Goal: Information Seeking & Learning: Learn about a topic

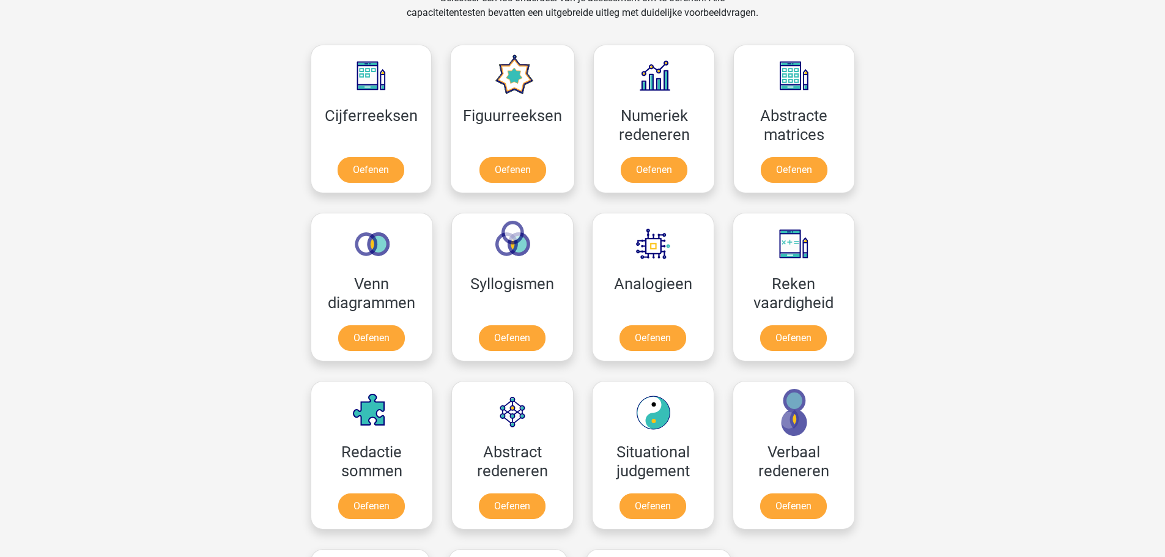
scroll to position [550, 0]
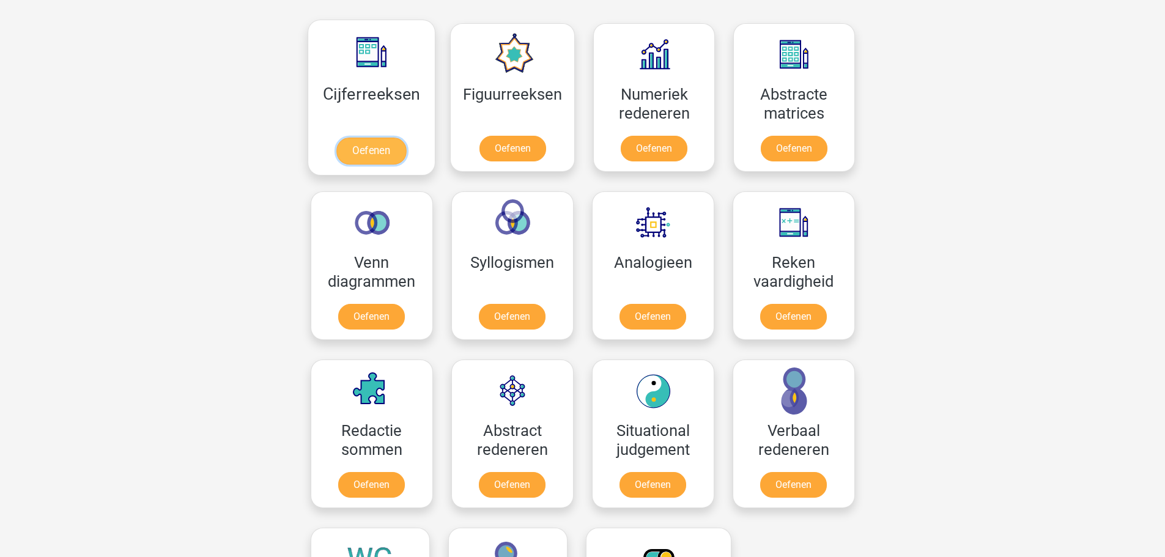
click at [400, 152] on link "Oefenen" at bounding box center [371, 151] width 70 height 27
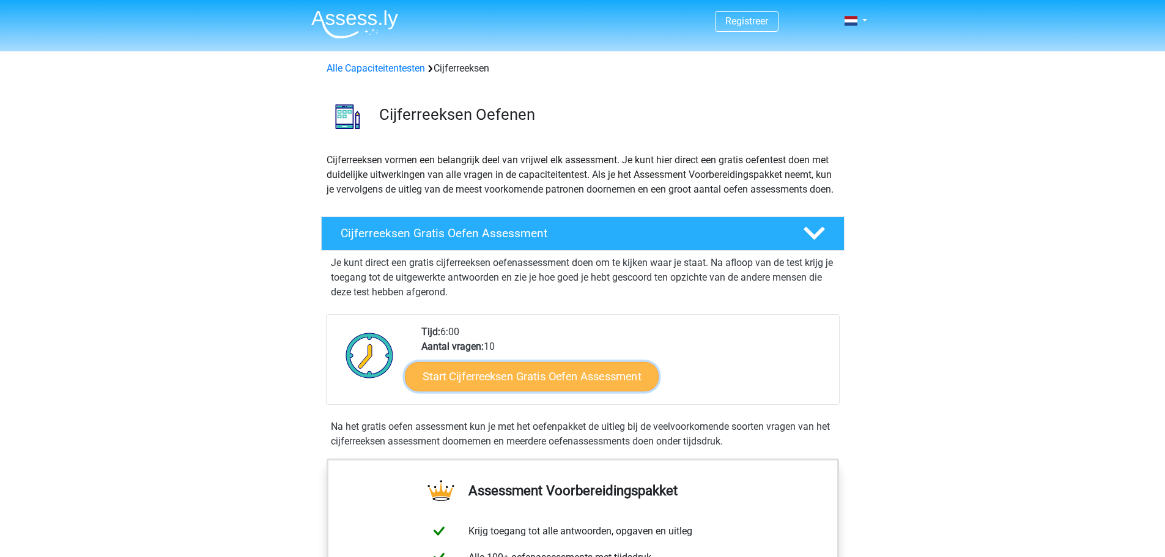
click at [493, 391] on link "Start Cijferreeksen Gratis Oefen Assessment" at bounding box center [532, 375] width 254 height 29
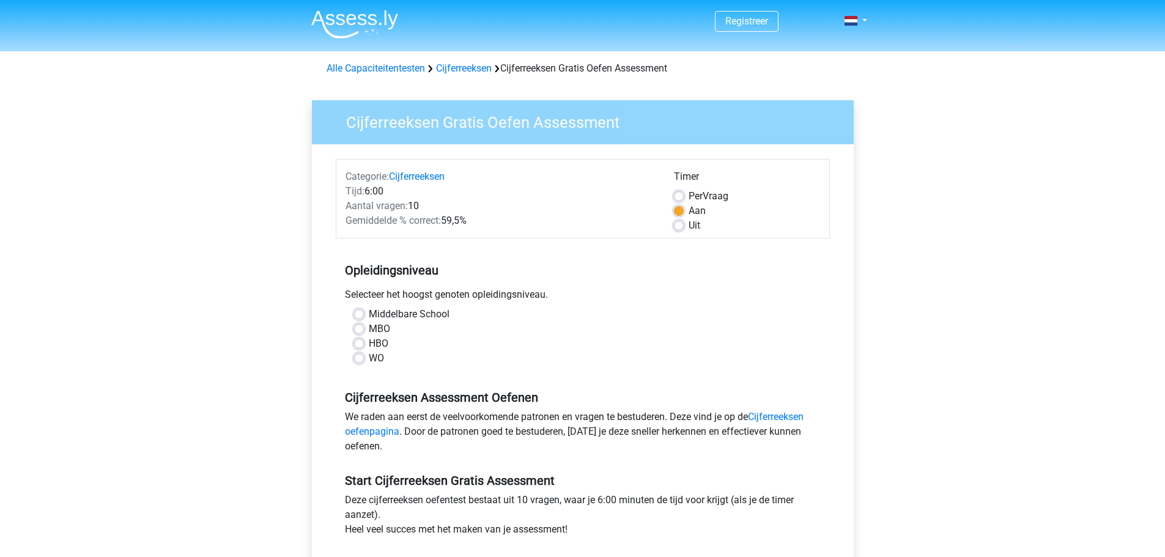
click at [688, 230] on label "Uit" at bounding box center [694, 225] width 12 height 15
click at [674, 230] on input "Uit" at bounding box center [679, 224] width 10 height 12
radio input "true"
click at [369, 312] on label "Middelbare School" at bounding box center [409, 314] width 81 height 15
click at [357, 312] on input "Middelbare School" at bounding box center [359, 313] width 10 height 12
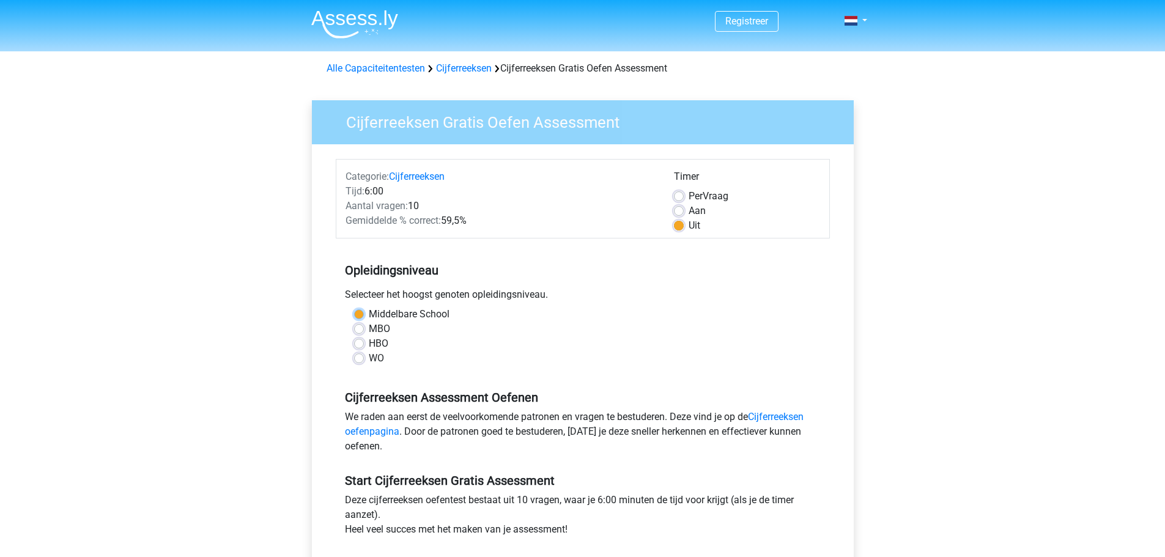
radio input "true"
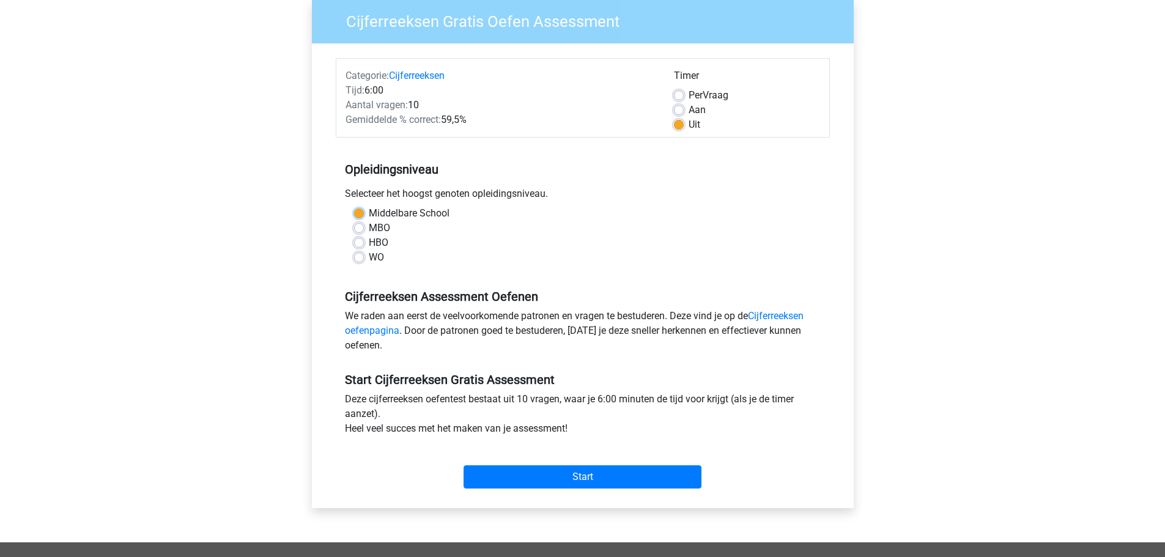
scroll to position [122, 0]
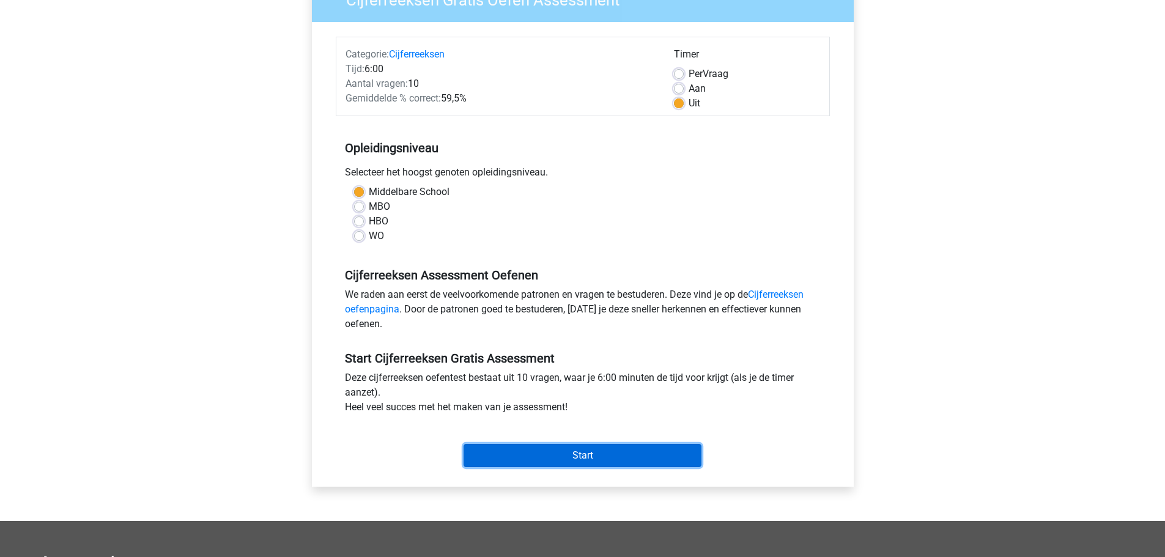
click at [555, 450] on input "Start" at bounding box center [582, 455] width 238 height 23
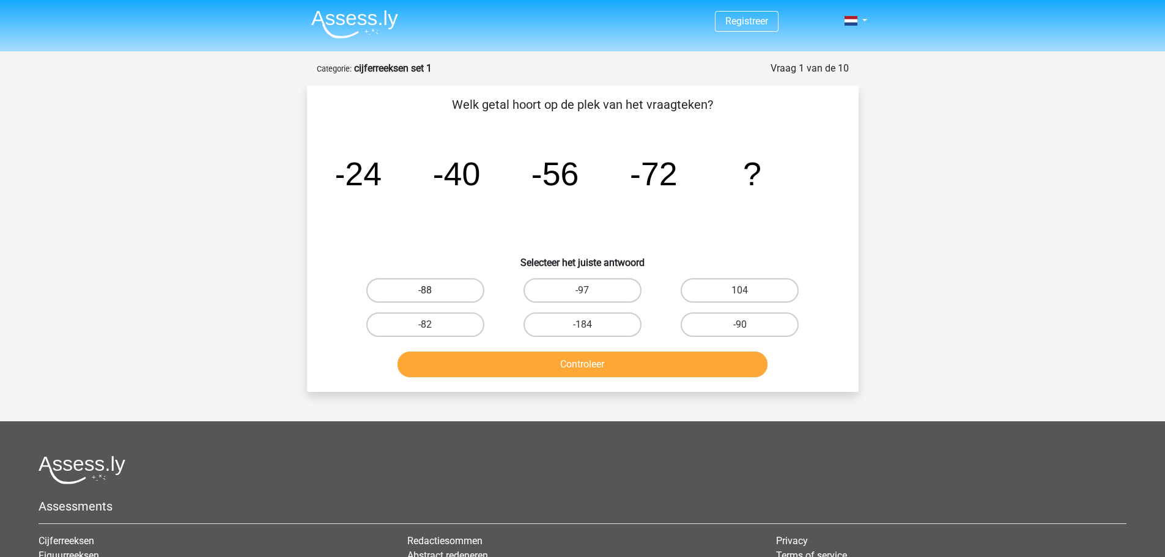
click at [455, 295] on label "-88" at bounding box center [425, 290] width 118 height 24
click at [433, 295] on input "-88" at bounding box center [429, 294] width 8 height 8
radio input "true"
click at [527, 361] on button "Controleer" at bounding box center [582, 365] width 370 height 26
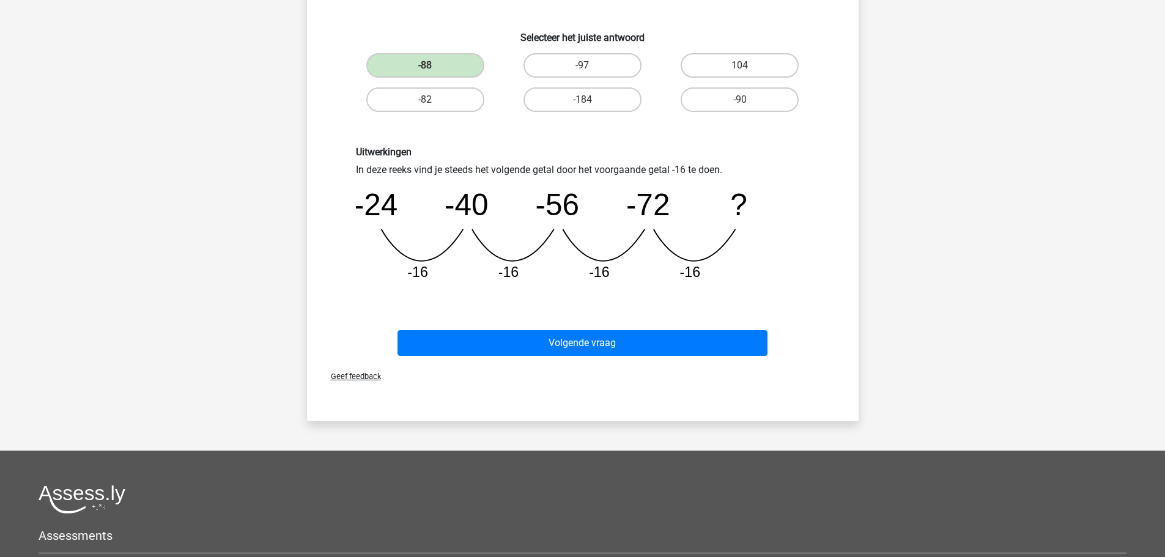
scroll to position [245, 0]
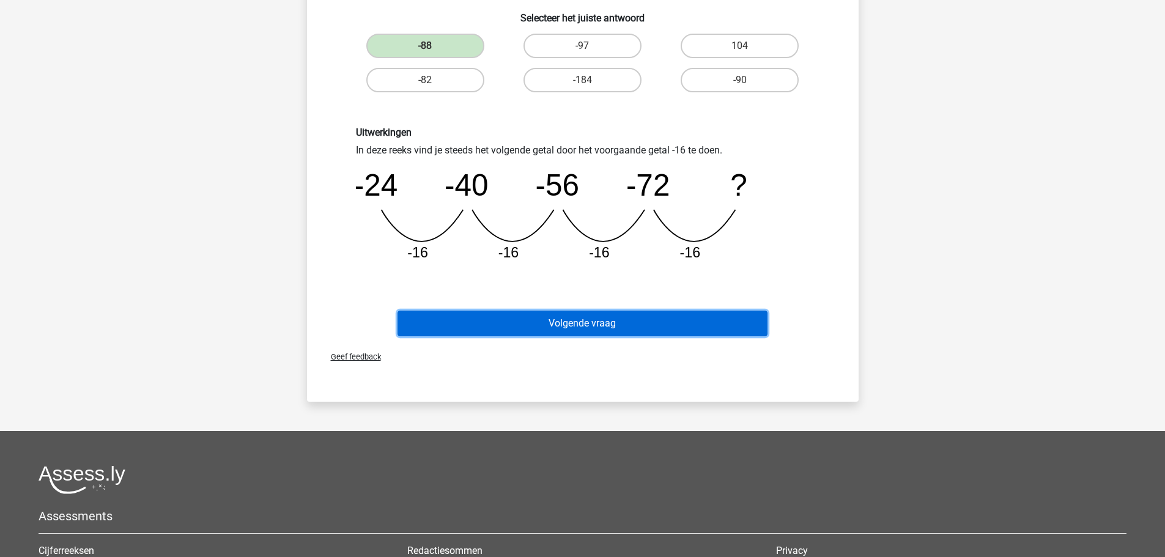
click at [561, 328] on button "Volgende vraag" at bounding box center [582, 324] width 370 height 26
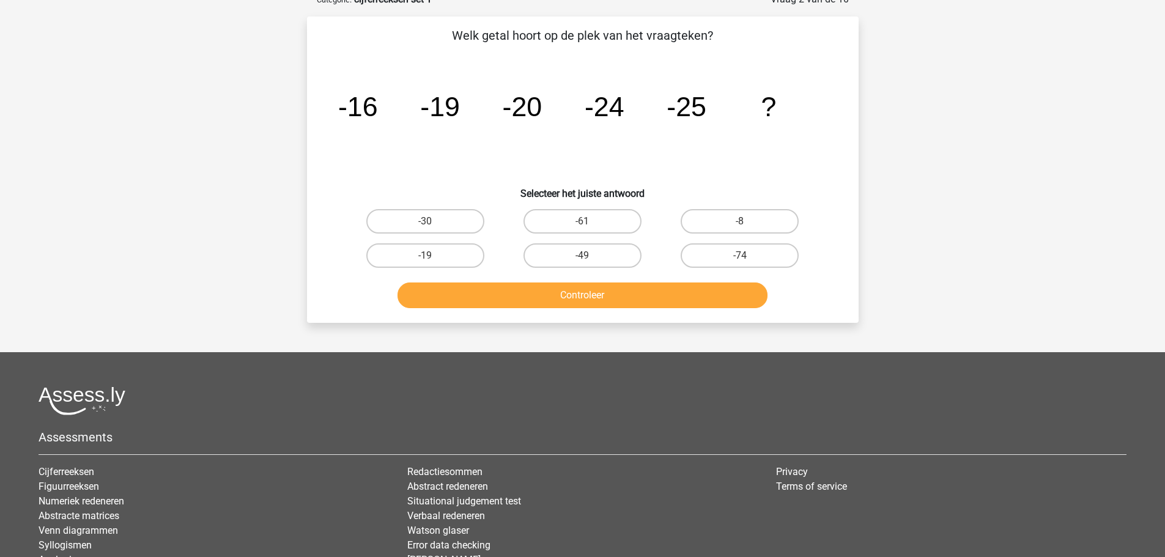
scroll to position [61, 0]
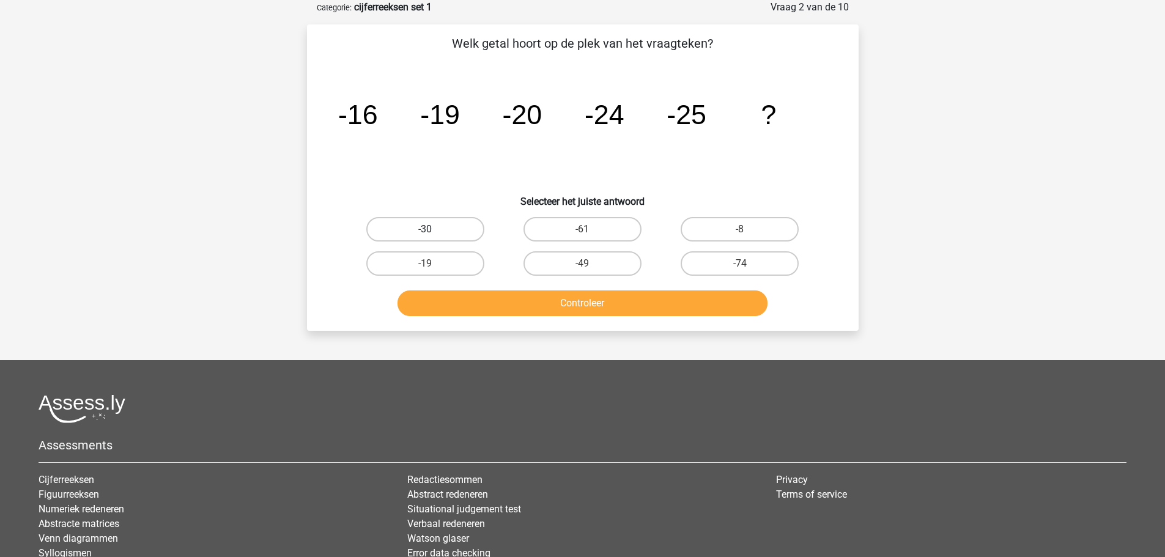
click at [408, 232] on label "-30" at bounding box center [425, 229] width 118 height 24
click at [425, 232] on input "-30" at bounding box center [429, 233] width 8 height 8
radio input "true"
click at [523, 307] on button "Controleer" at bounding box center [582, 303] width 370 height 26
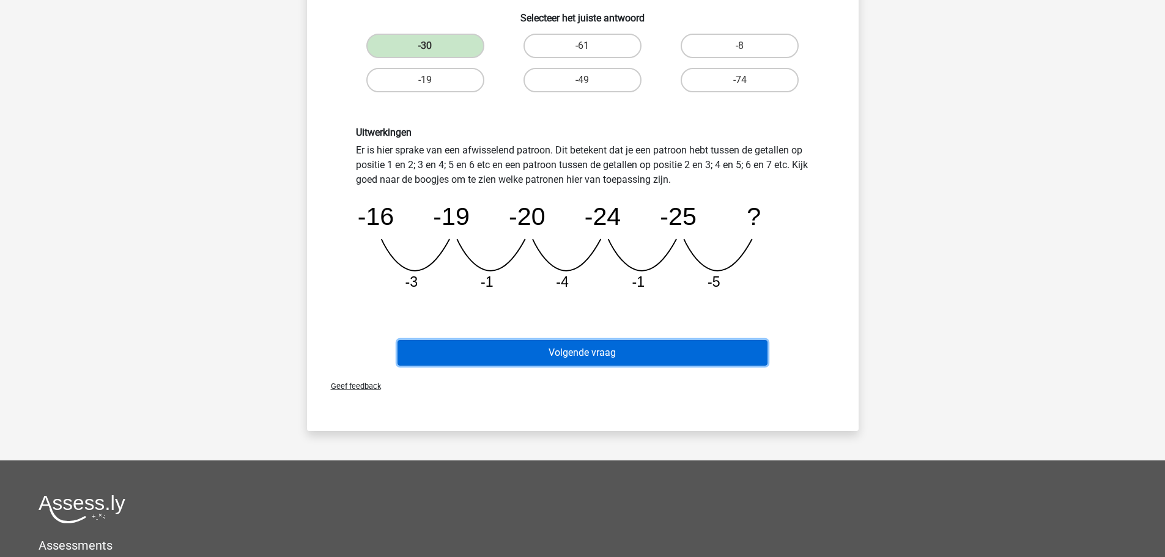
click at [523, 349] on button "Volgende vraag" at bounding box center [582, 353] width 370 height 26
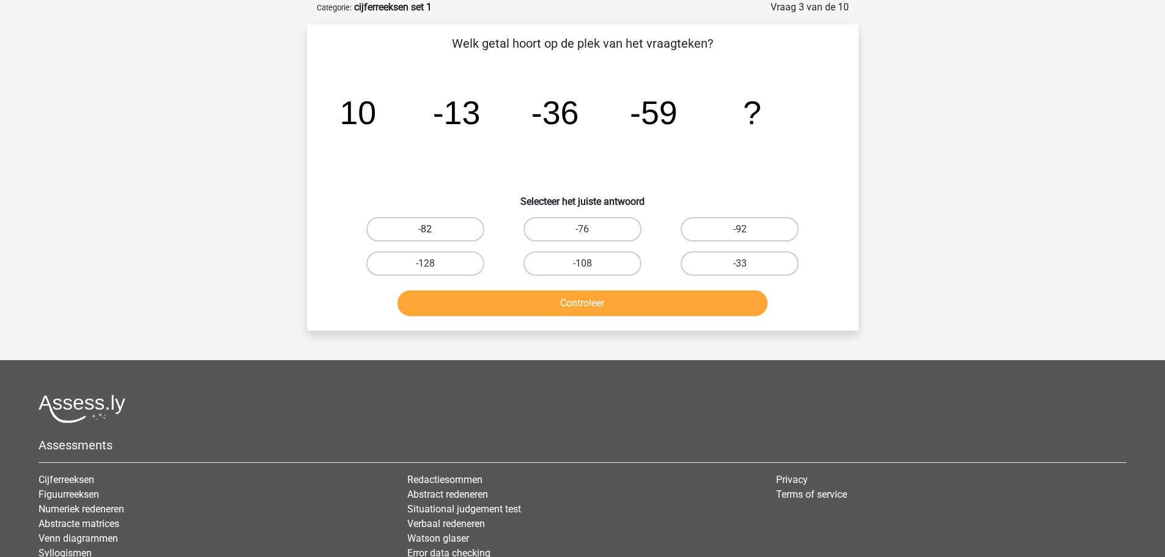
click at [448, 232] on label "-82" at bounding box center [425, 229] width 118 height 24
click at [433, 232] on input "-82" at bounding box center [429, 233] width 8 height 8
radio input "true"
click at [573, 301] on button "Controleer" at bounding box center [582, 303] width 370 height 26
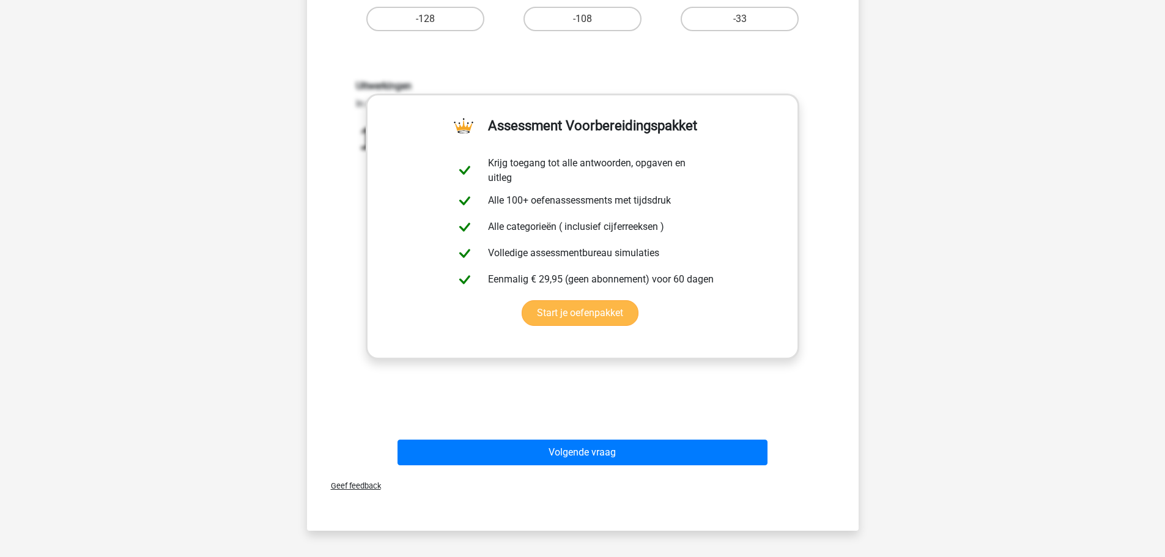
scroll to position [367, 0]
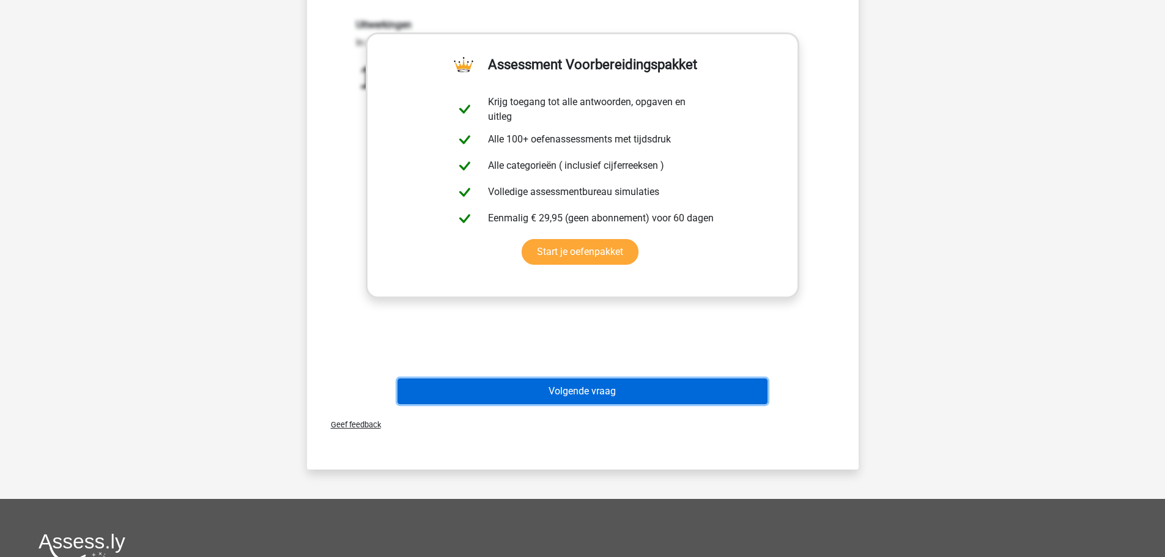
click at [581, 387] on button "Volgende vraag" at bounding box center [582, 391] width 370 height 26
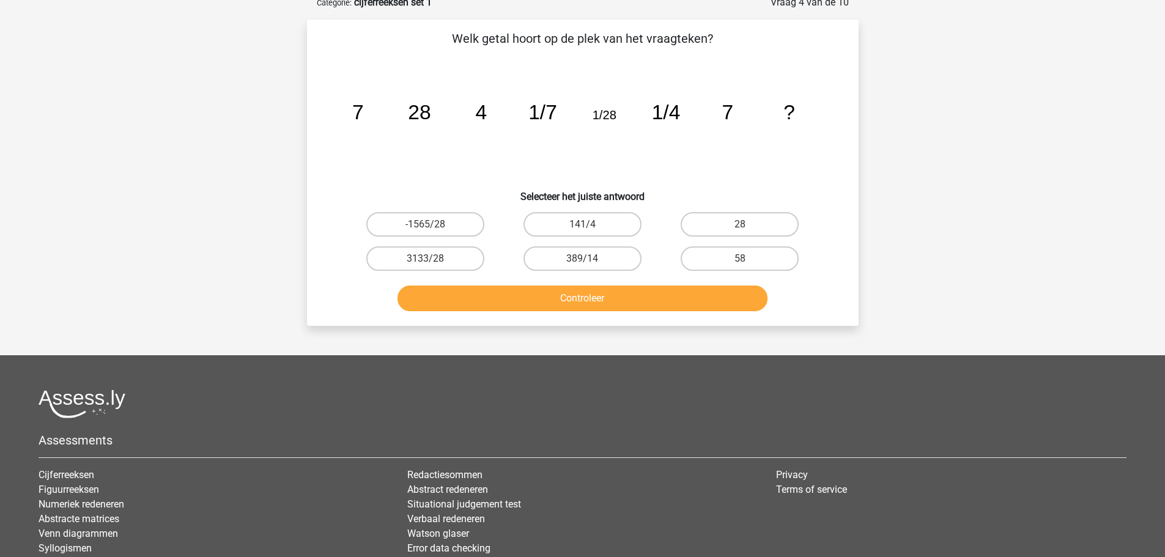
scroll to position [61, 0]
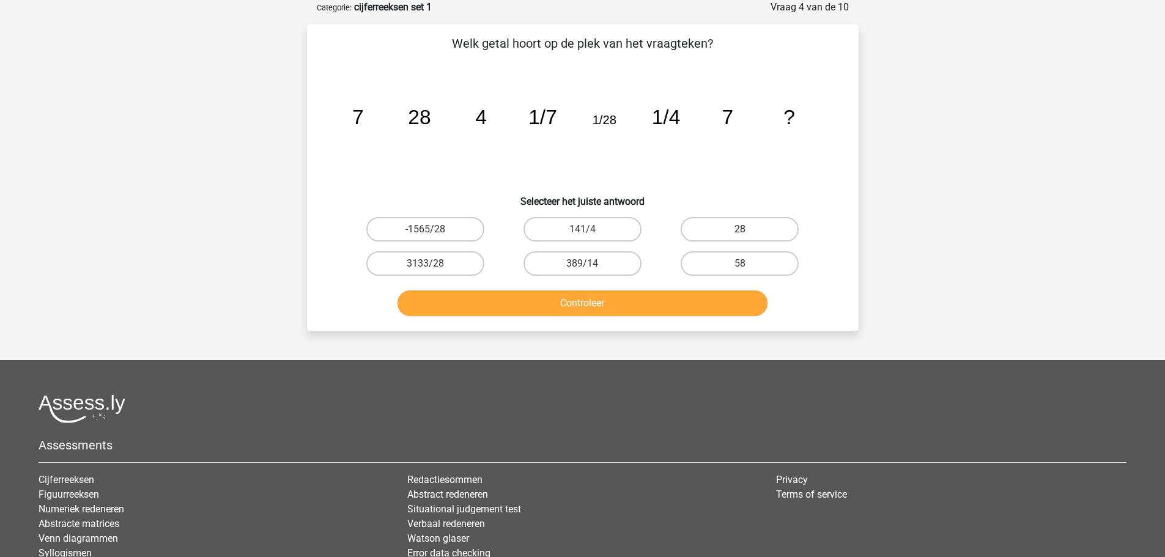
click at [728, 233] on label "28" at bounding box center [739, 229] width 118 height 24
click at [740, 233] on input "28" at bounding box center [744, 233] width 8 height 8
radio input "true"
click at [625, 298] on button "Controleer" at bounding box center [582, 303] width 370 height 26
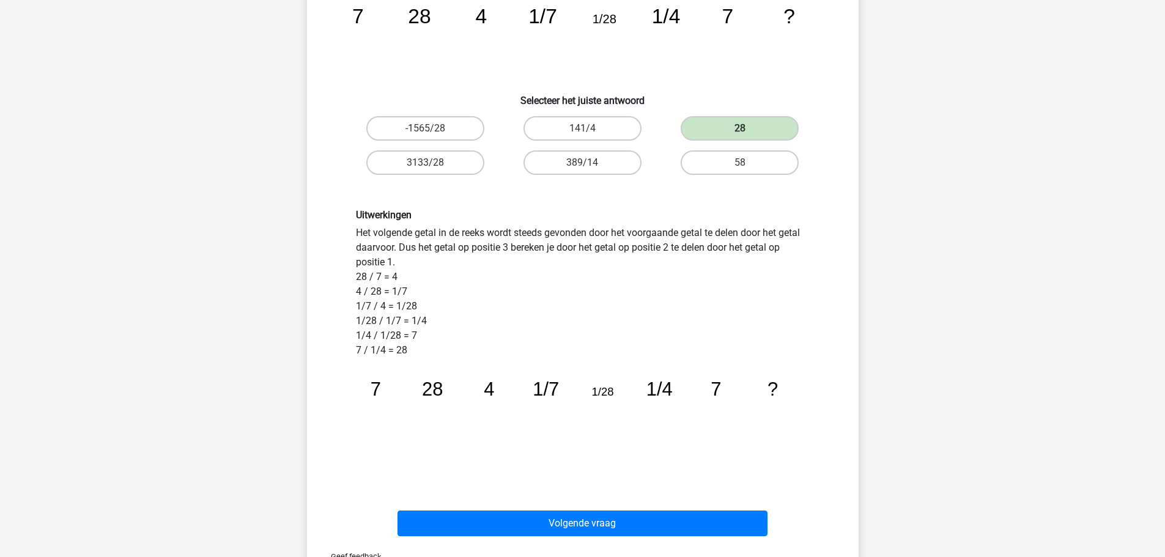
scroll to position [183, 0]
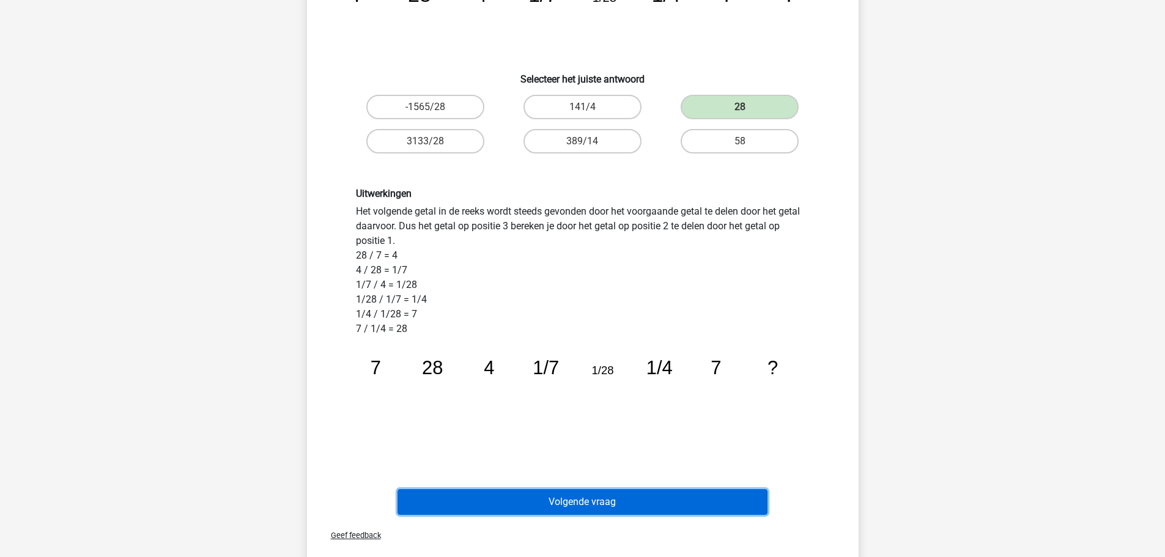
click at [589, 496] on button "Volgende vraag" at bounding box center [582, 502] width 370 height 26
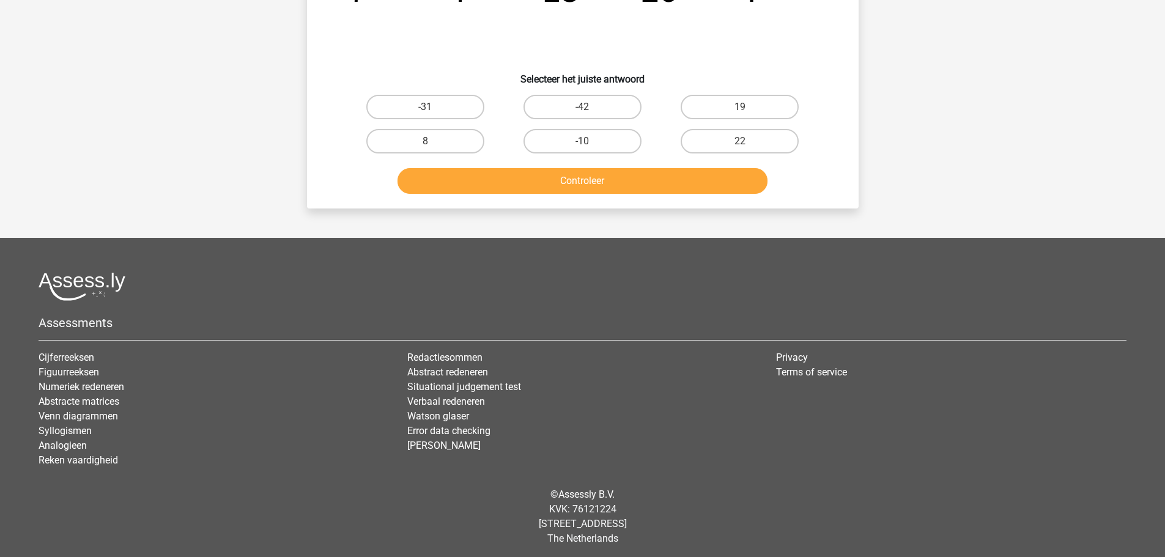
scroll to position [61, 0]
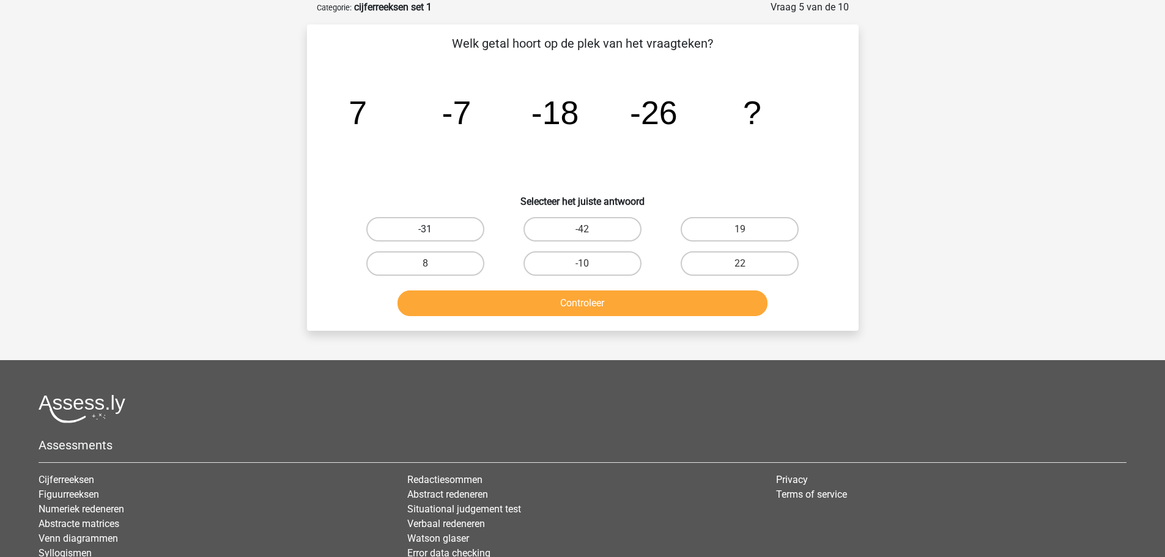
click at [414, 226] on label "-31" at bounding box center [425, 229] width 118 height 24
click at [425, 229] on input "-31" at bounding box center [429, 233] width 8 height 8
radio input "true"
click at [532, 306] on button "Controleer" at bounding box center [582, 303] width 370 height 26
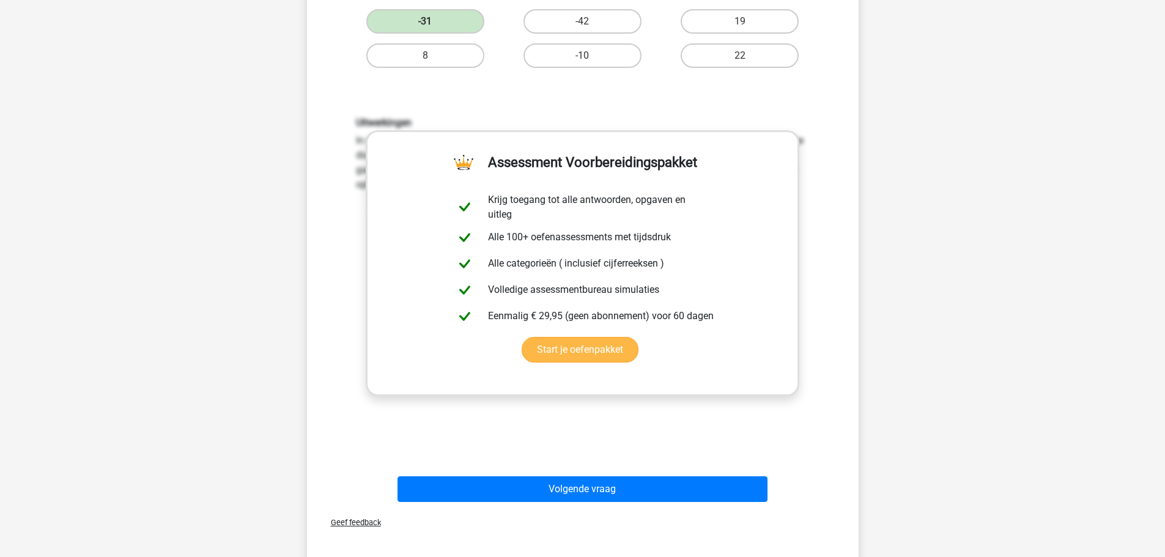
scroll to position [306, 0]
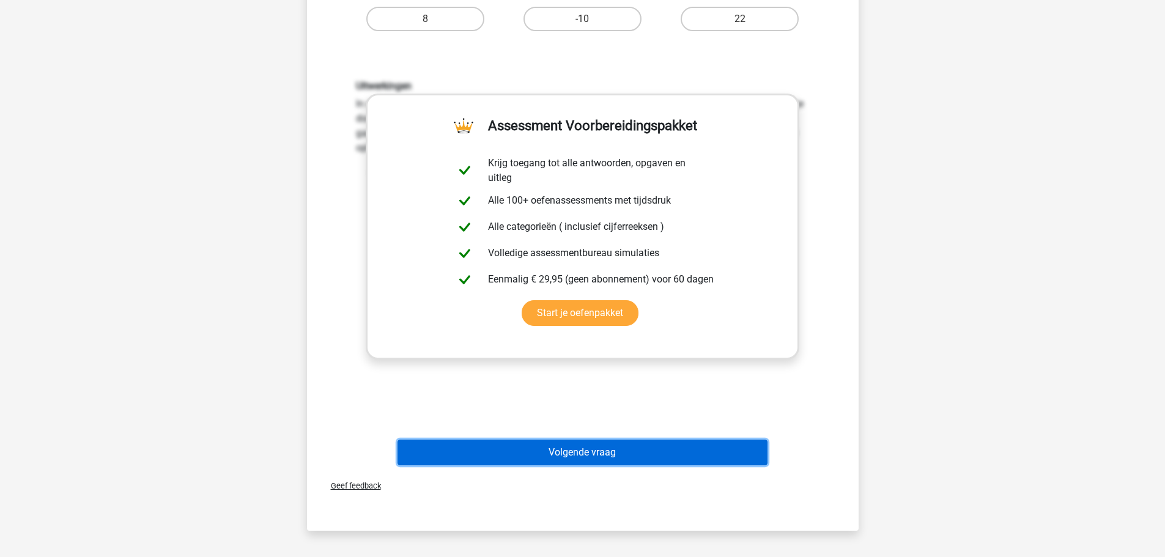
click at [583, 454] on button "Volgende vraag" at bounding box center [582, 453] width 370 height 26
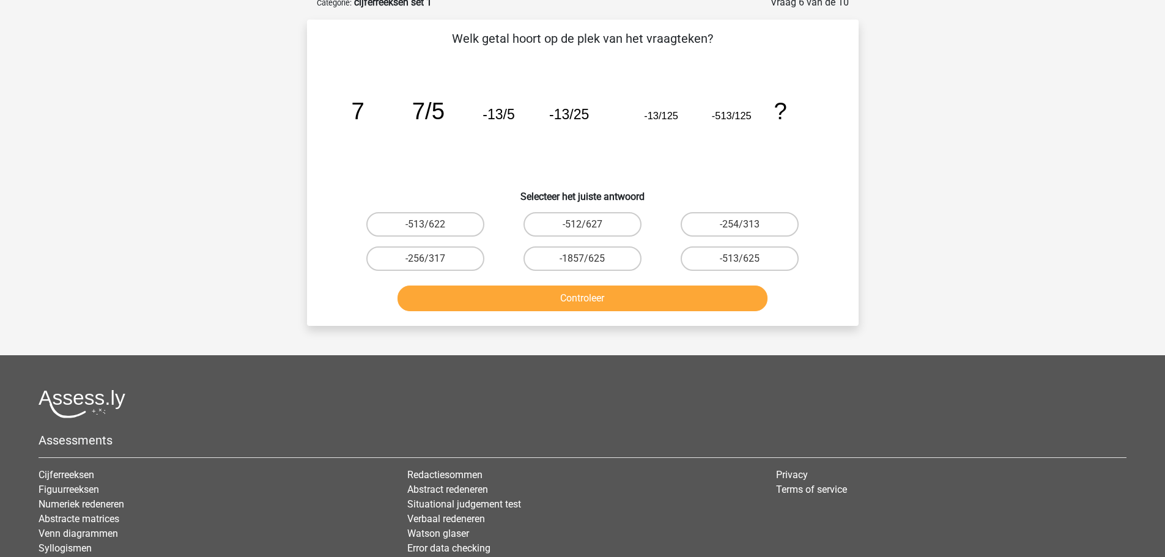
scroll to position [61, 0]
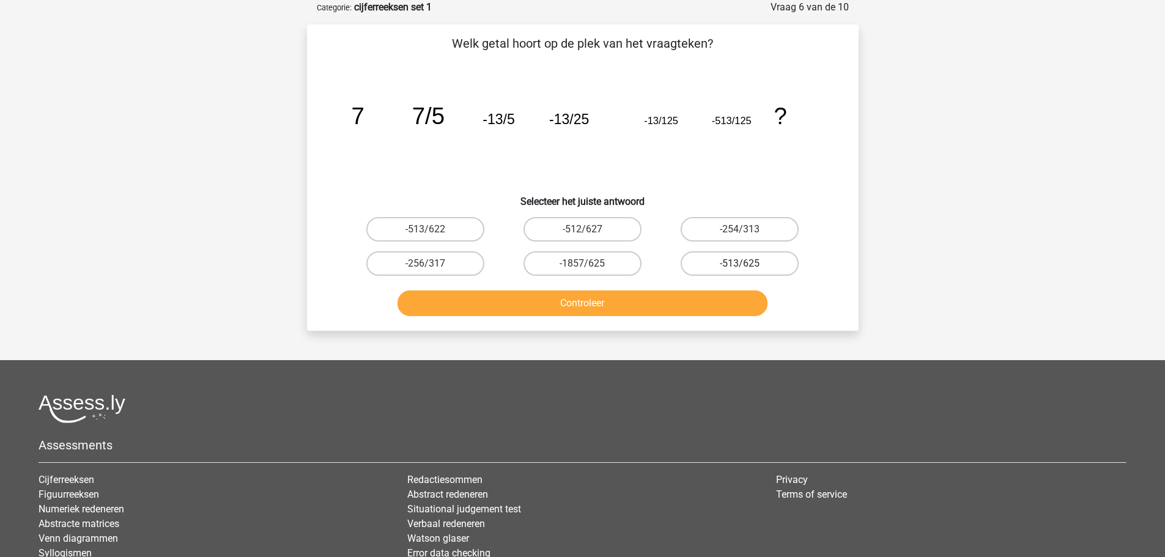
click at [720, 264] on label "-513/625" at bounding box center [739, 263] width 118 height 24
click at [740, 264] on input "-513/625" at bounding box center [744, 267] width 8 height 8
radio input "true"
click at [644, 299] on button "Controleer" at bounding box center [582, 303] width 370 height 26
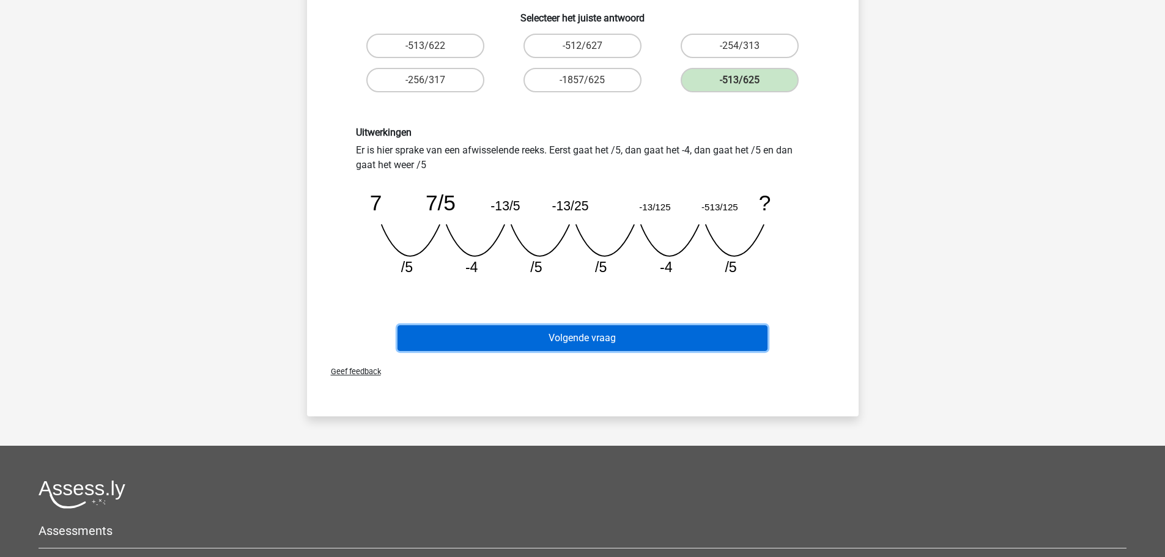
click at [595, 329] on button "Volgende vraag" at bounding box center [582, 338] width 370 height 26
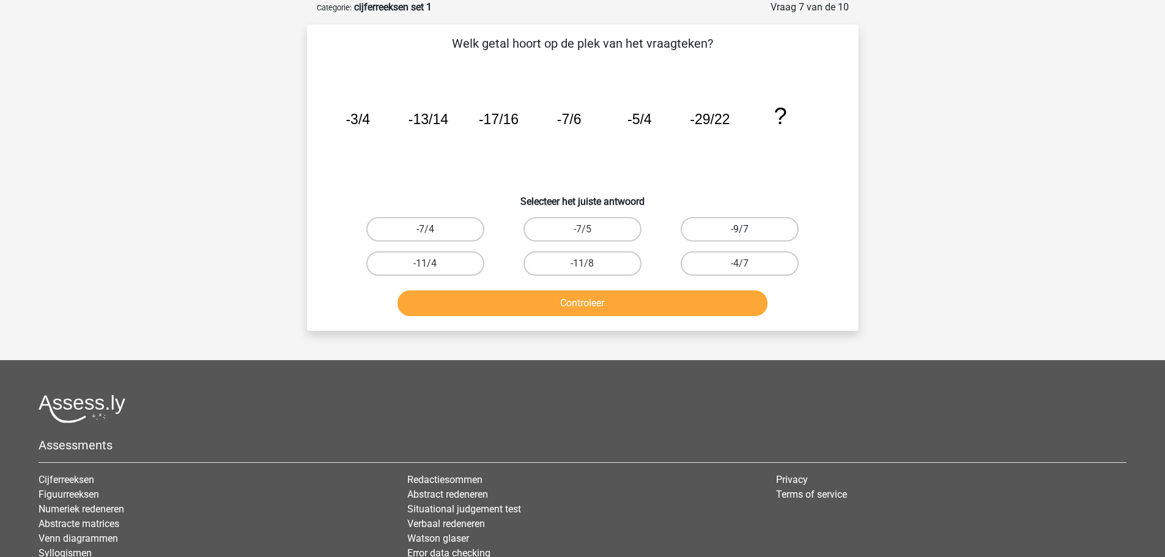
click at [721, 232] on label "-9/7" at bounding box center [739, 229] width 118 height 24
click at [740, 232] on input "-9/7" at bounding box center [744, 233] width 8 height 8
radio input "true"
click at [602, 307] on button "Controleer" at bounding box center [582, 303] width 370 height 26
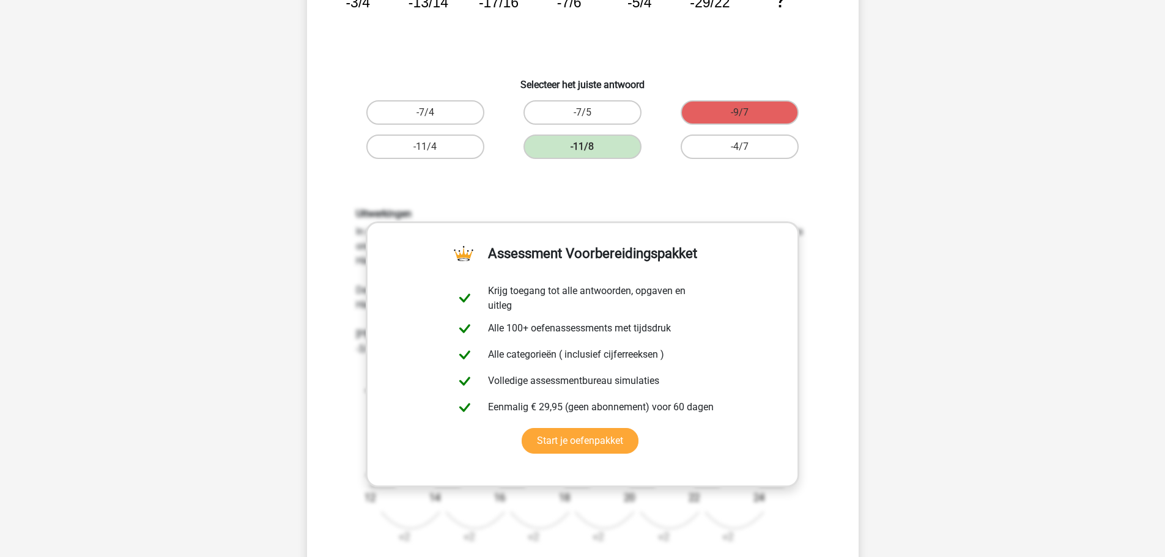
scroll to position [183, 0]
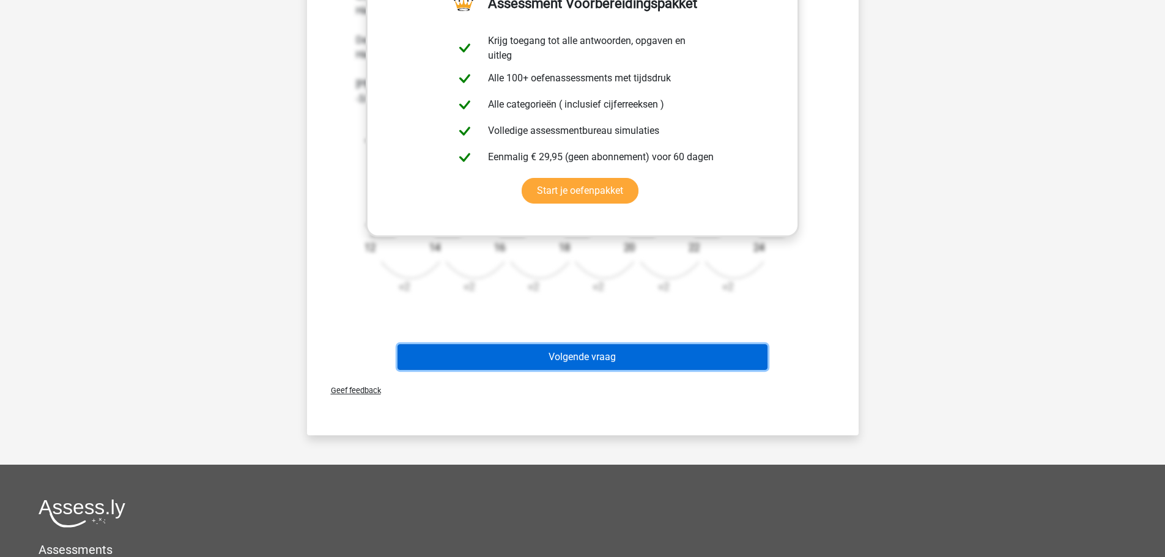
click at [581, 358] on button "Volgende vraag" at bounding box center [582, 357] width 370 height 26
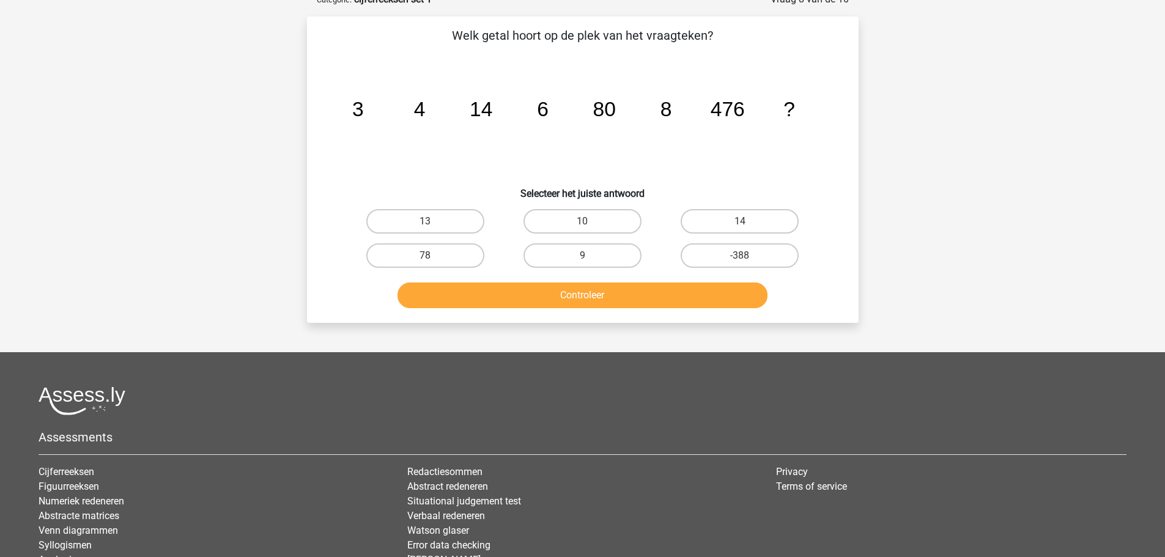
scroll to position [61, 0]
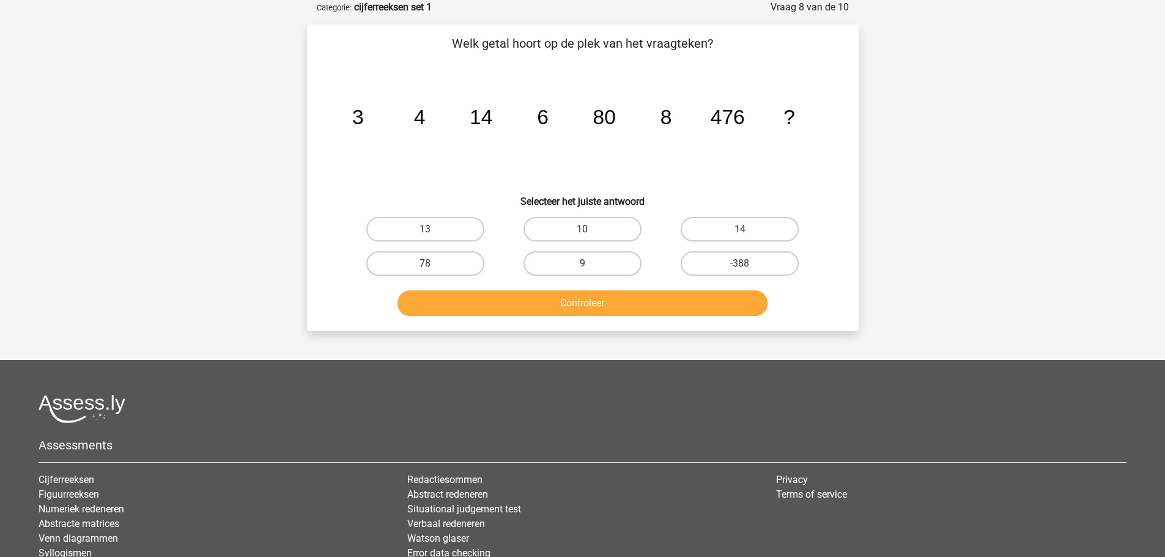
click at [537, 229] on label "10" at bounding box center [582, 229] width 118 height 24
click at [582, 229] on input "10" at bounding box center [586, 233] width 8 height 8
radio input "true"
click at [566, 304] on button "Controleer" at bounding box center [582, 303] width 370 height 26
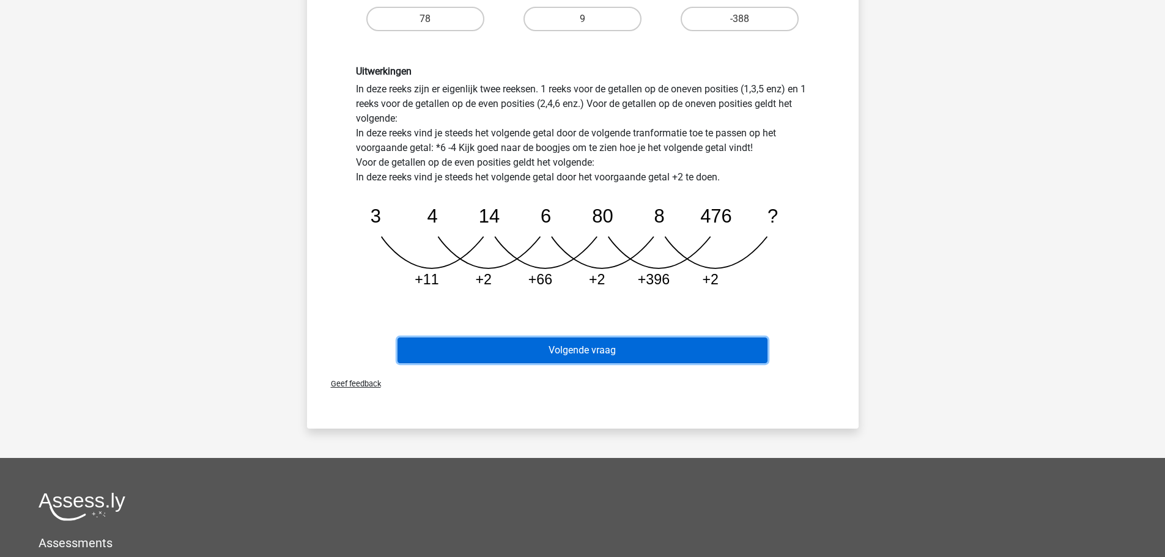
click at [534, 345] on button "Volgende vraag" at bounding box center [582, 350] width 370 height 26
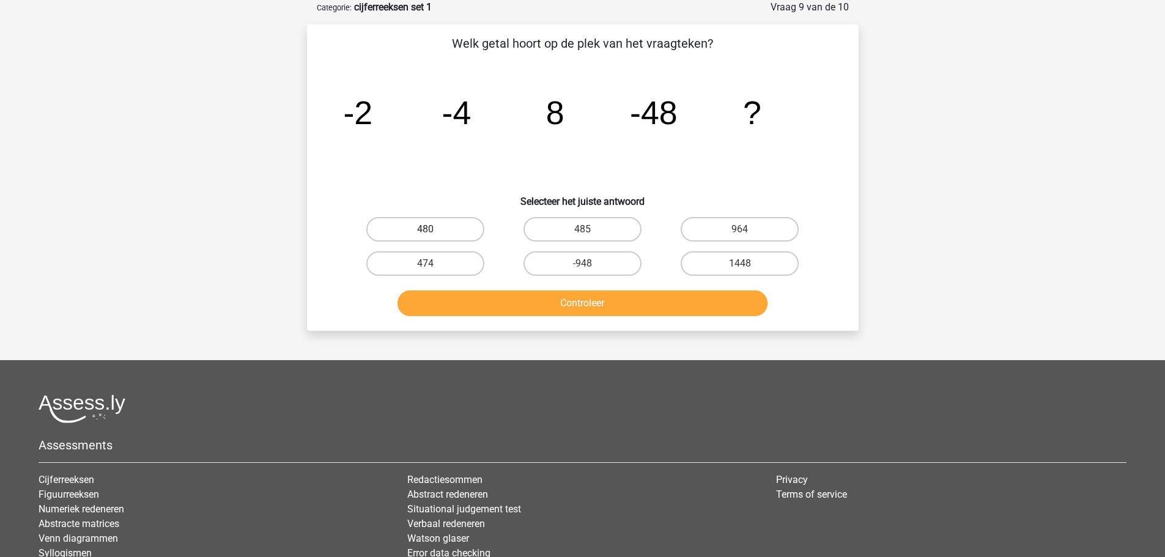
click at [442, 227] on label "480" at bounding box center [425, 229] width 118 height 24
click at [433, 229] on input "480" at bounding box center [429, 233] width 8 height 8
radio input "true"
click at [554, 307] on button "Controleer" at bounding box center [582, 303] width 370 height 26
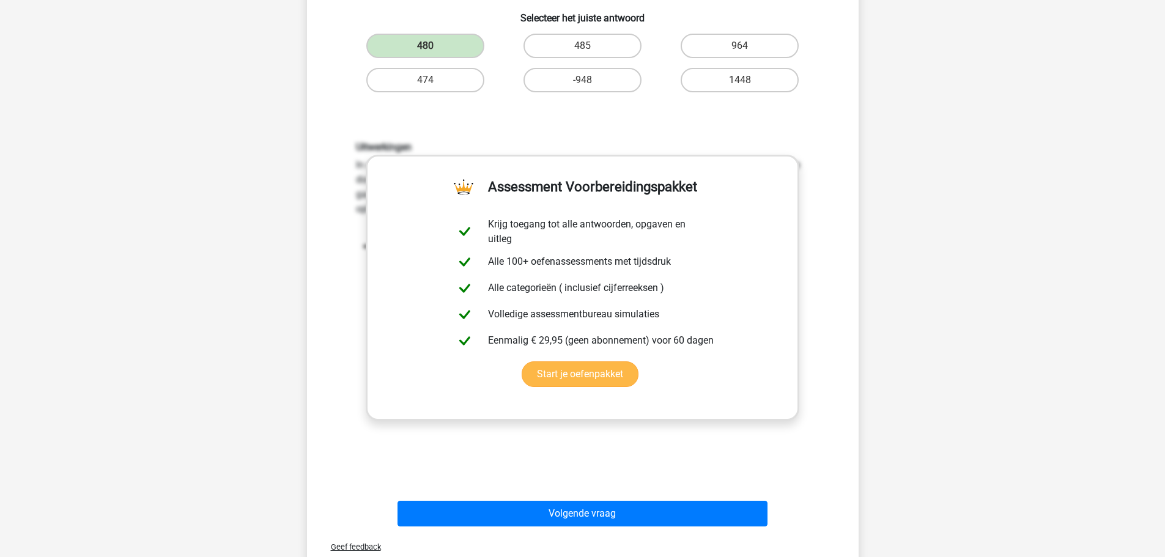
scroll to position [306, 0]
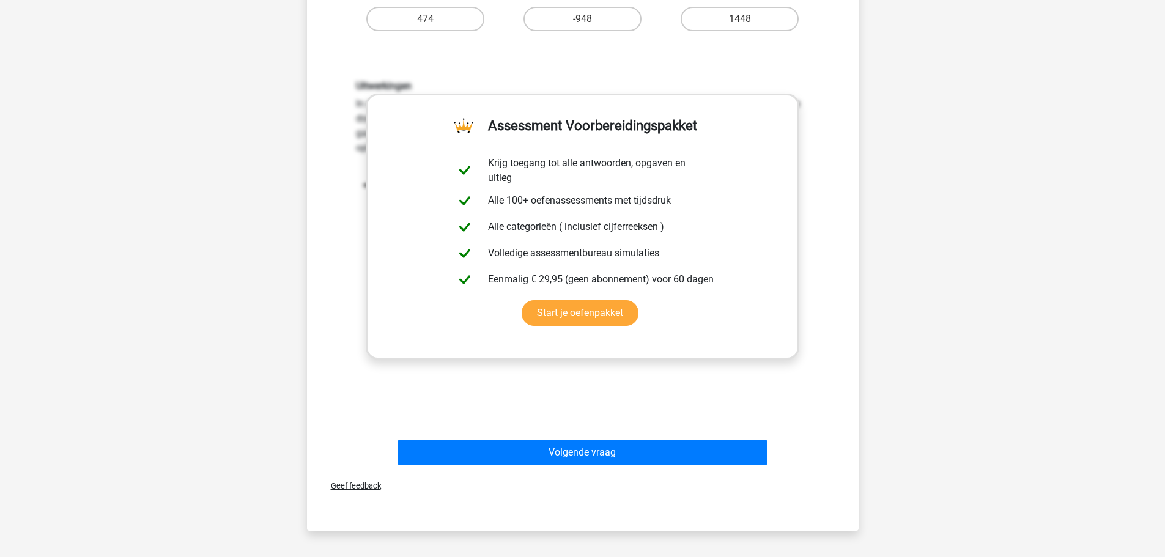
click at [573, 402] on div "Uitwerkingen In deze reeks vind je het tweede getal door het eerste getal *2 te…" at bounding box center [582, 240] width 512 height 379
click at [638, 300] on link "Start je oefenpakket" at bounding box center [579, 313] width 117 height 26
click at [387, 393] on div "Uitwerkingen In deze reeks vind je het tweede getal door het eerste getal *2 te…" at bounding box center [582, 240] width 512 height 379
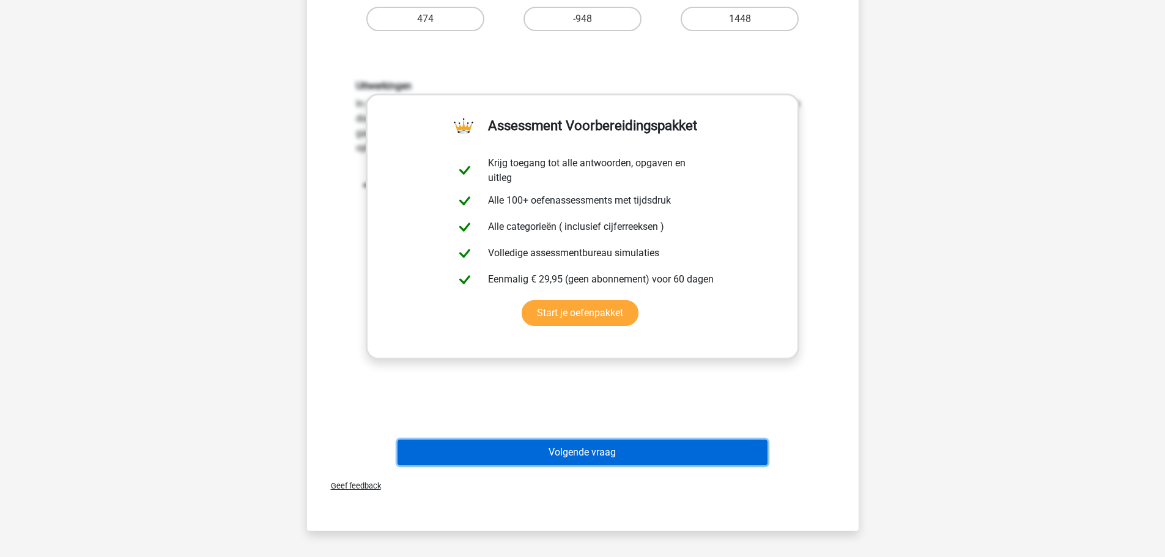
click at [518, 451] on button "Volgende vraag" at bounding box center [582, 453] width 370 height 26
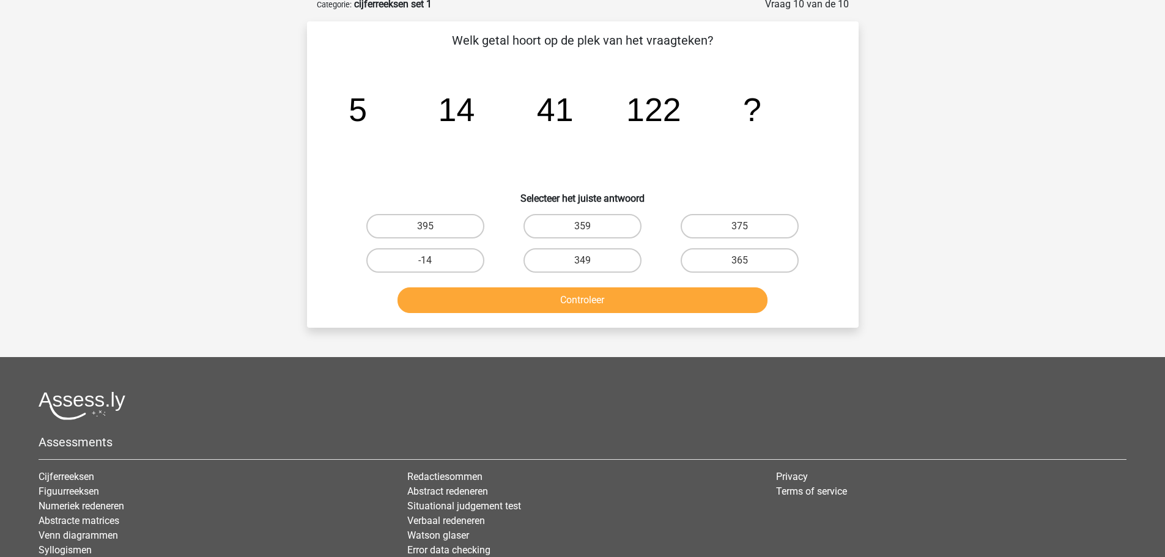
scroll to position [61, 0]
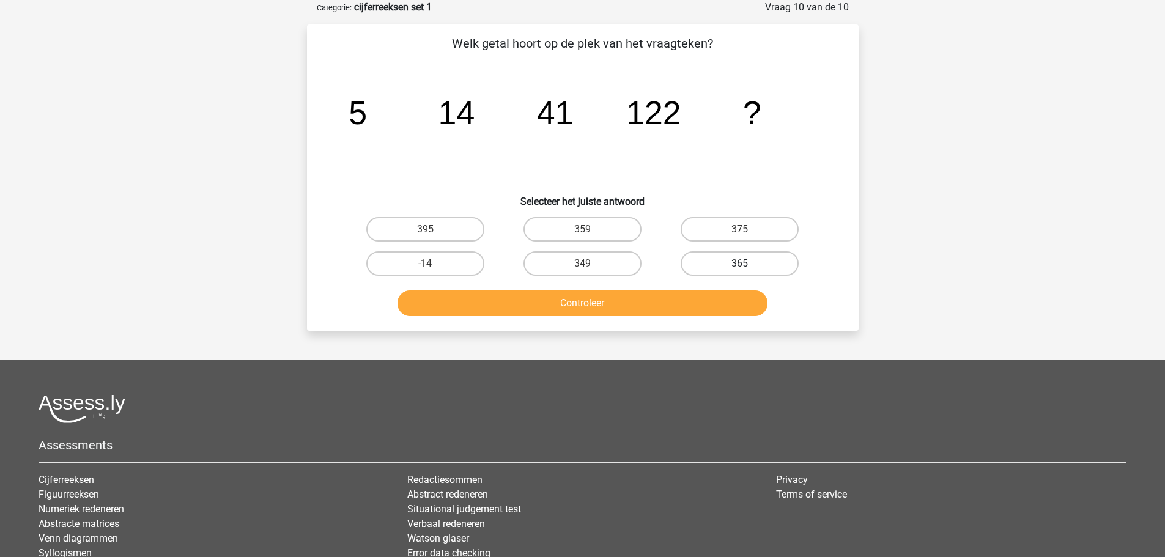
click at [689, 264] on label "365" at bounding box center [739, 263] width 118 height 24
click at [740, 264] on input "365" at bounding box center [744, 267] width 8 height 8
radio input "true"
click at [657, 300] on button "Controleer" at bounding box center [582, 303] width 370 height 26
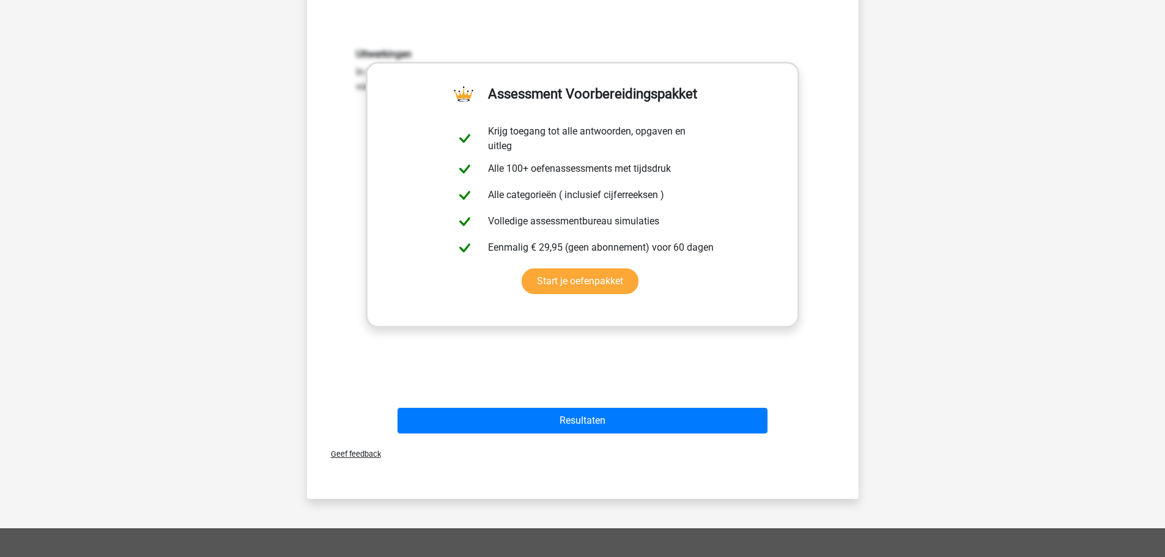
scroll to position [367, 0]
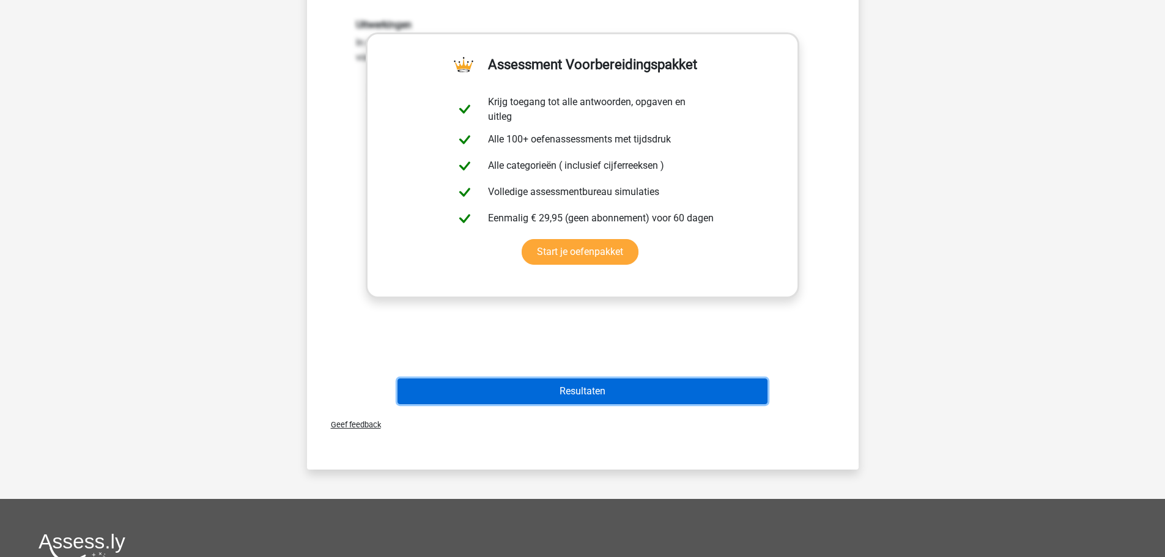
click at [572, 386] on button "Resultaten" at bounding box center [582, 391] width 370 height 26
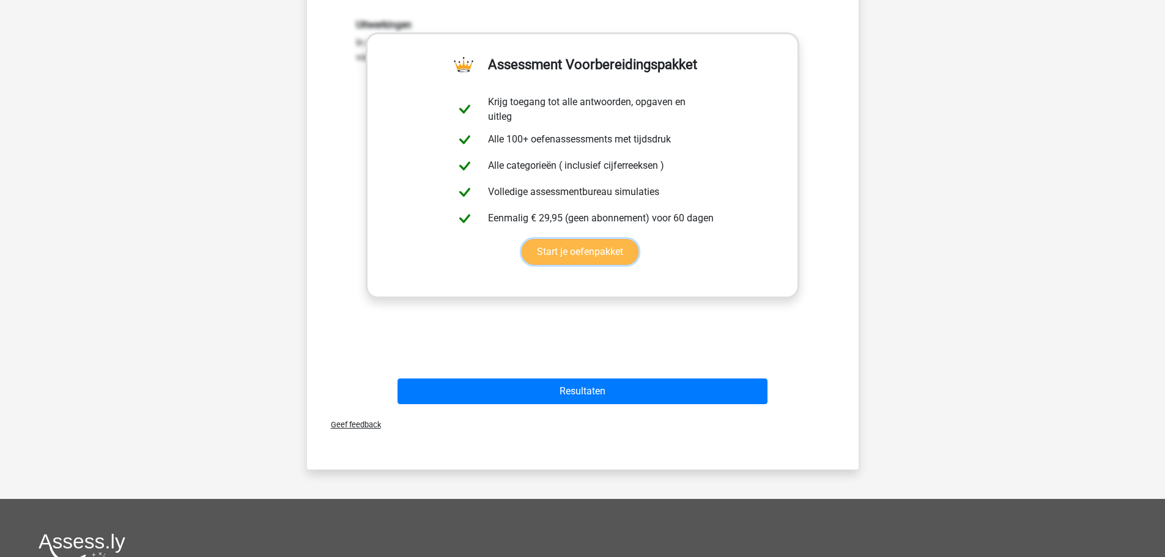
click at [583, 253] on link "Start je oefenpakket" at bounding box center [579, 252] width 117 height 26
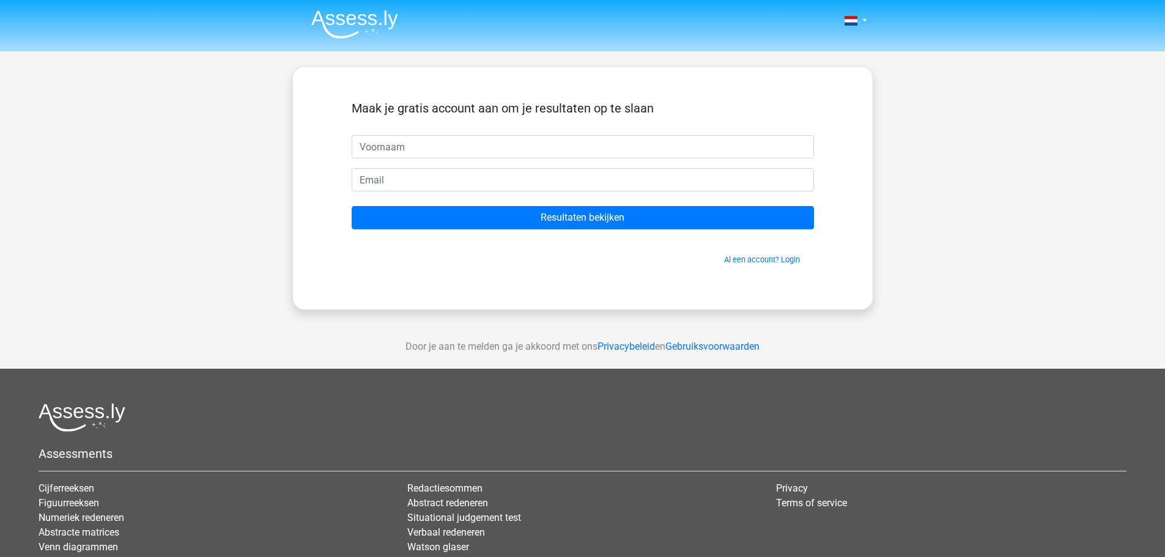
click at [553, 278] on div "Maak je gratis account aan om je resultaten op te slaan Resultaten bekijken Al …" at bounding box center [582, 188] width 521 height 184
click at [413, 148] on input "text" at bounding box center [583, 146] width 462 height 23
type input "[PERSON_NAME]"
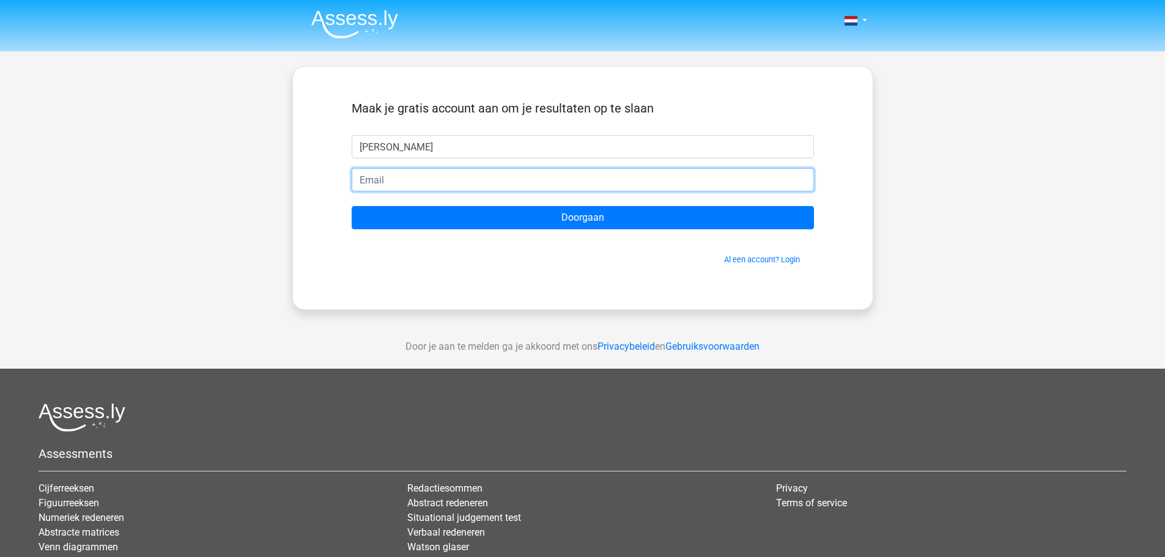
click at [405, 175] on input "email" at bounding box center [583, 179] width 462 height 23
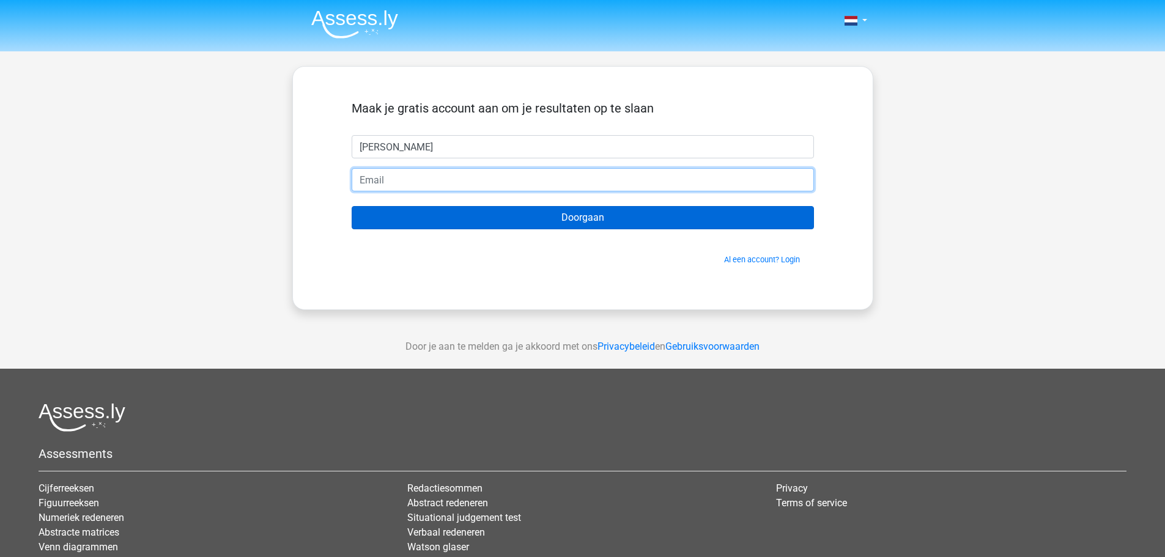
type input "[PERSON_NAME][EMAIL_ADDRESS][DOMAIN_NAME]"
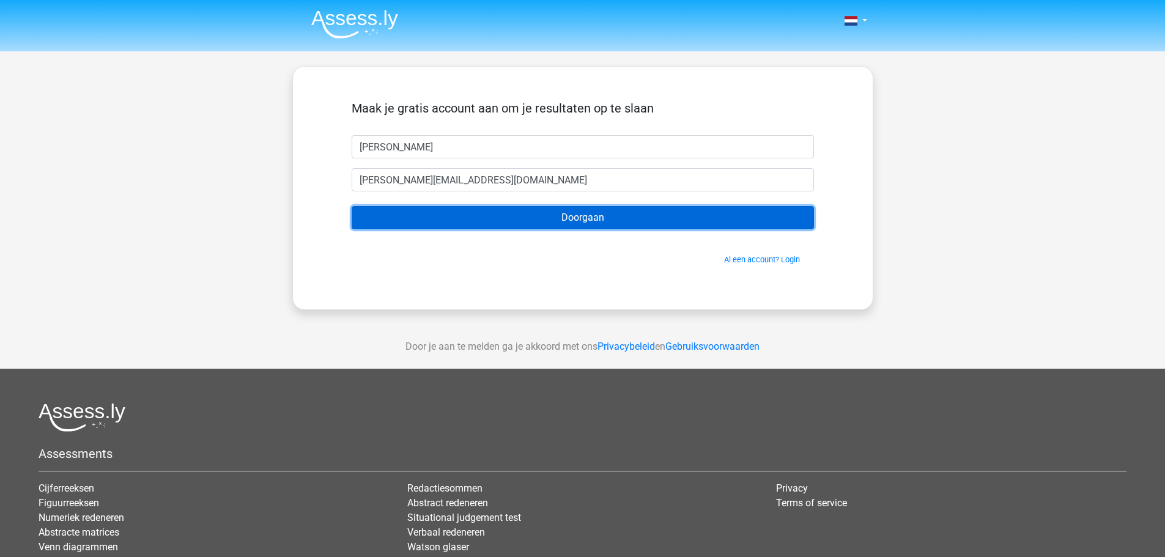
click at [503, 223] on input "Doorgaan" at bounding box center [583, 217] width 462 height 23
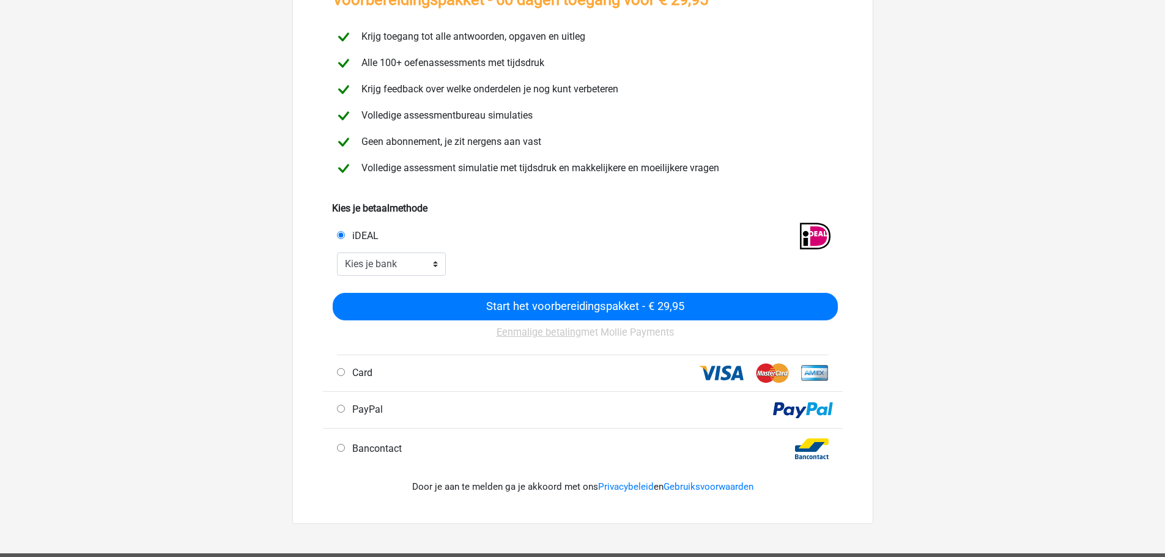
scroll to position [122, 0]
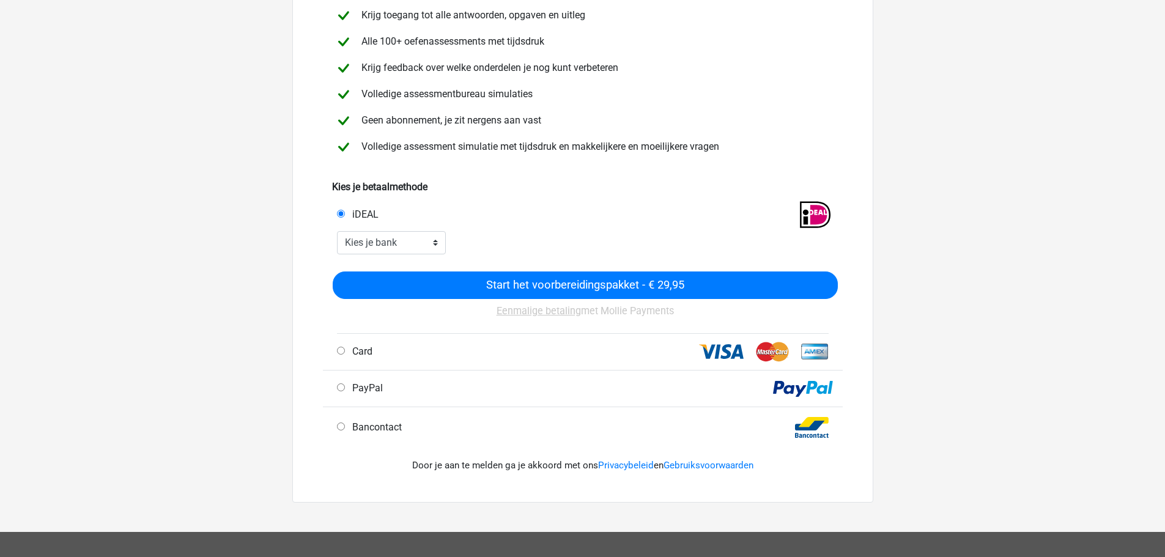
click at [388, 427] on span "Bancontact" at bounding box center [374, 427] width 54 height 12
click at [345, 427] on input "Bancontact" at bounding box center [341, 426] width 8 height 8
radio input "true"
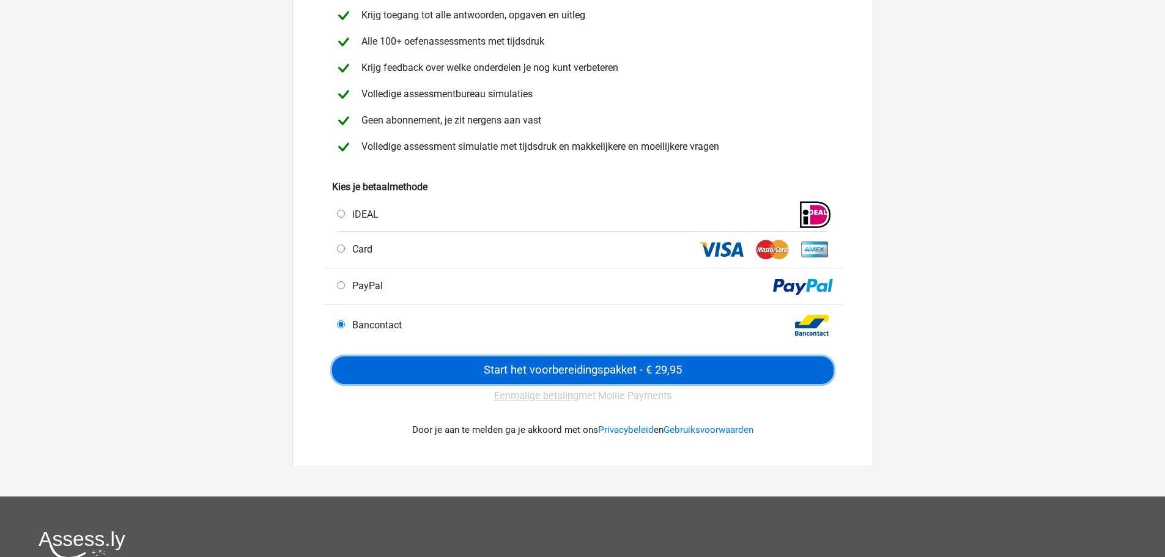
click at [462, 374] on input "Start het voorbereidingspakket - € 29,95" at bounding box center [582, 370] width 501 height 28
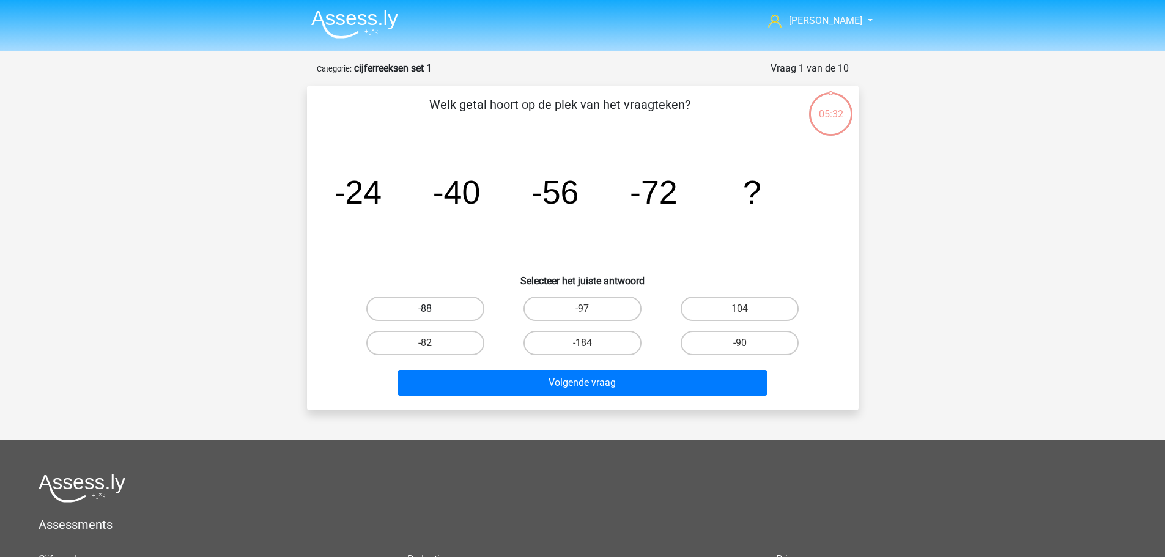
click at [397, 311] on label "-88" at bounding box center [425, 308] width 118 height 24
click at [425, 311] on input "-88" at bounding box center [429, 313] width 8 height 8
radio input "true"
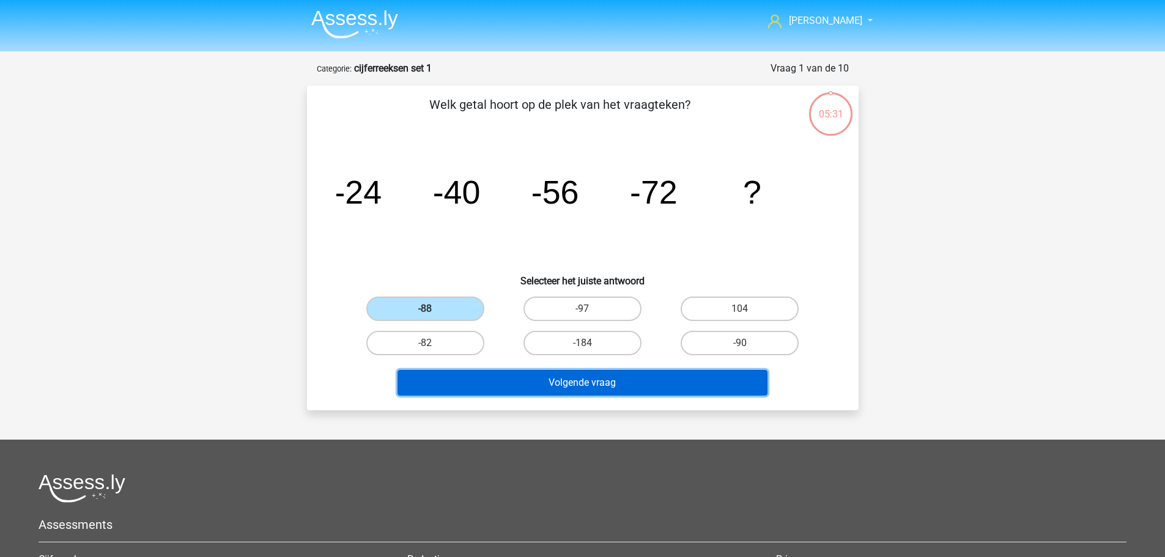
click at [521, 385] on button "Volgende vraag" at bounding box center [582, 383] width 370 height 26
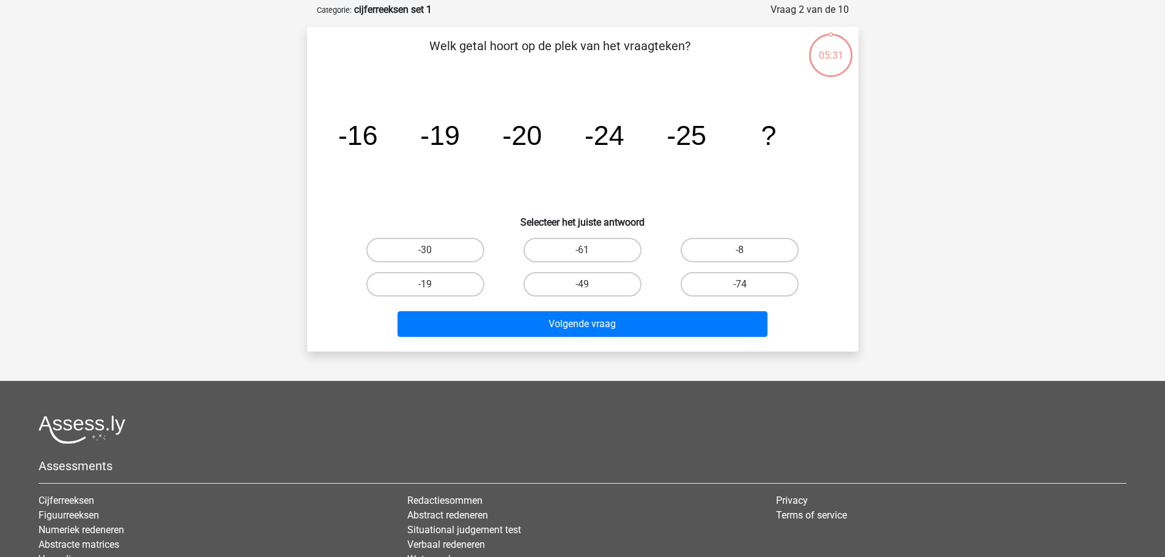
scroll to position [61, 0]
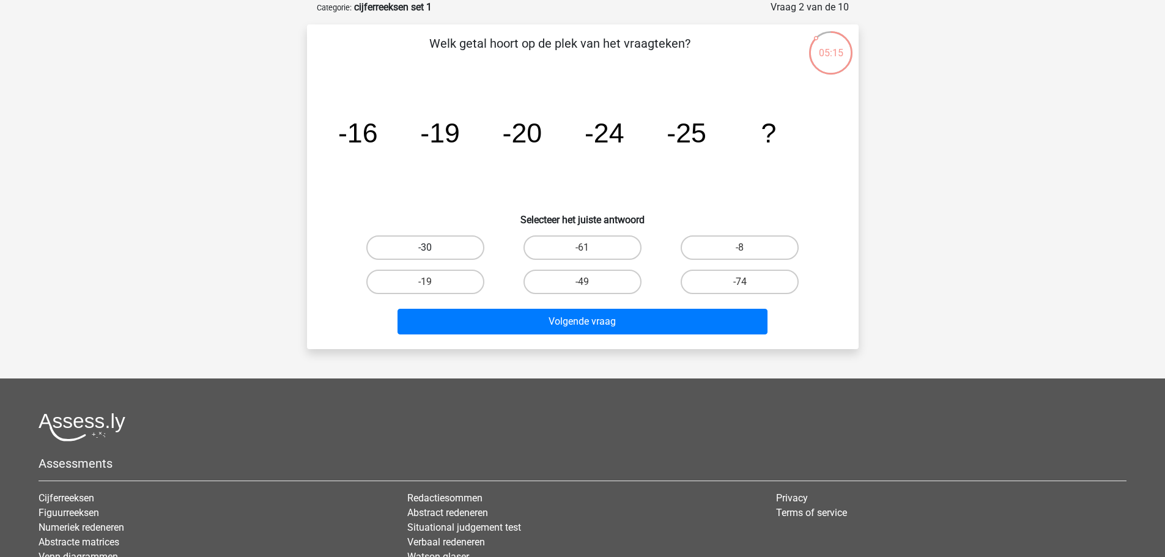
click at [439, 240] on label "-30" at bounding box center [425, 247] width 118 height 24
click at [433, 248] on input "-30" at bounding box center [429, 252] width 8 height 8
radio input "true"
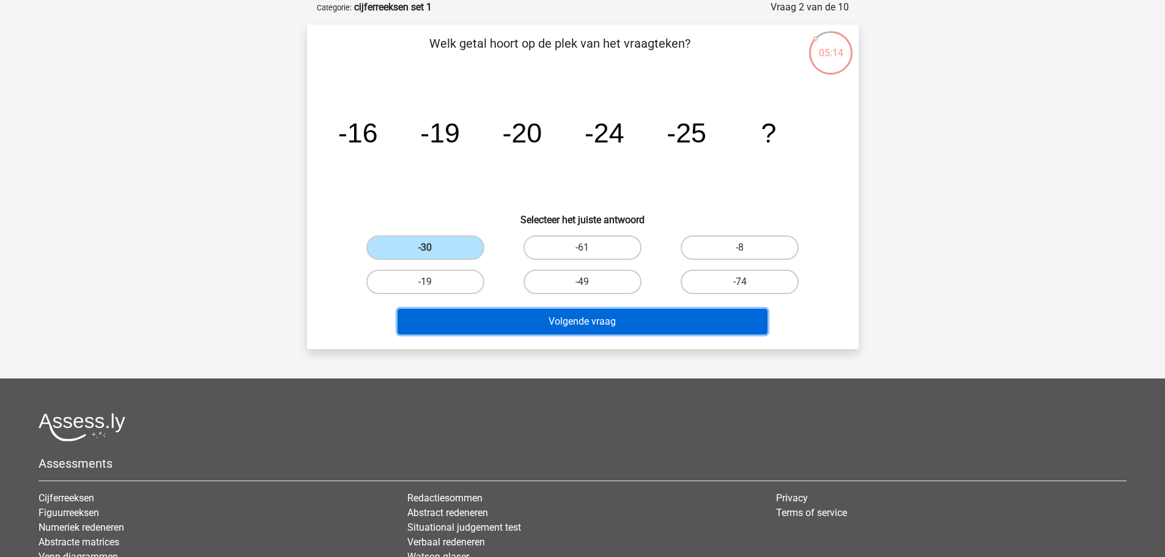
click at [510, 320] on button "Volgende vraag" at bounding box center [582, 322] width 370 height 26
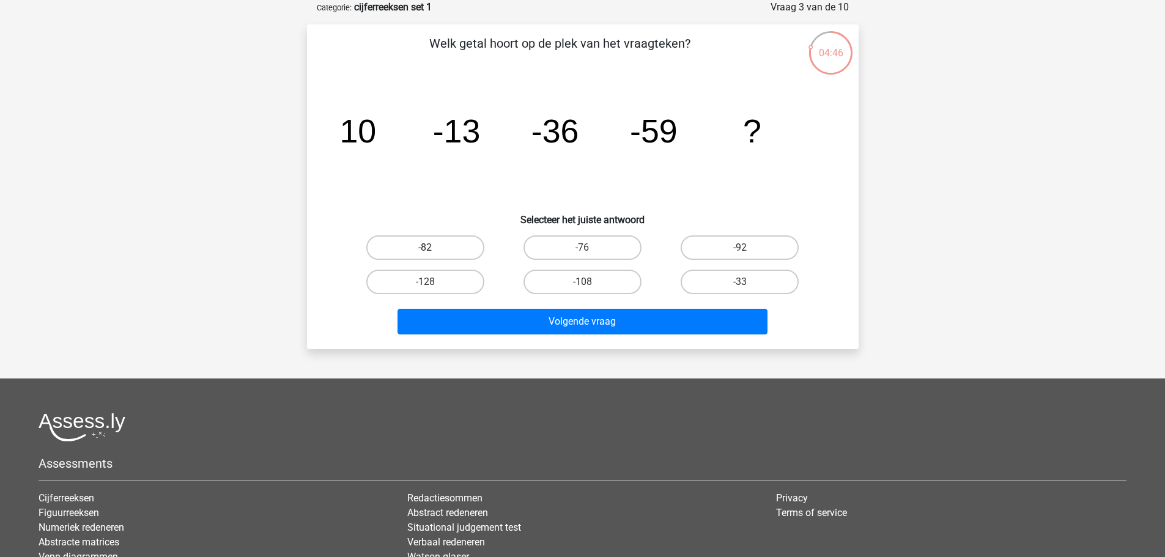
click at [458, 245] on label "-82" at bounding box center [425, 247] width 118 height 24
click at [433, 248] on input "-82" at bounding box center [429, 252] width 8 height 8
radio input "true"
click at [541, 357] on div "Stephan stephan.vanhuyse@telenet.be Nederlands English" at bounding box center [582, 320] width 1165 height 762
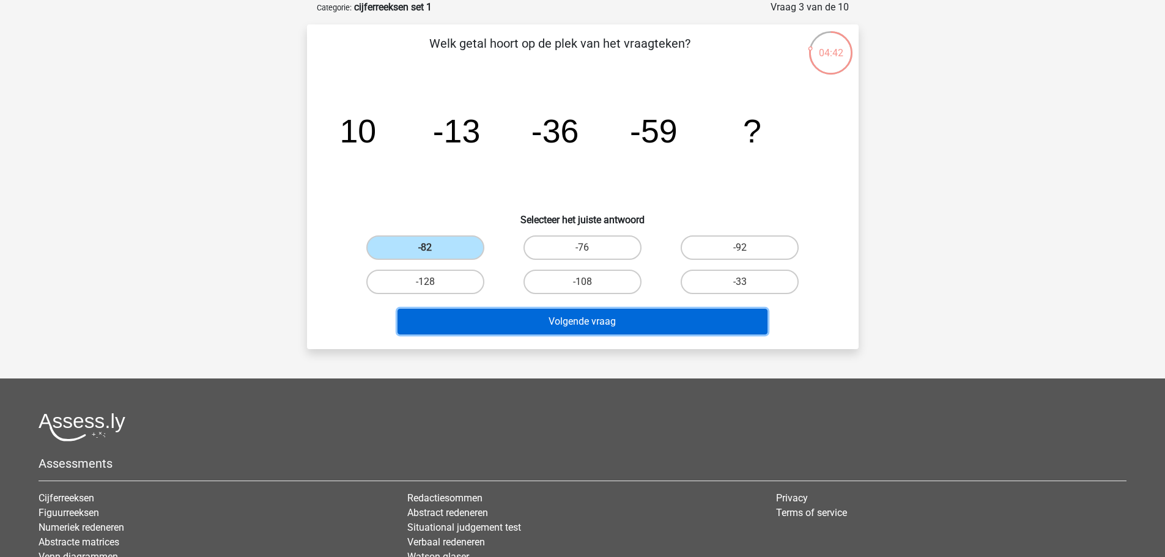
click at [543, 328] on button "Volgende vraag" at bounding box center [582, 322] width 370 height 26
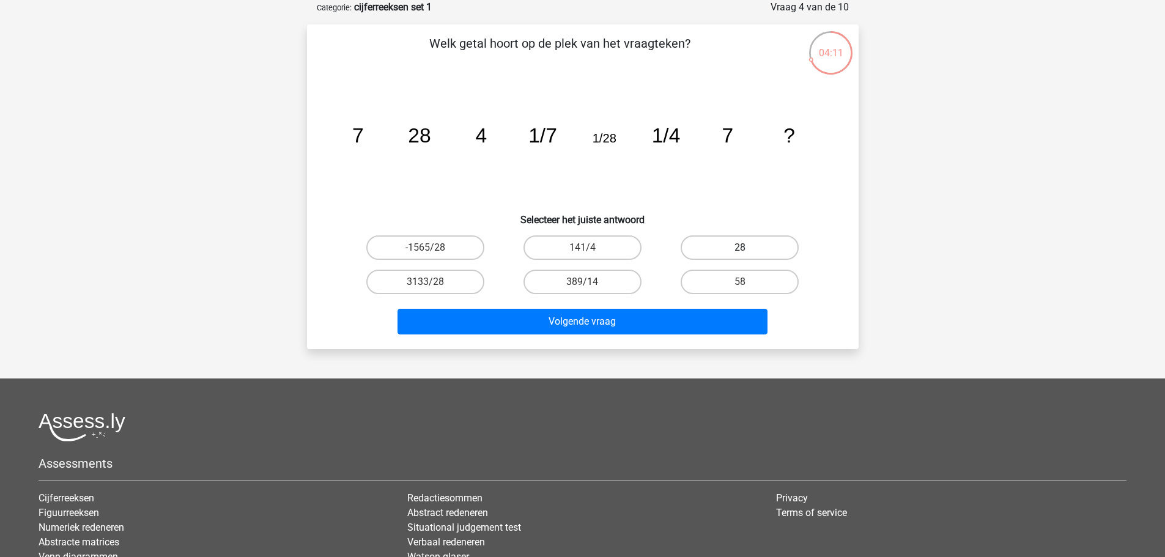
click at [722, 249] on label "28" at bounding box center [739, 247] width 118 height 24
click at [740, 249] on input "28" at bounding box center [744, 252] width 8 height 8
radio input "true"
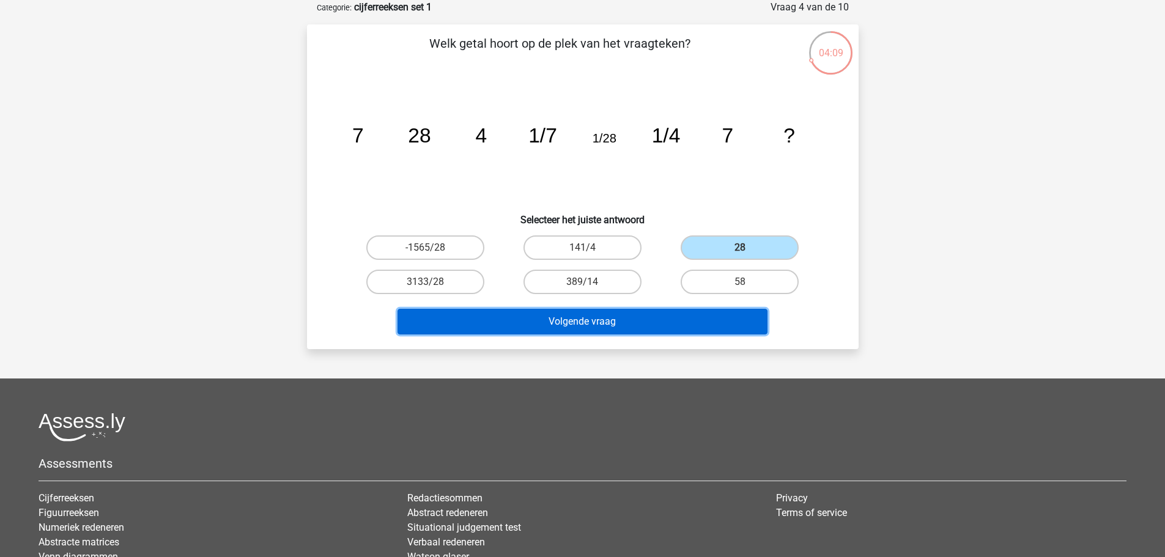
click at [573, 325] on button "Volgende vraag" at bounding box center [582, 322] width 370 height 26
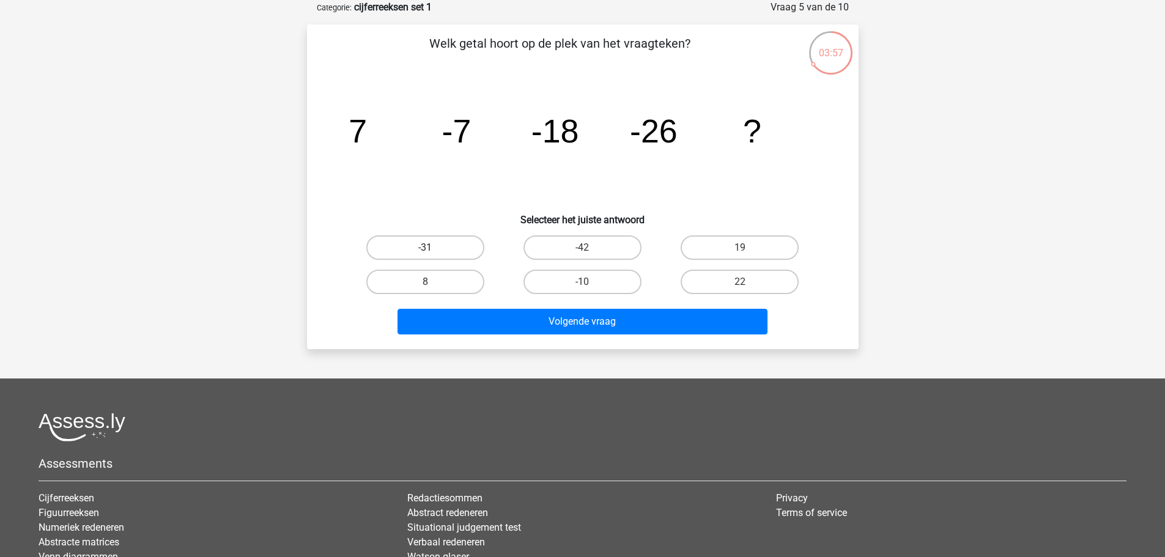
click at [447, 241] on label "-31" at bounding box center [425, 247] width 118 height 24
click at [433, 248] on input "-31" at bounding box center [429, 252] width 8 height 8
radio input "true"
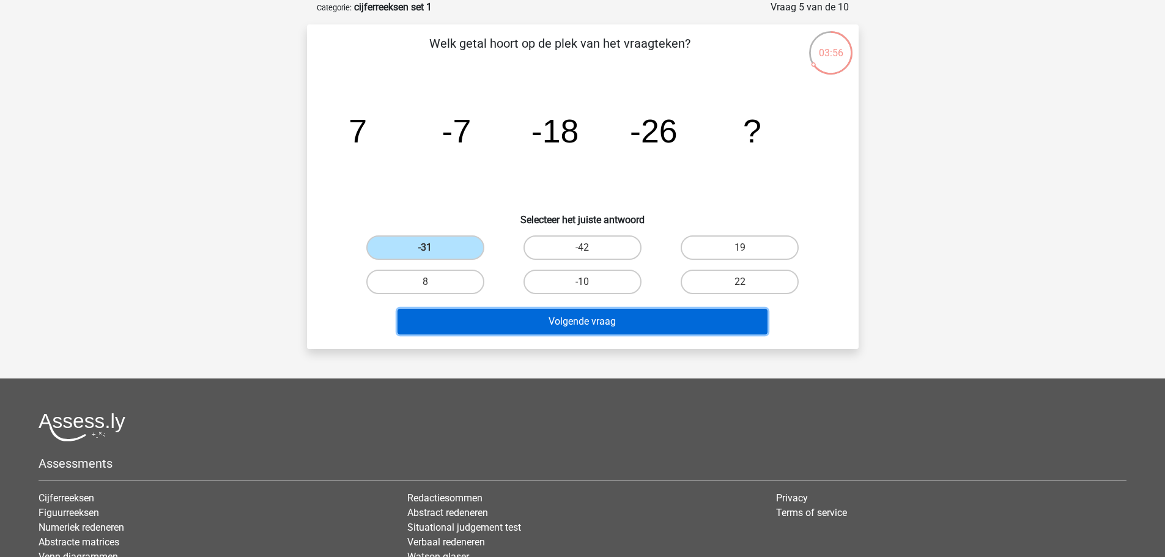
click at [543, 315] on button "Volgende vraag" at bounding box center [582, 322] width 370 height 26
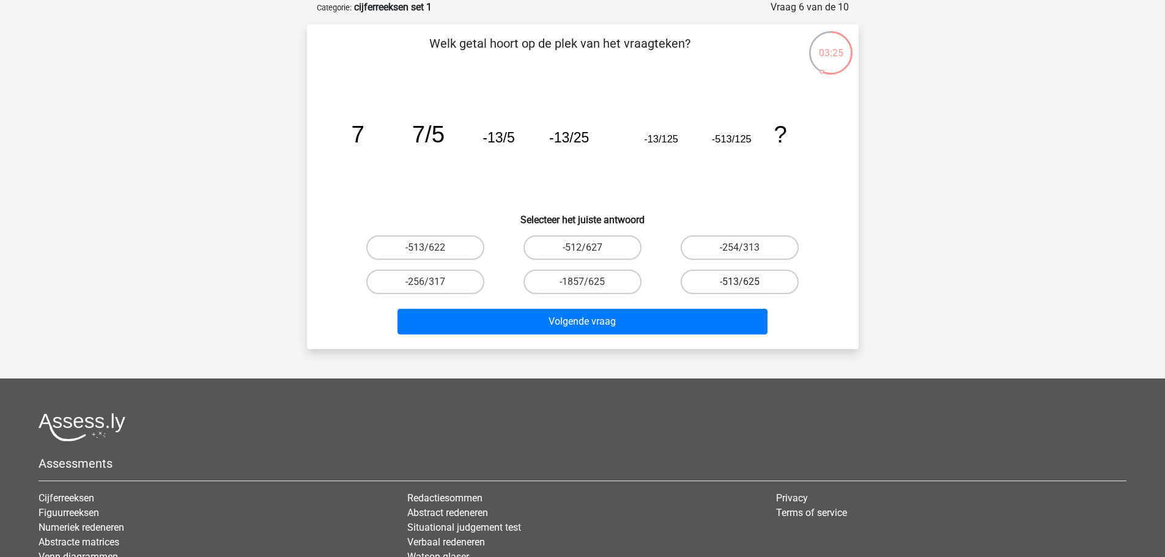
click at [759, 287] on label "-513/625" at bounding box center [739, 282] width 118 height 24
click at [748, 287] on input "-513/625" at bounding box center [744, 286] width 8 height 8
radio input "true"
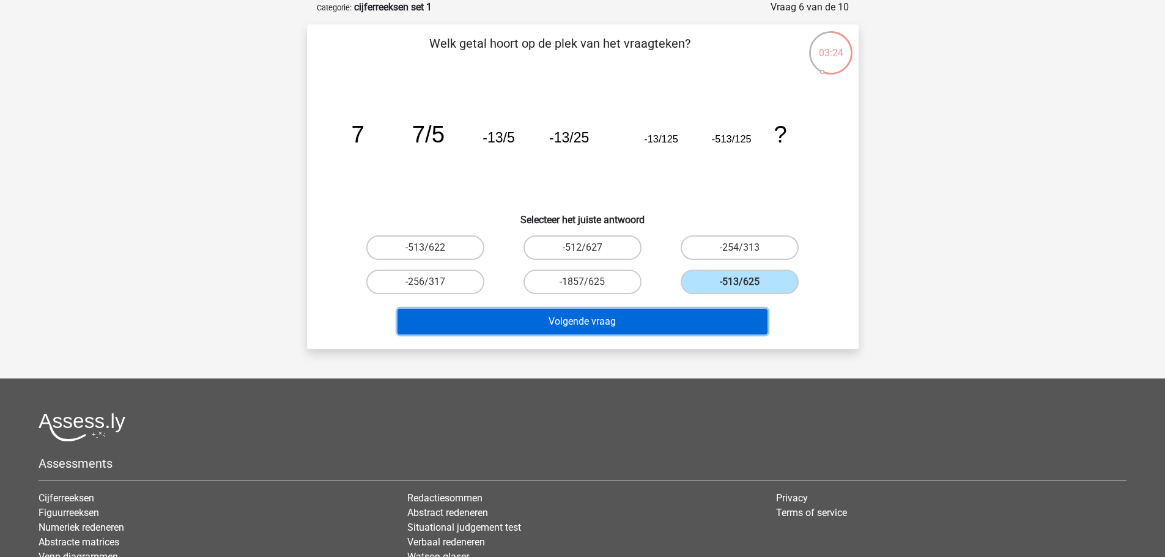
click at [579, 324] on button "Volgende vraag" at bounding box center [582, 322] width 370 height 26
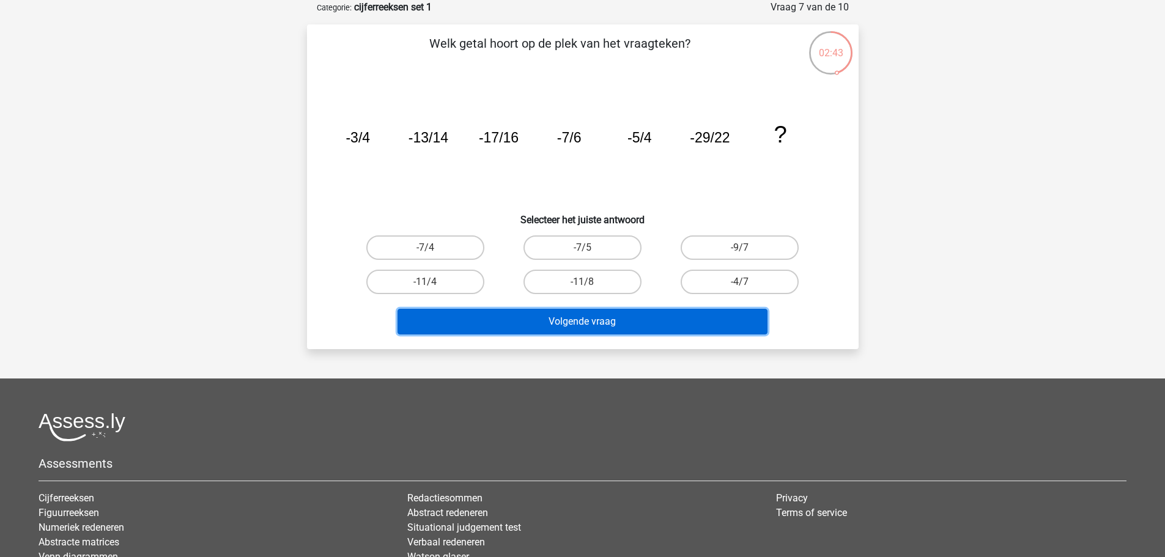
click at [599, 316] on button "Volgende vraag" at bounding box center [582, 322] width 370 height 26
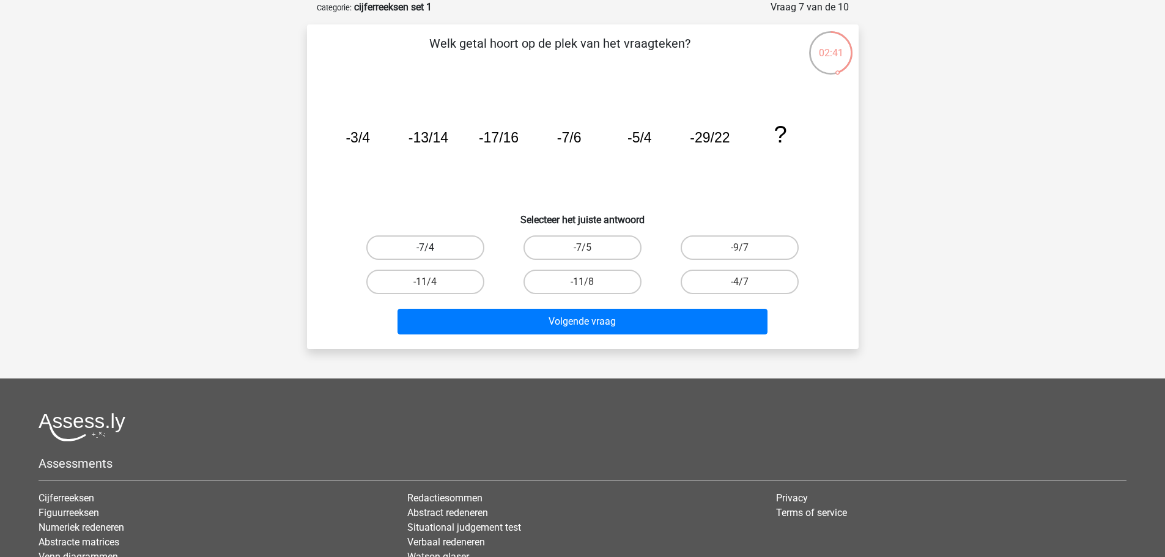
click at [452, 241] on label "-7/4" at bounding box center [425, 247] width 118 height 24
click at [433, 248] on input "-7/4" at bounding box center [429, 252] width 8 height 8
radio input "true"
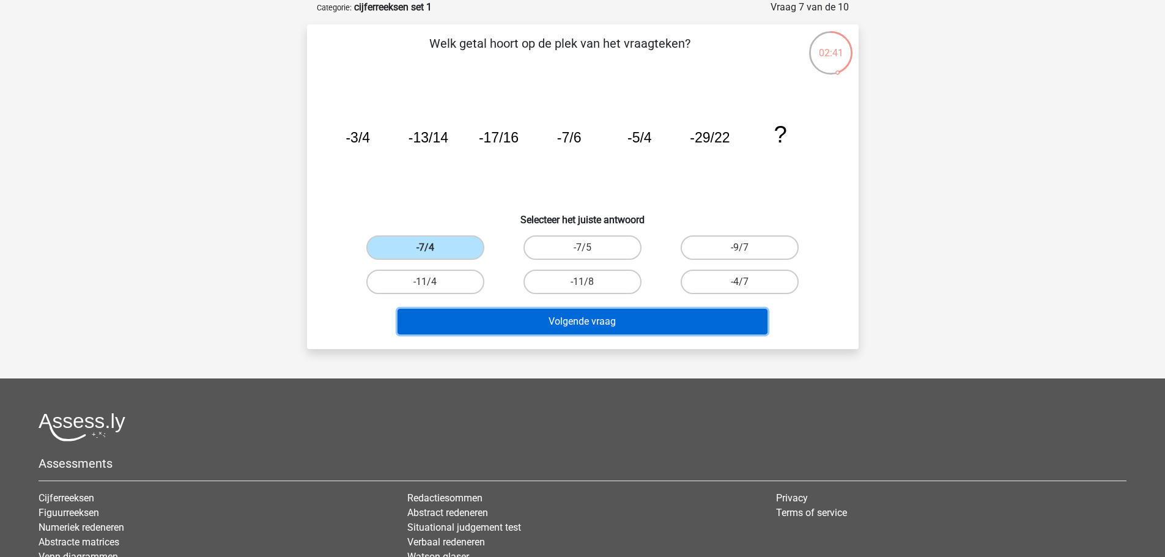
click at [529, 322] on button "Volgende vraag" at bounding box center [582, 322] width 370 height 26
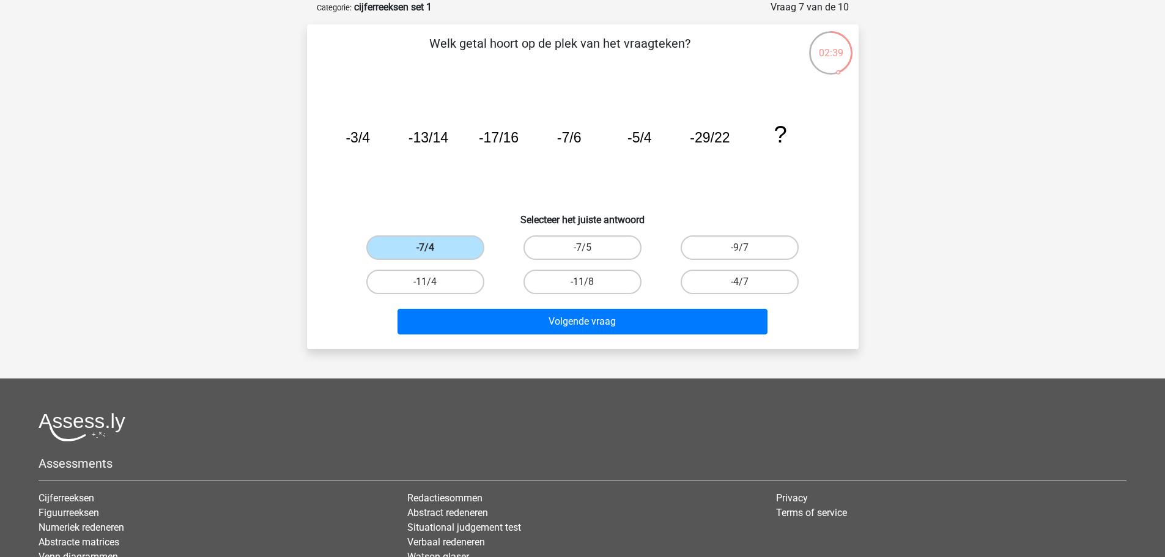
click at [484, 183] on icon "image/svg+xml -3/4 -13/14 -17/16 -7/6 -5/4 -29/22 ?" at bounding box center [582, 142] width 493 height 123
click at [560, 251] on label "-7/5" at bounding box center [582, 247] width 118 height 24
click at [582, 251] on input "-7/5" at bounding box center [586, 252] width 8 height 8
radio input "true"
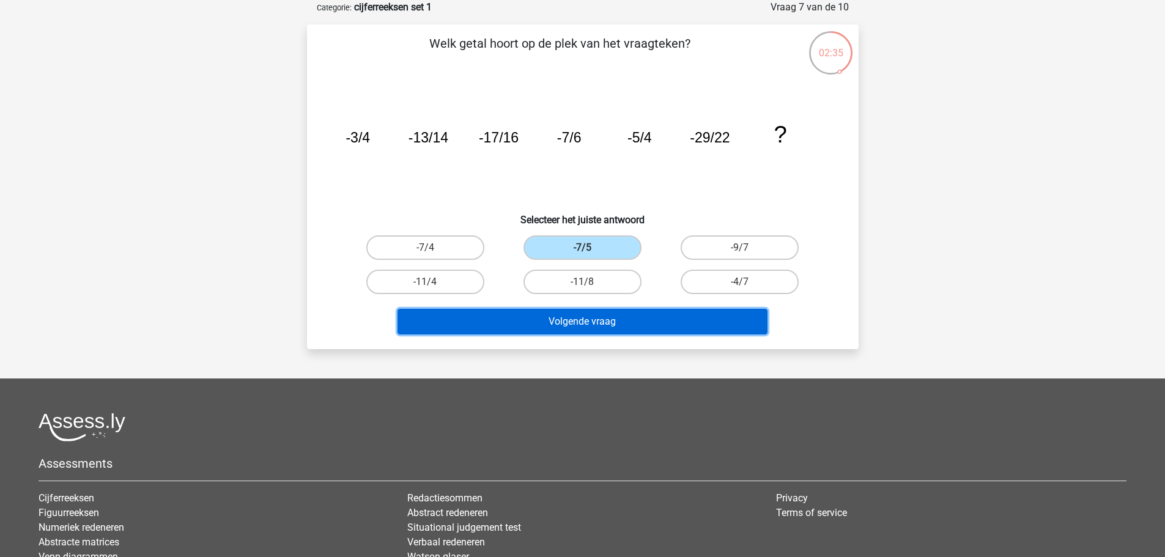
click at [571, 318] on button "Volgende vraag" at bounding box center [582, 322] width 370 height 26
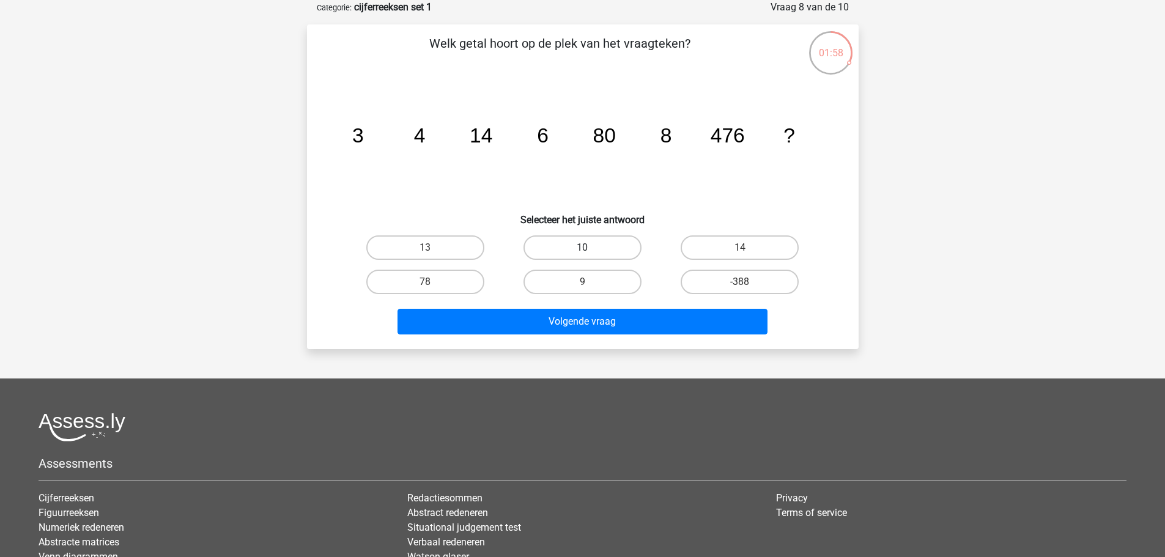
click at [623, 250] on label "10" at bounding box center [582, 247] width 118 height 24
click at [590, 250] on input "10" at bounding box center [586, 252] width 8 height 8
radio input "true"
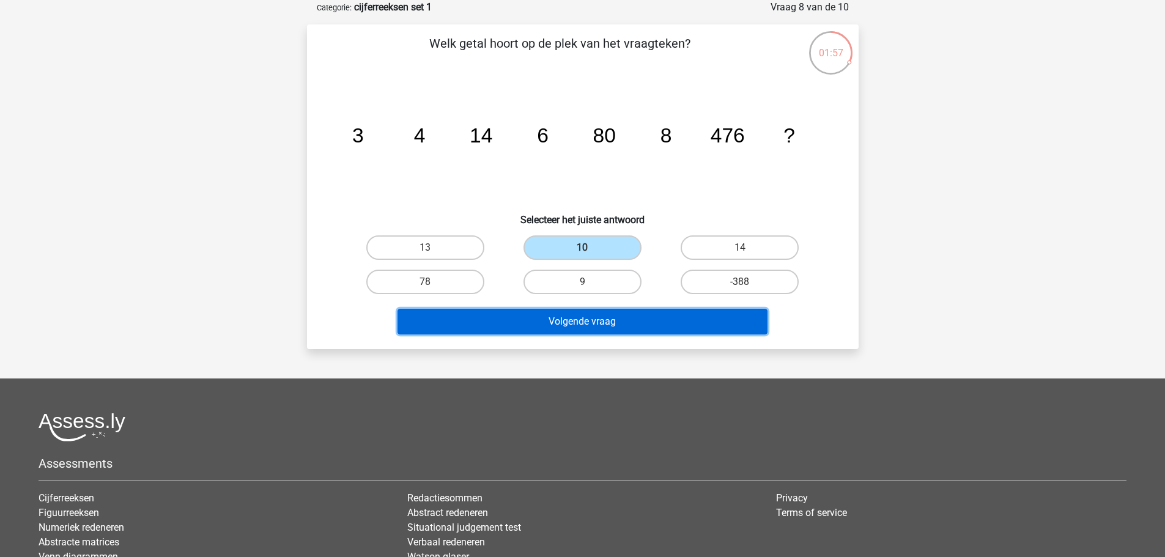
click at [602, 322] on button "Volgende vraag" at bounding box center [582, 322] width 370 height 26
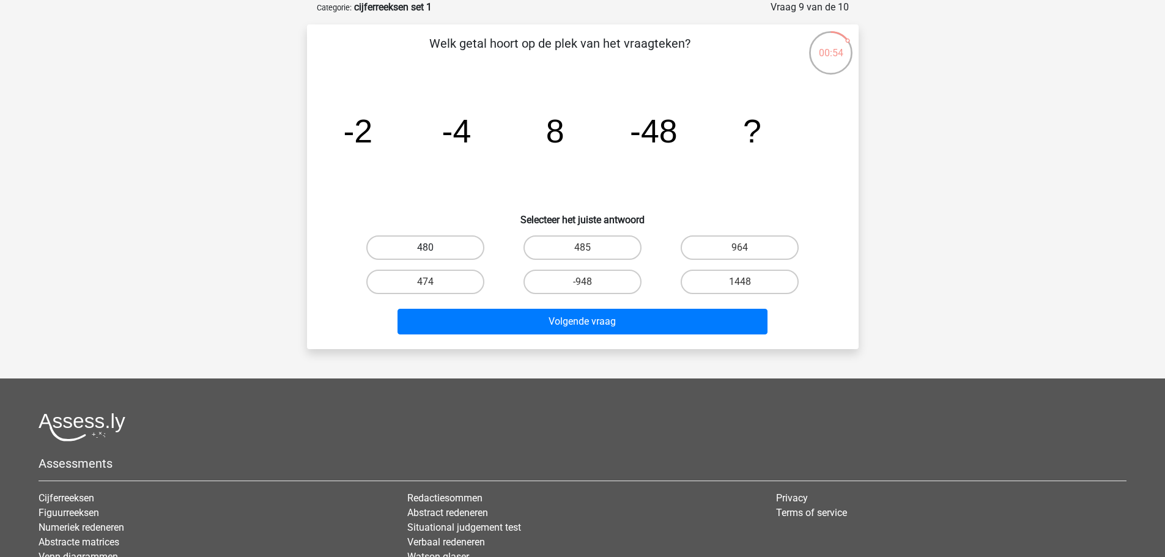
click at [441, 247] on label "480" at bounding box center [425, 247] width 118 height 24
click at [433, 248] on input "480" at bounding box center [429, 252] width 8 height 8
radio input "true"
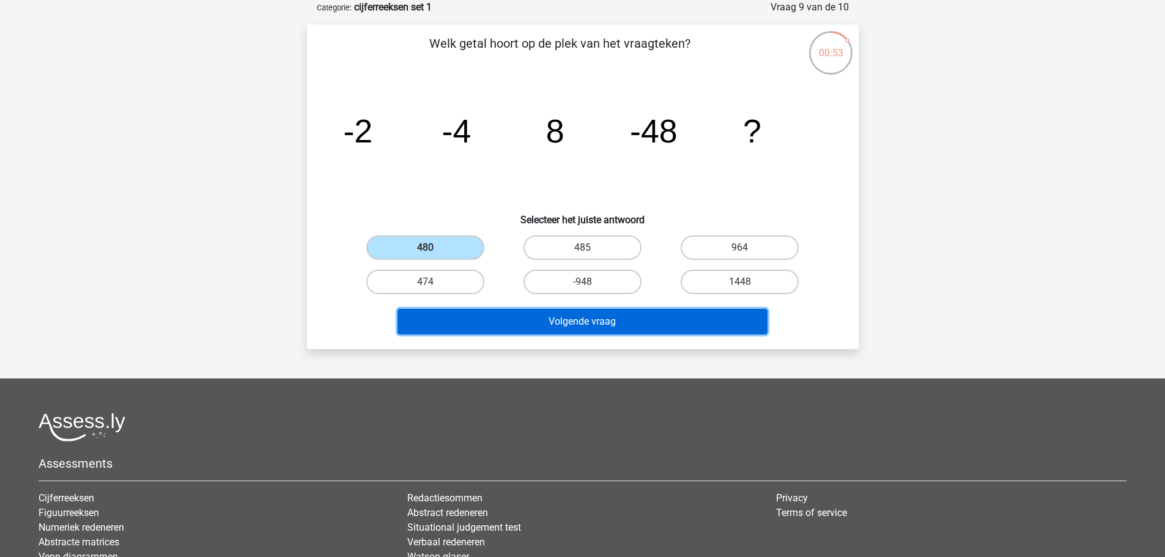
click at [526, 319] on button "Volgende vraag" at bounding box center [582, 322] width 370 height 26
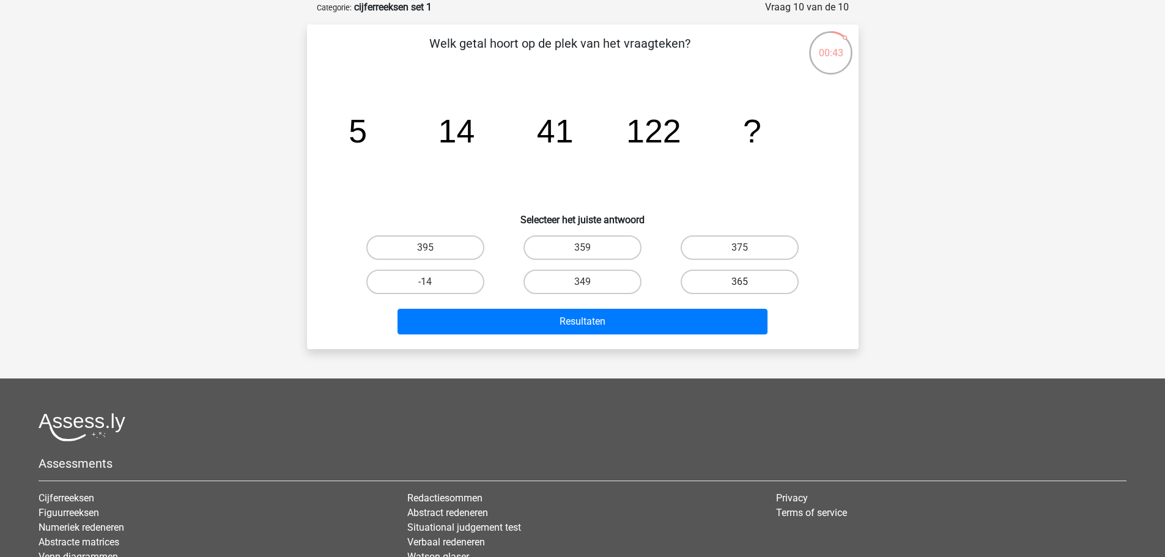
click at [695, 283] on label "365" at bounding box center [739, 282] width 118 height 24
click at [740, 283] on input "365" at bounding box center [744, 286] width 8 height 8
radio input "true"
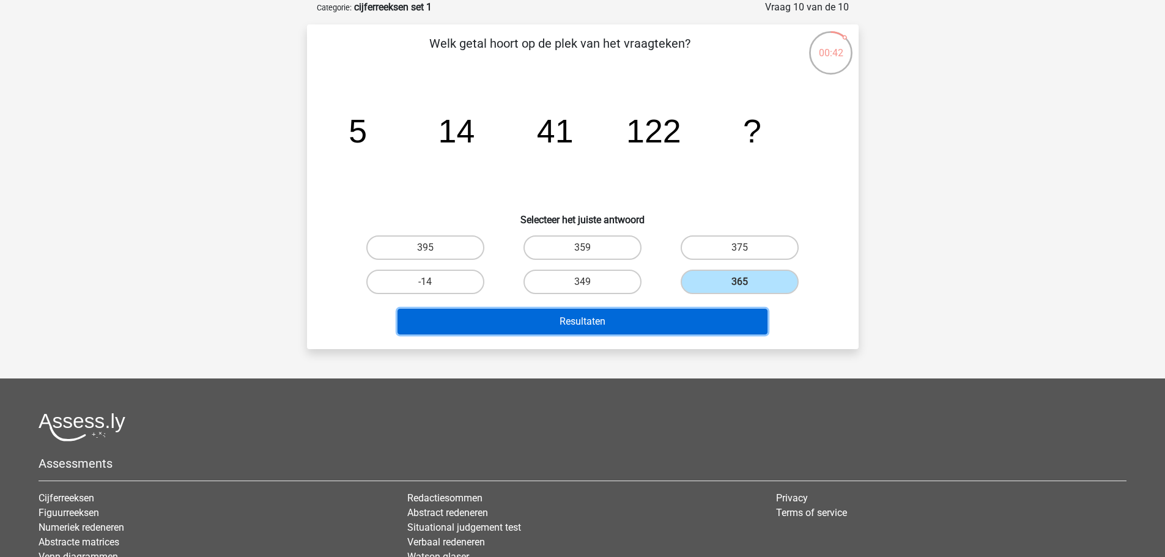
click at [627, 316] on button "Resultaten" at bounding box center [582, 322] width 370 height 26
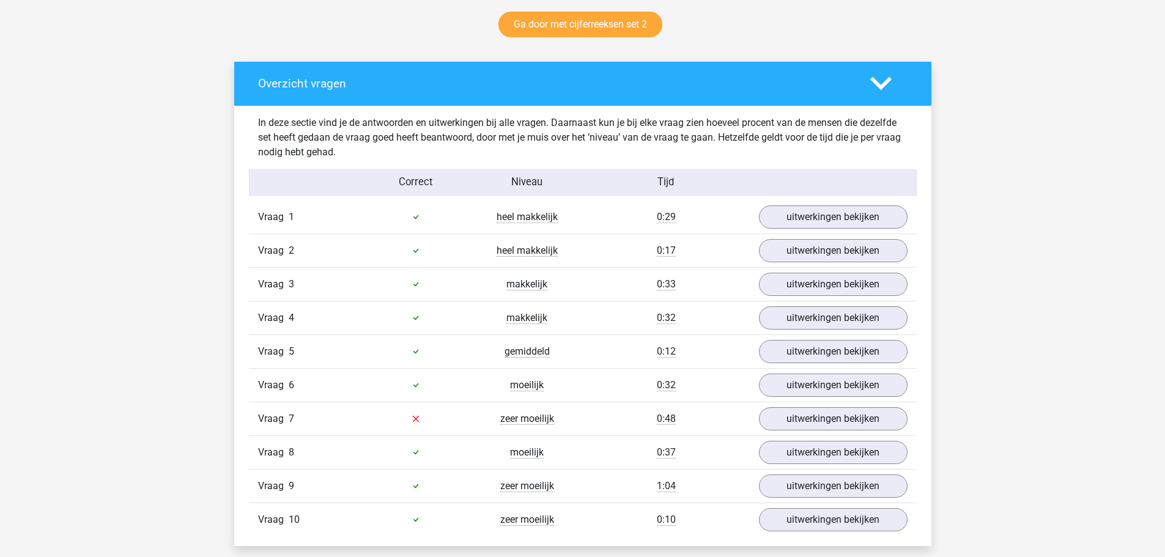
scroll to position [672, 0]
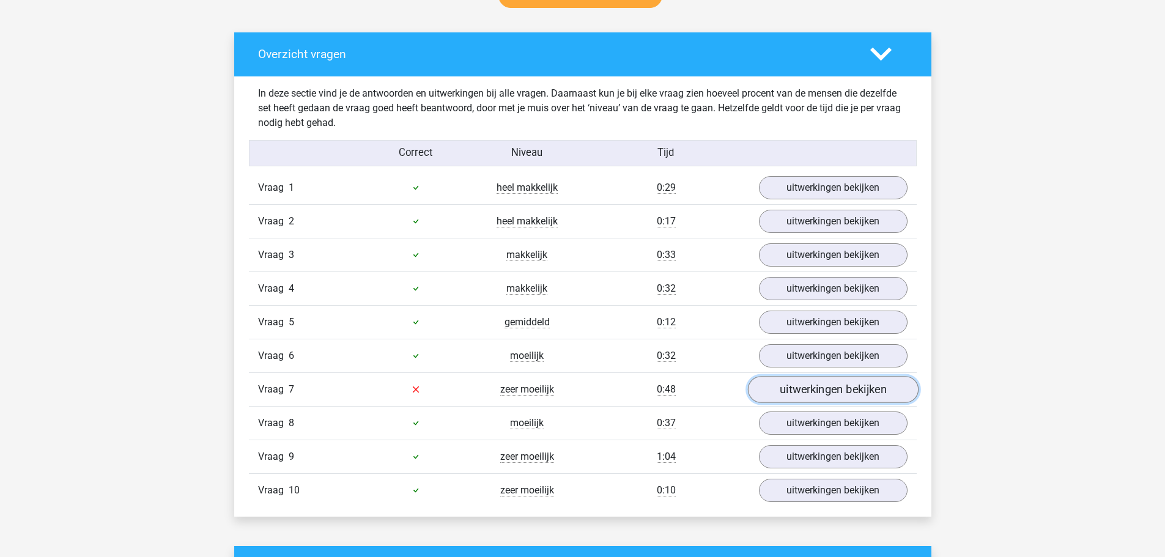
click at [779, 394] on link "uitwerkingen bekijken" at bounding box center [832, 389] width 171 height 27
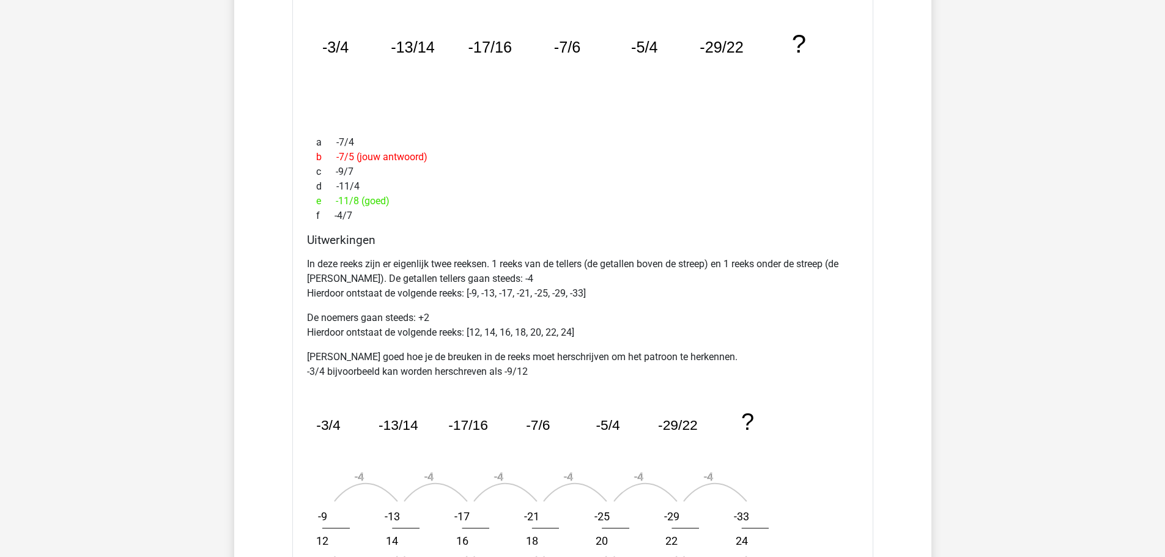
scroll to position [1161, 0]
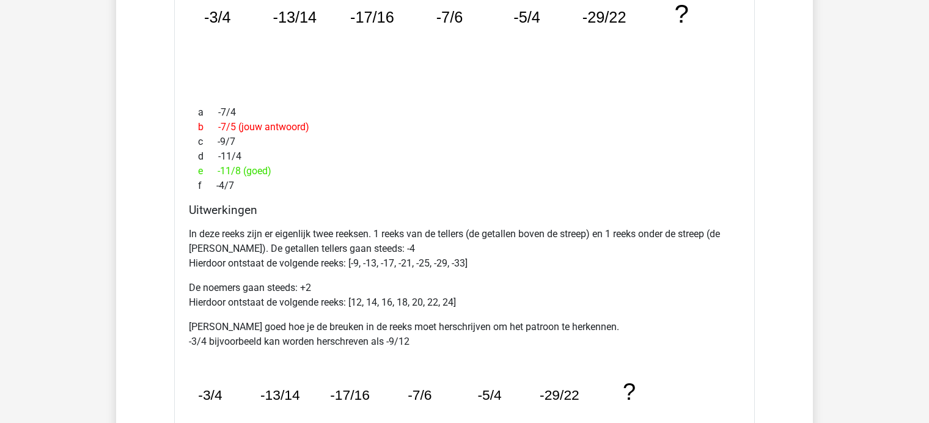
click at [469, 190] on div "f -4/7" at bounding box center [464, 186] width 551 height 15
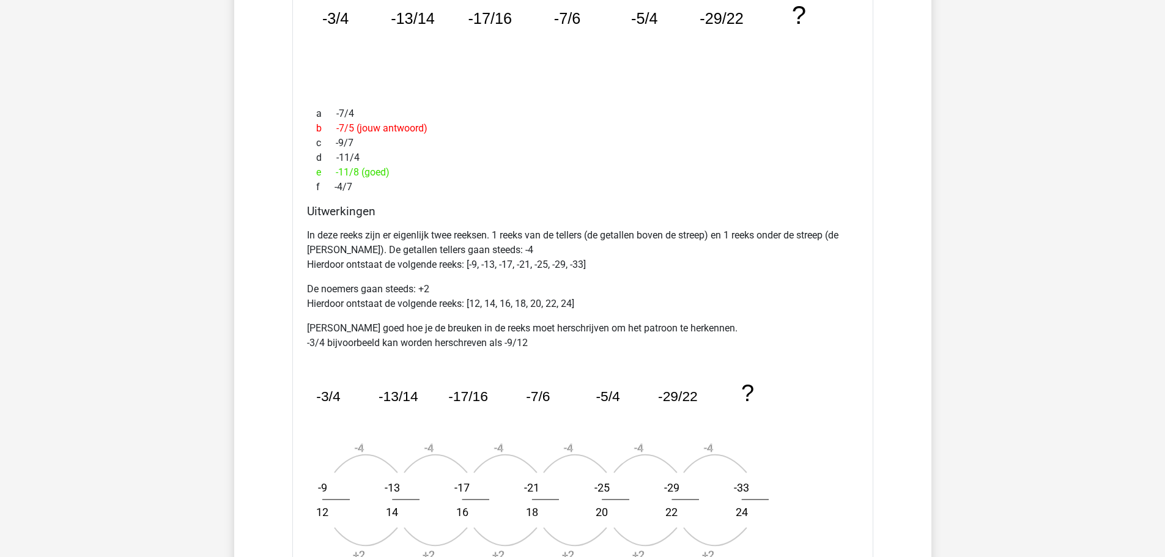
click at [560, 352] on div "In deze reeks zijn er eigenlijk twee reeksen. 1 reeks van de tellers (de getall…" at bounding box center [582, 401] width 551 height 356
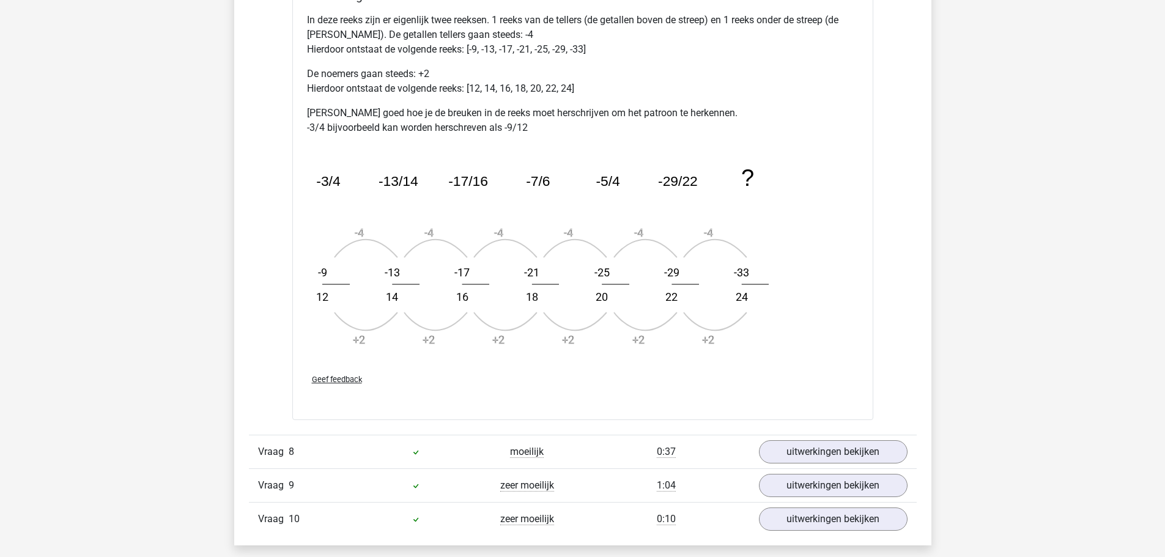
scroll to position [1467, 0]
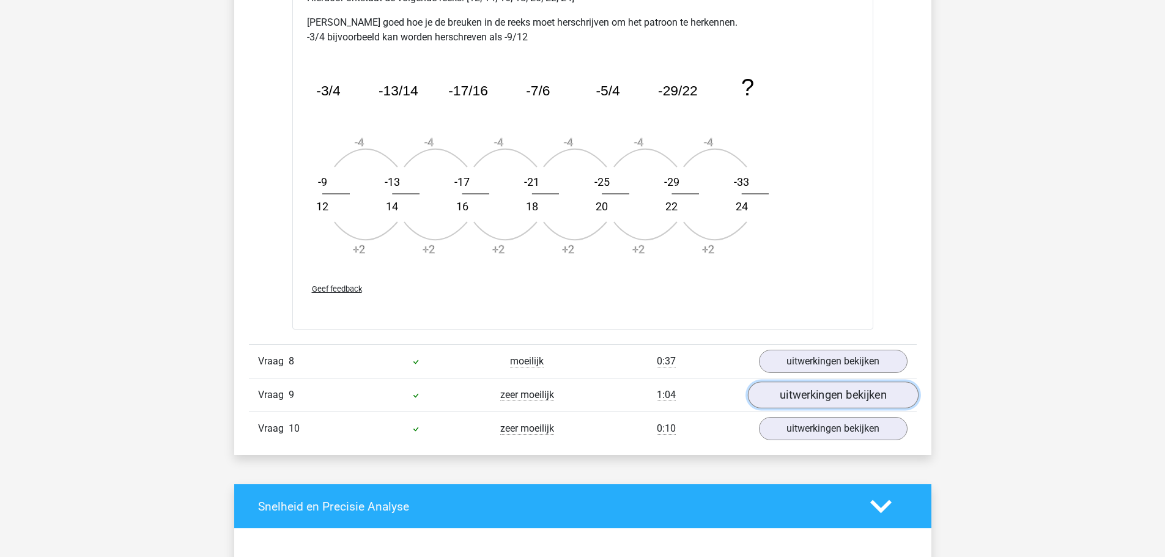
click at [793, 396] on link "uitwerkingen bekijken" at bounding box center [832, 395] width 171 height 27
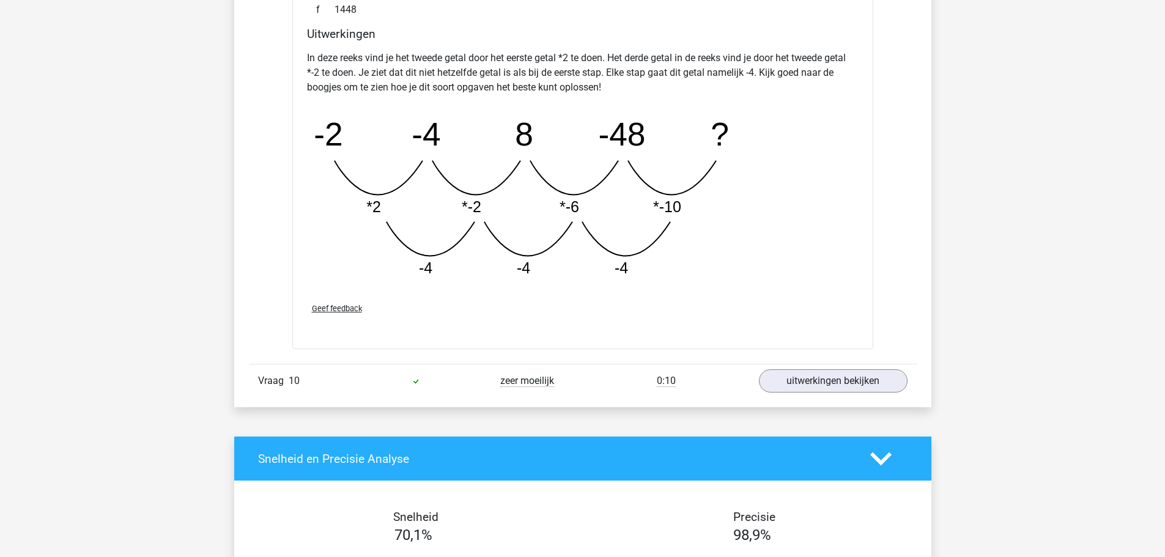
scroll to position [2201, 0]
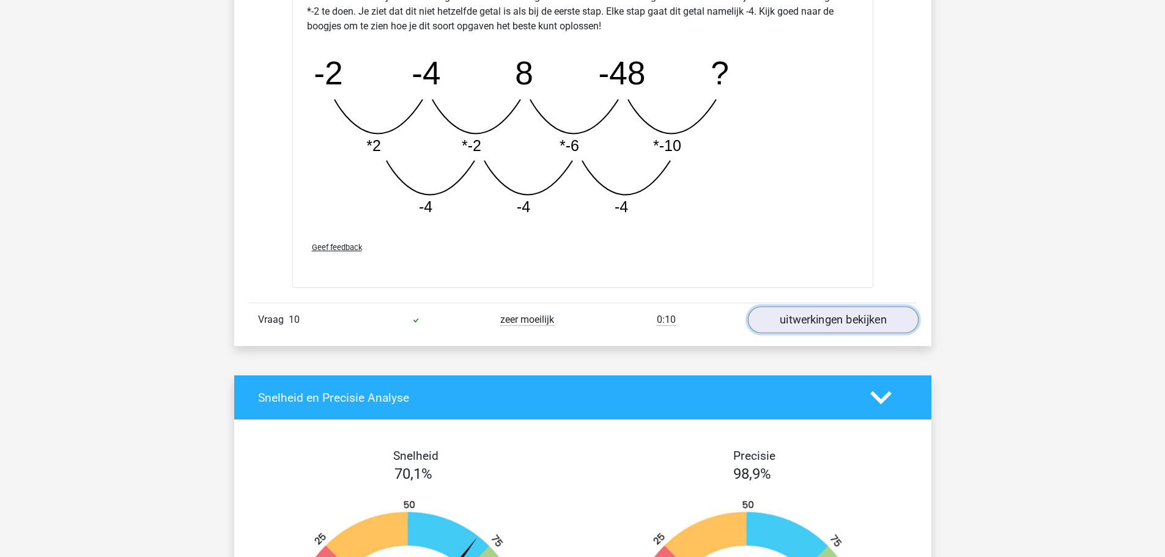
click at [790, 320] on link "uitwerkingen bekijken" at bounding box center [832, 319] width 171 height 27
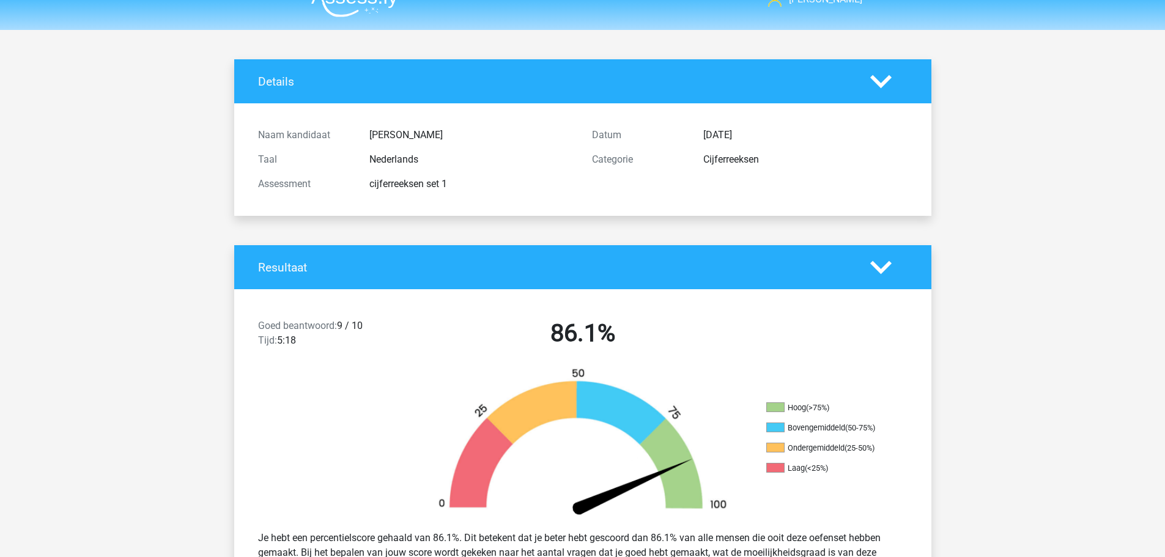
scroll to position [0, 0]
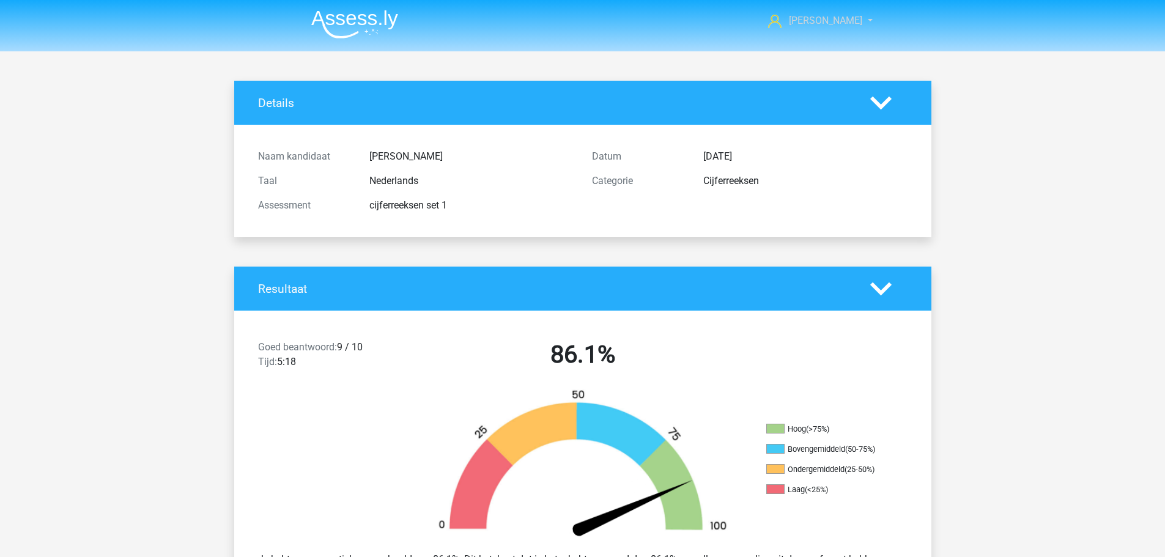
click at [833, 19] on span "[PERSON_NAME]" at bounding box center [825, 21] width 73 height 12
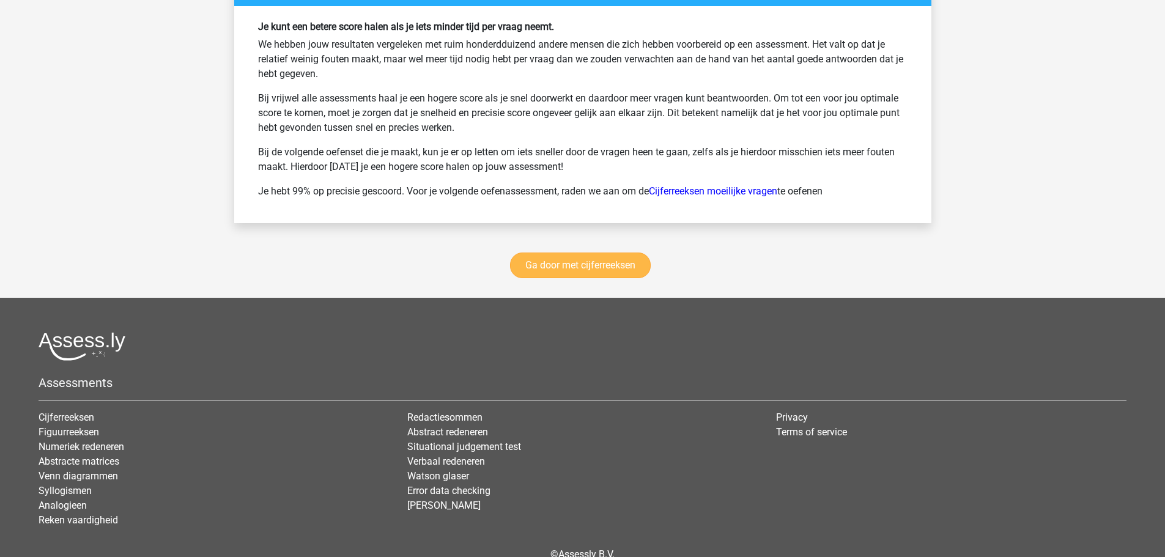
scroll to position [3607, 0]
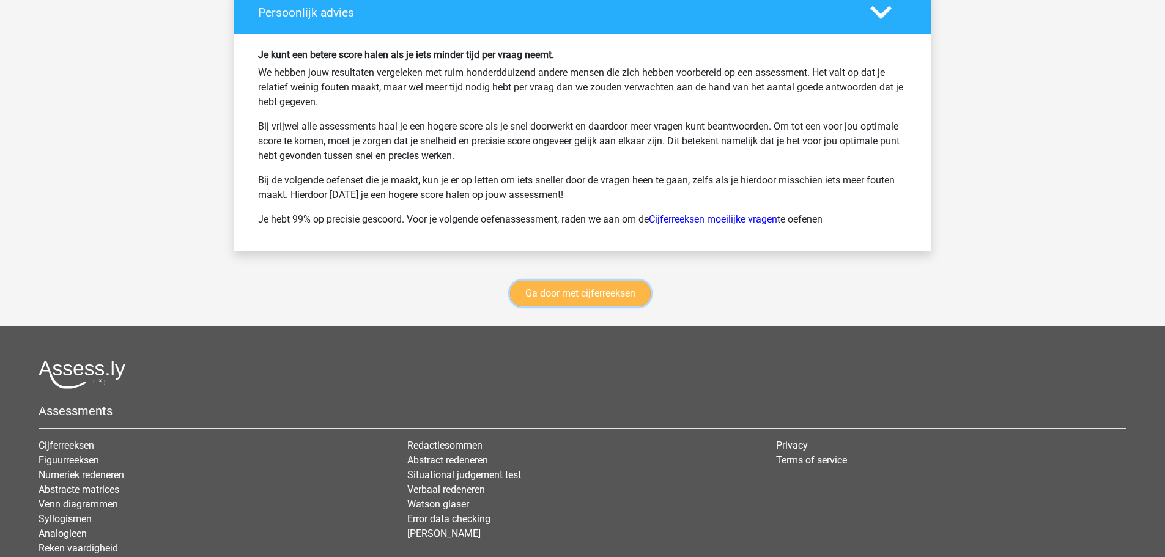
click at [576, 290] on link "Ga door met cijferreeksen" at bounding box center [580, 294] width 141 height 26
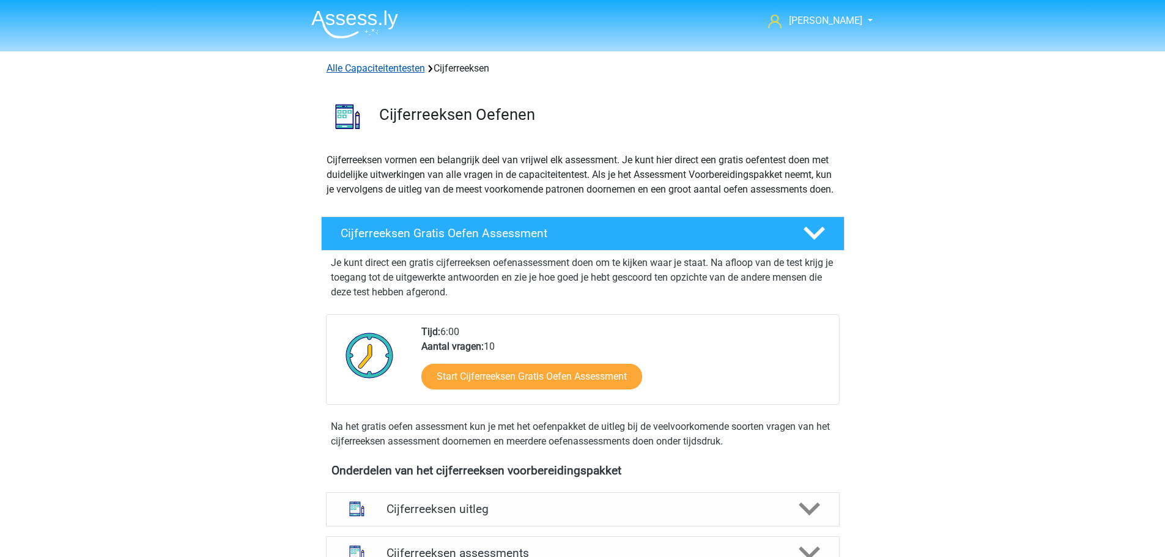
click at [399, 71] on link "Alle Capaciteitentesten" at bounding box center [375, 68] width 98 height 12
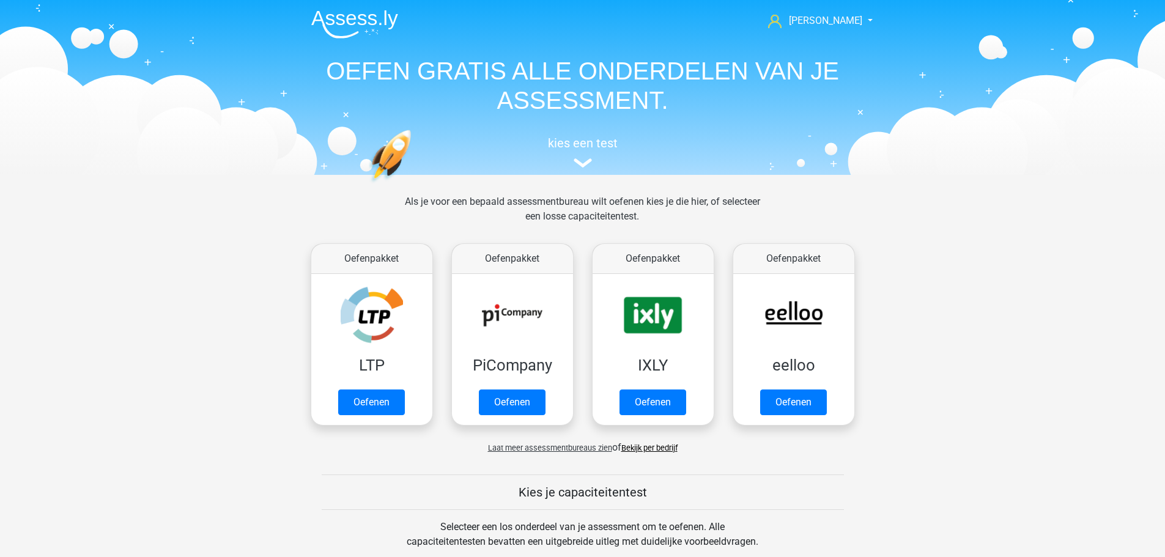
scroll to position [520, 0]
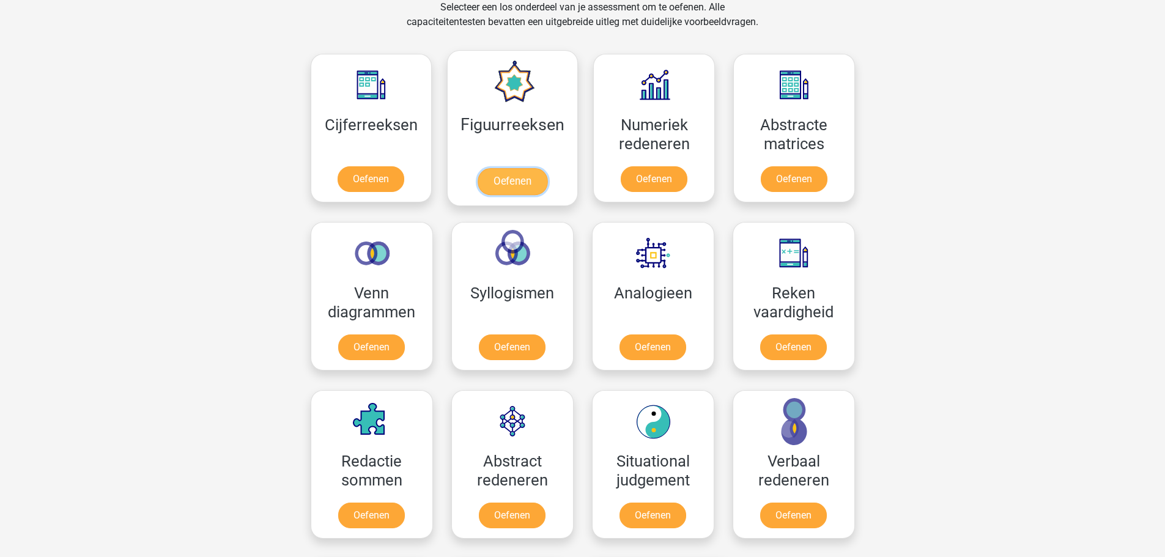
click at [499, 180] on link "Oefenen" at bounding box center [512, 181] width 70 height 27
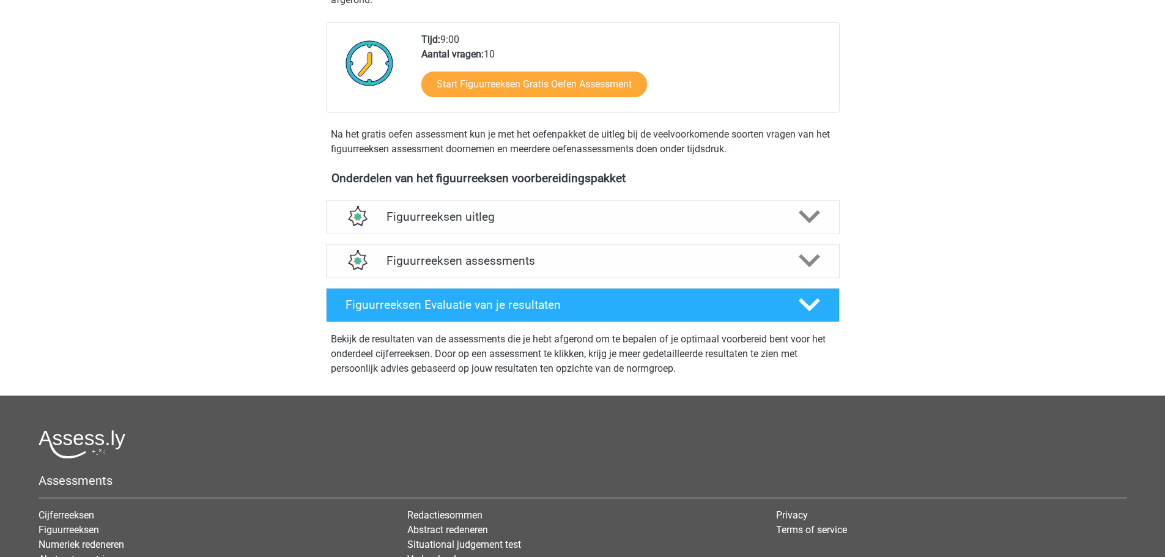
scroll to position [306, 0]
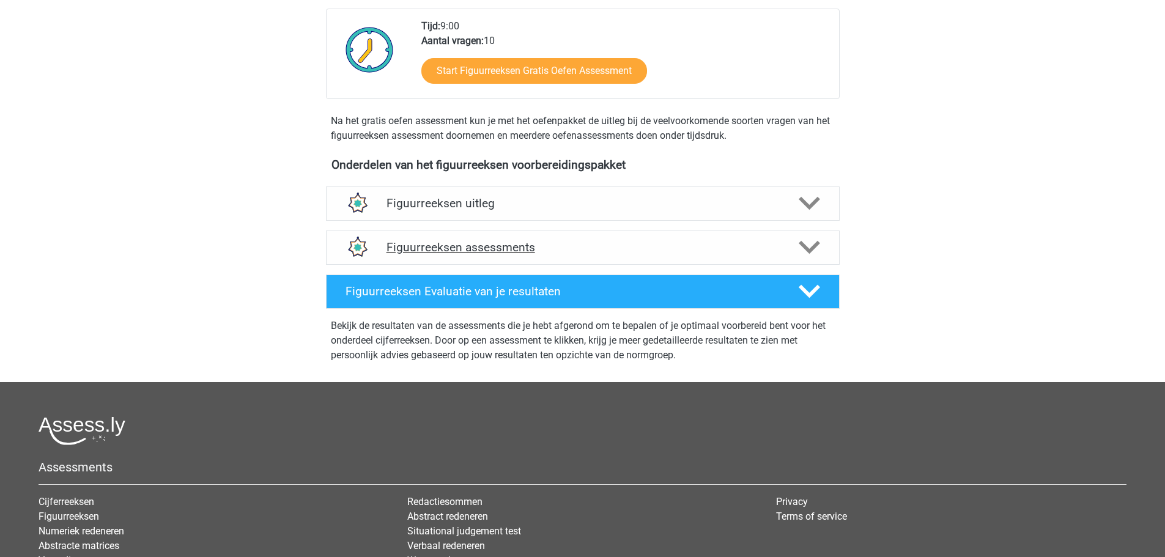
click at [448, 245] on h4 "Figuurreeksen assessments" at bounding box center [582, 247] width 392 height 14
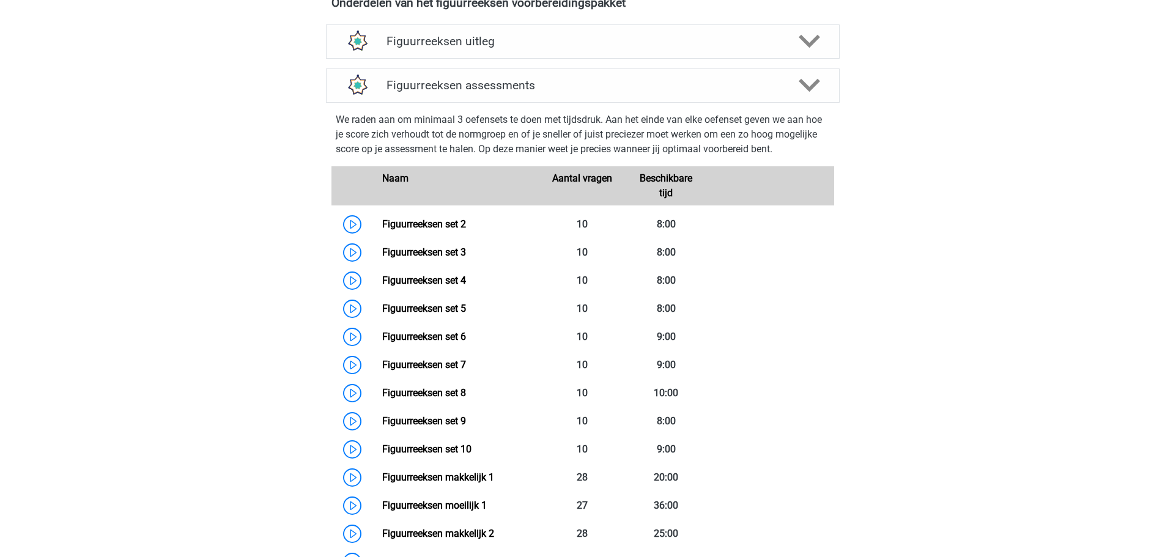
scroll to position [489, 0]
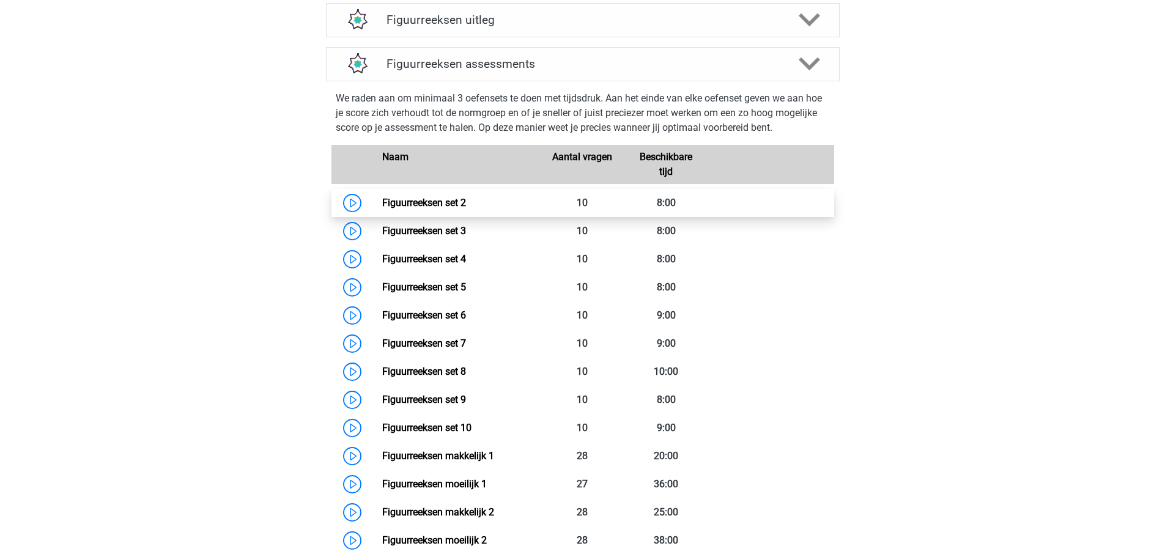
click at [412, 202] on link "Figuurreeksen set 2" at bounding box center [424, 203] width 84 height 12
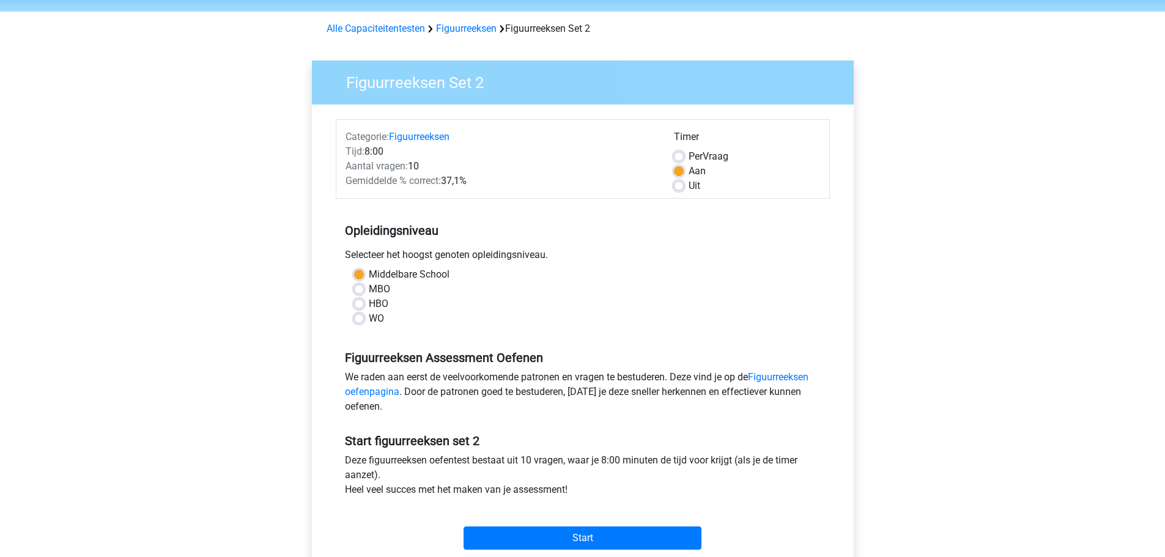
scroll to position [61, 0]
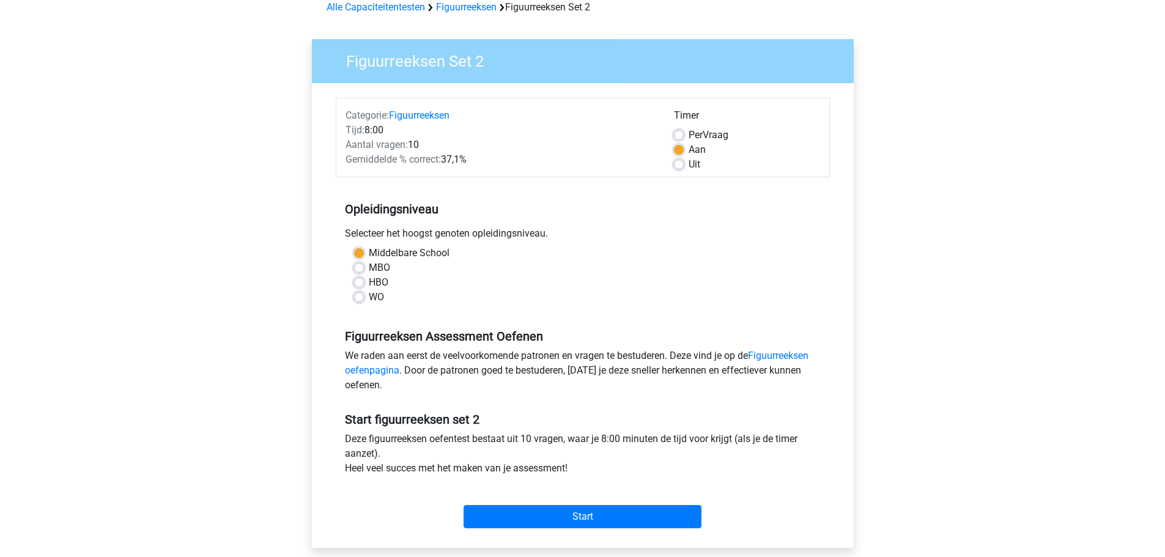
click at [688, 165] on label "Uit" at bounding box center [694, 164] width 12 height 15
click at [678, 165] on input "Uit" at bounding box center [679, 163] width 10 height 12
radio input "true"
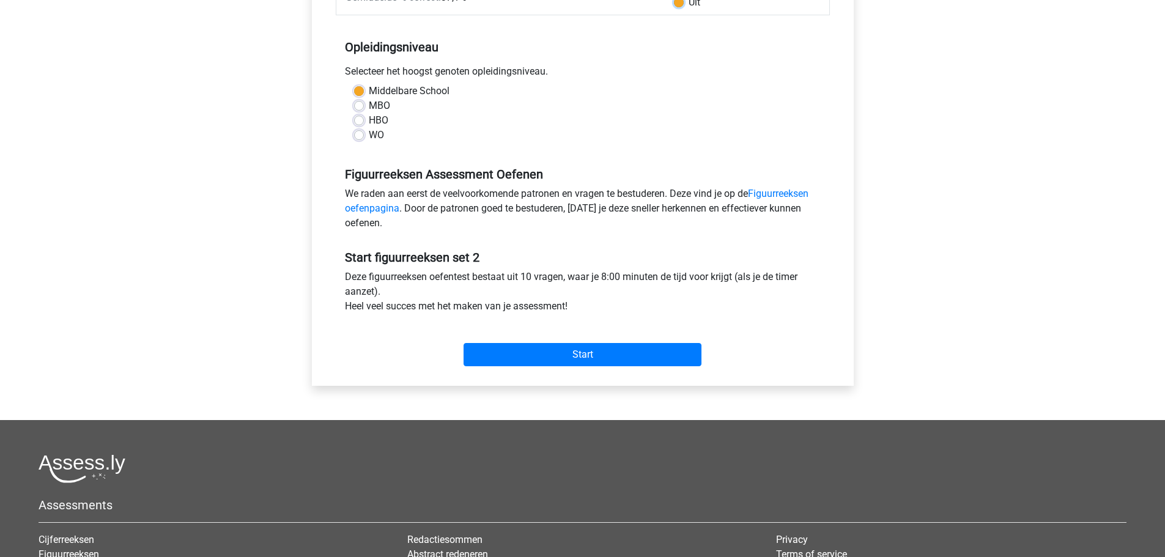
scroll to position [245, 0]
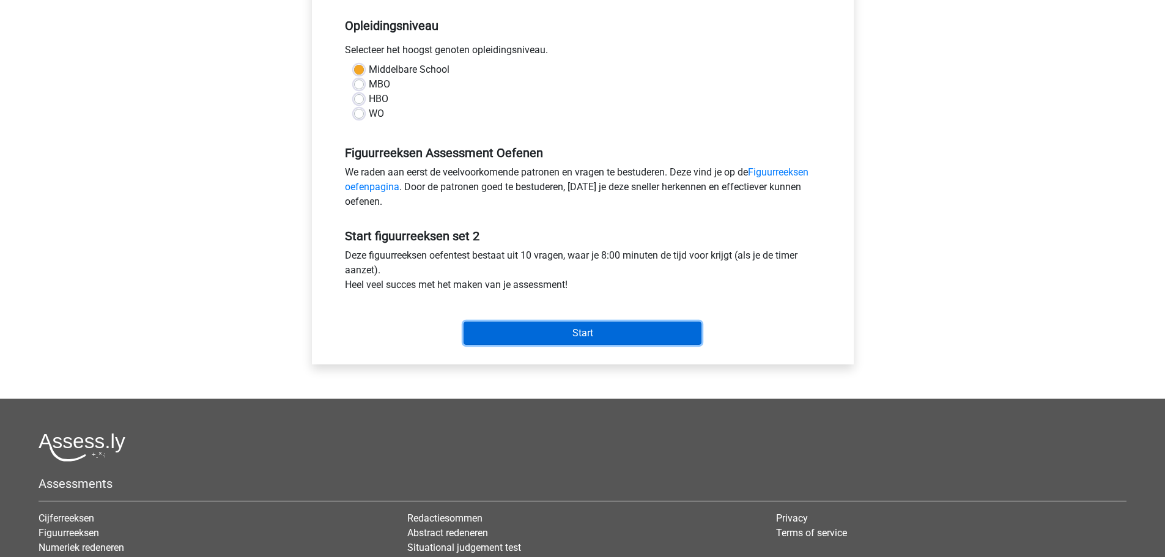
click at [580, 333] on input "Start" at bounding box center [582, 333] width 238 height 23
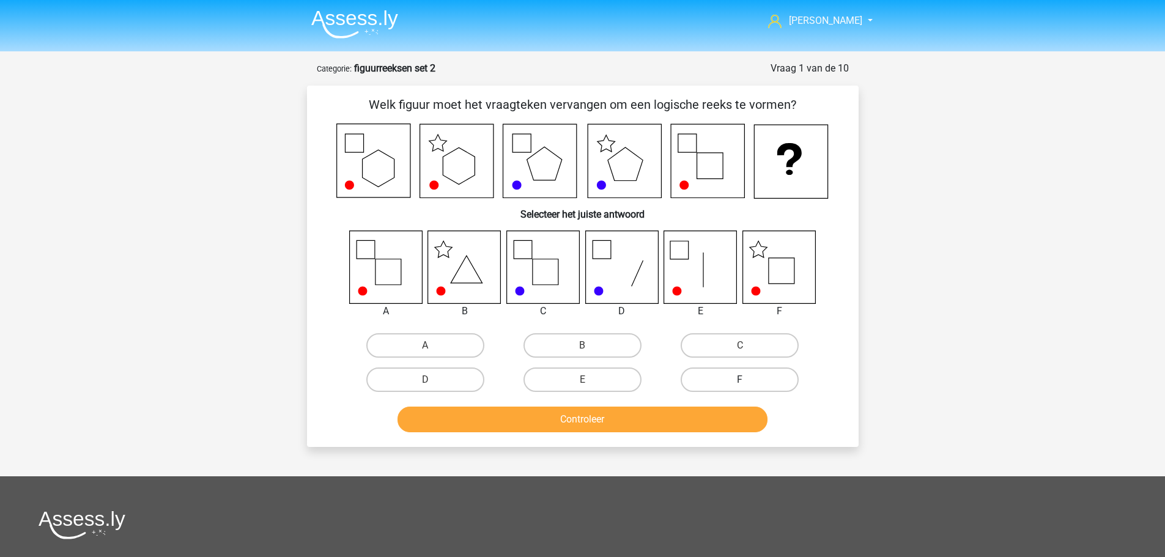
click at [727, 379] on label "F" at bounding box center [739, 379] width 118 height 24
click at [740, 380] on input "F" at bounding box center [744, 384] width 8 height 8
radio input "true"
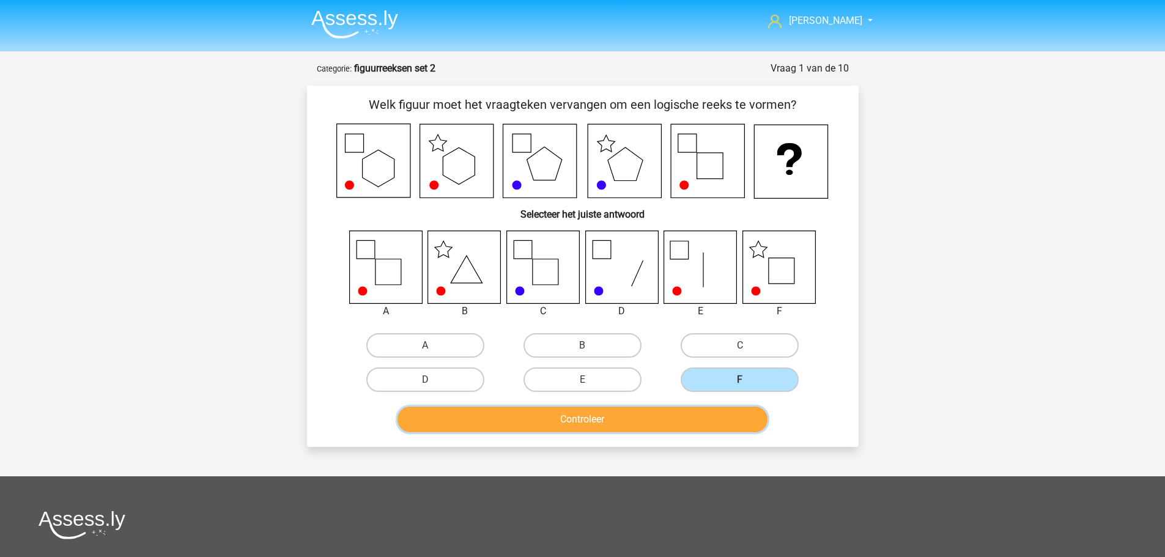
click at [641, 413] on button "Controleer" at bounding box center [582, 420] width 370 height 26
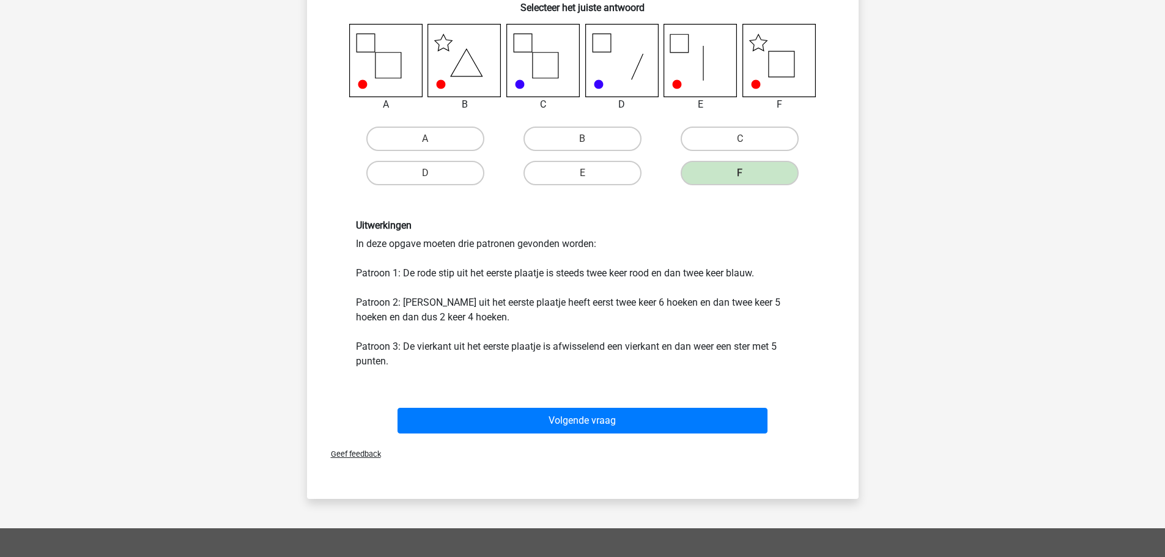
scroll to position [245, 0]
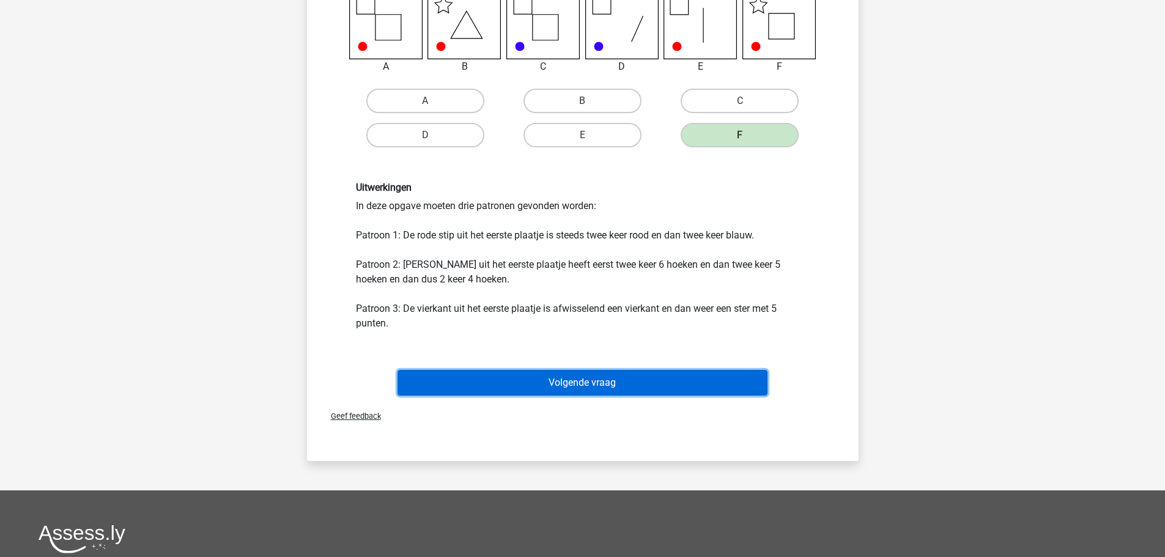
click at [588, 388] on button "Volgende vraag" at bounding box center [582, 383] width 370 height 26
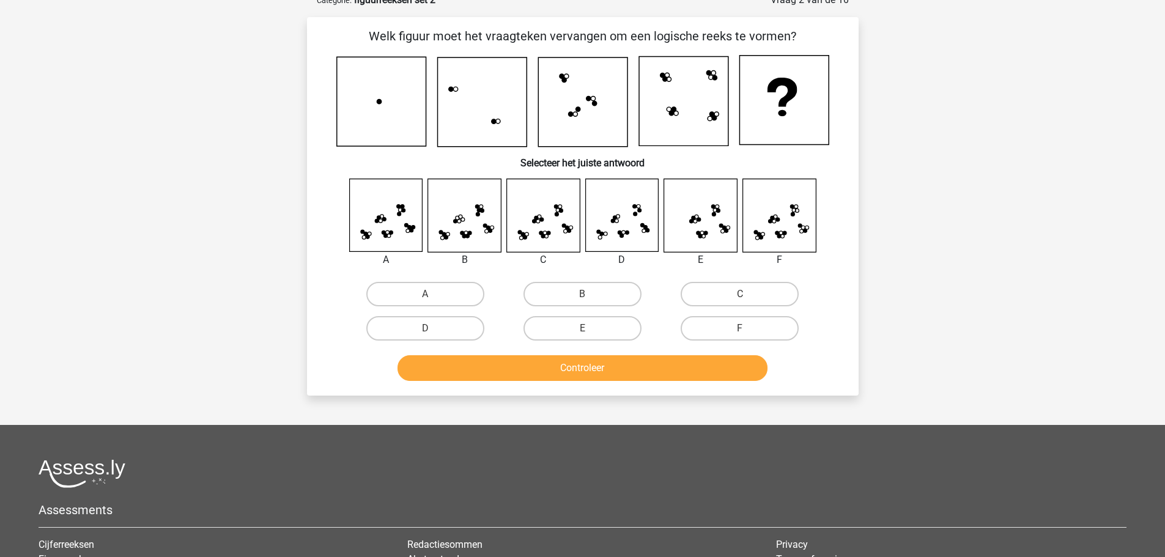
scroll to position [61, 0]
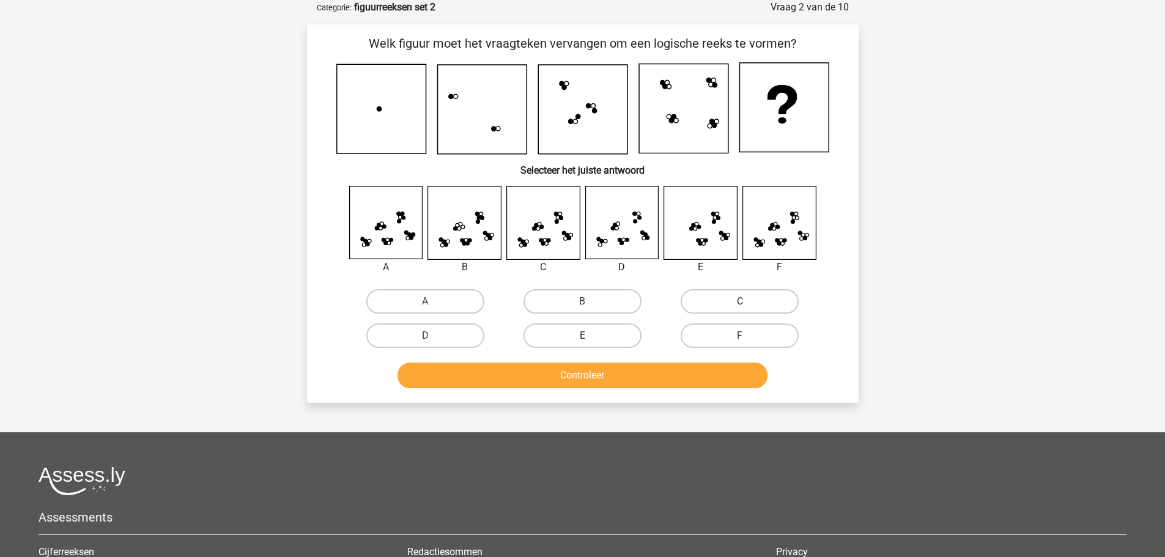
click at [591, 333] on label "E" at bounding box center [582, 335] width 118 height 24
click at [590, 336] on input "E" at bounding box center [586, 340] width 8 height 8
radio input "true"
click at [577, 377] on button "Controleer" at bounding box center [582, 376] width 370 height 26
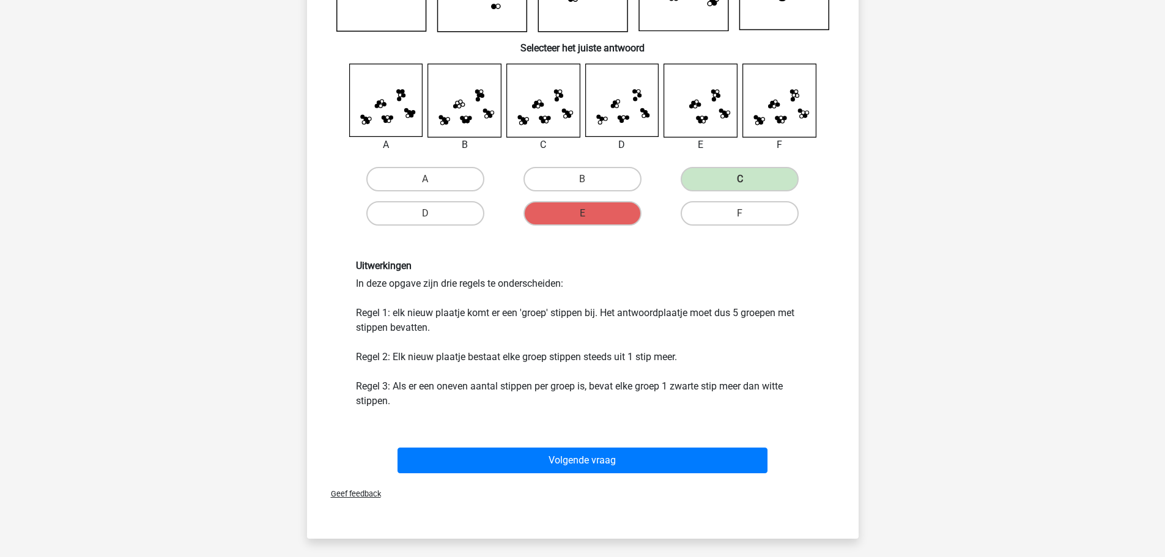
scroll to position [245, 0]
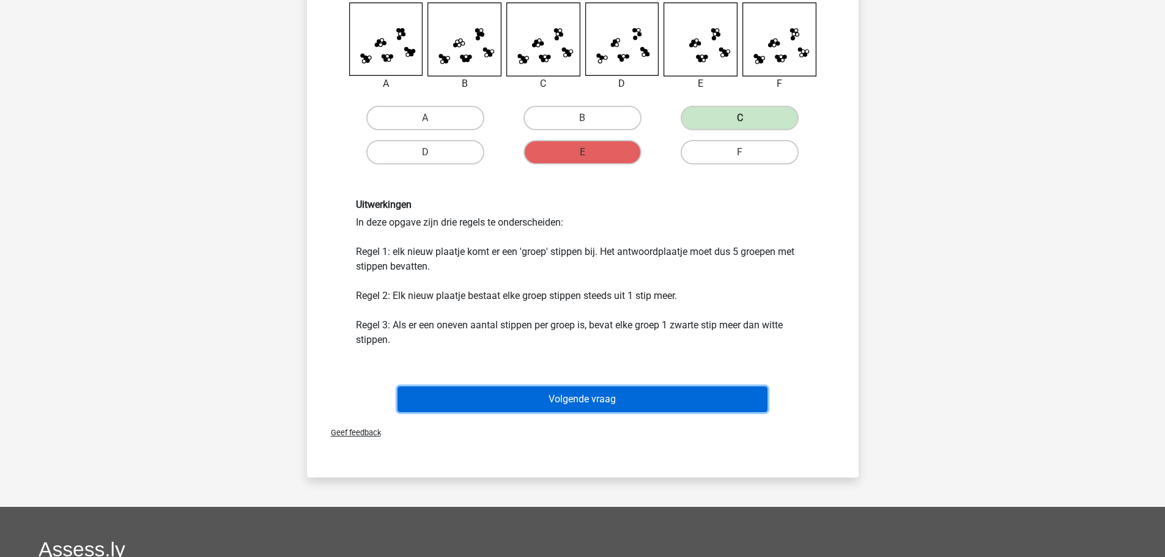
click at [558, 395] on button "Volgende vraag" at bounding box center [582, 399] width 370 height 26
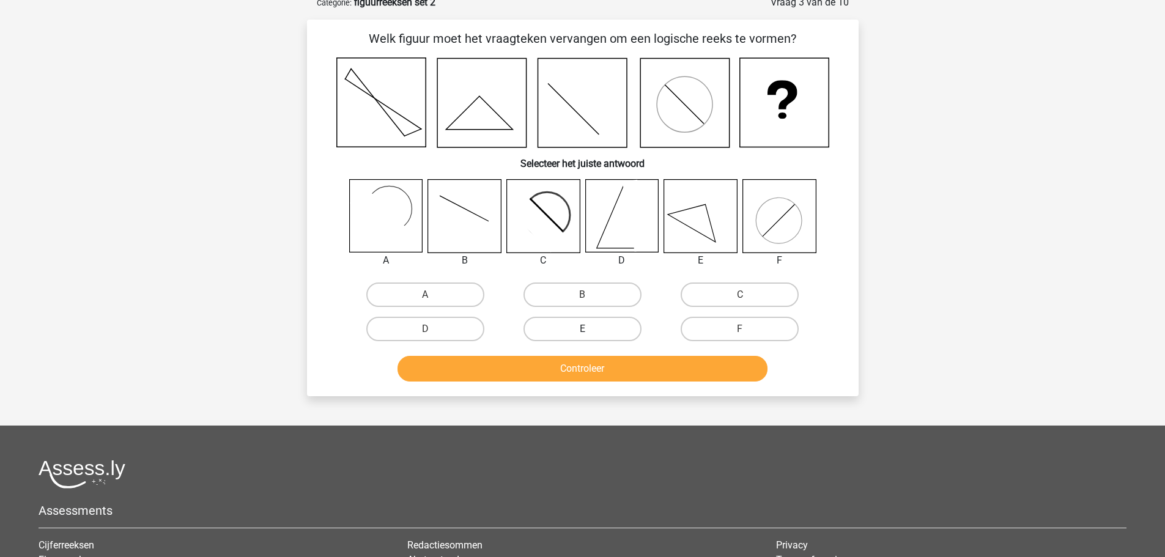
scroll to position [61, 0]
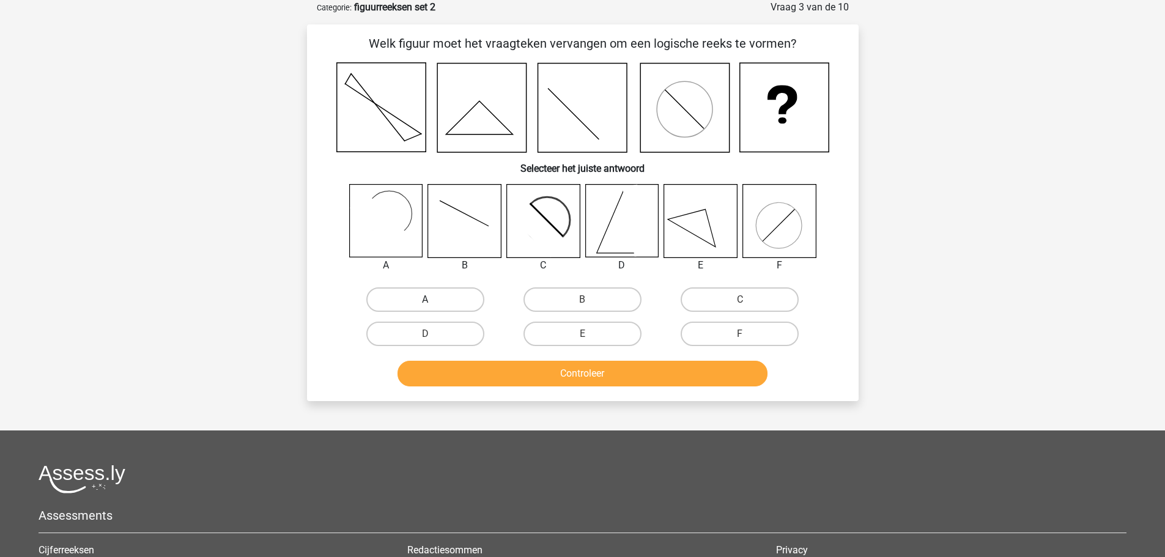
click at [405, 298] on label "A" at bounding box center [425, 299] width 118 height 24
click at [425, 300] on input "A" at bounding box center [429, 304] width 8 height 8
radio input "true"
click at [511, 372] on button "Controleer" at bounding box center [582, 374] width 370 height 26
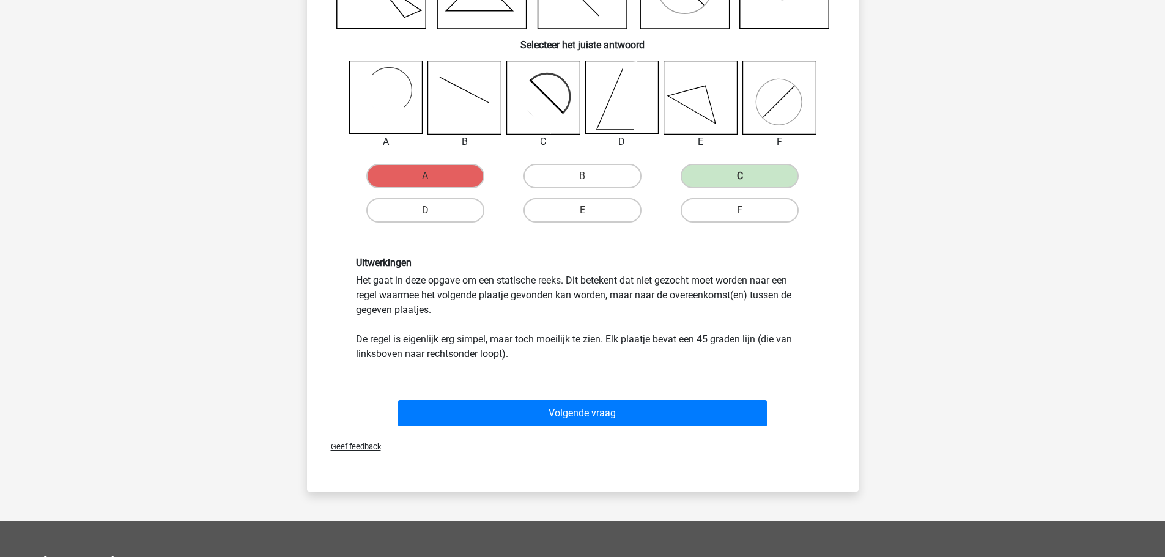
scroll to position [245, 0]
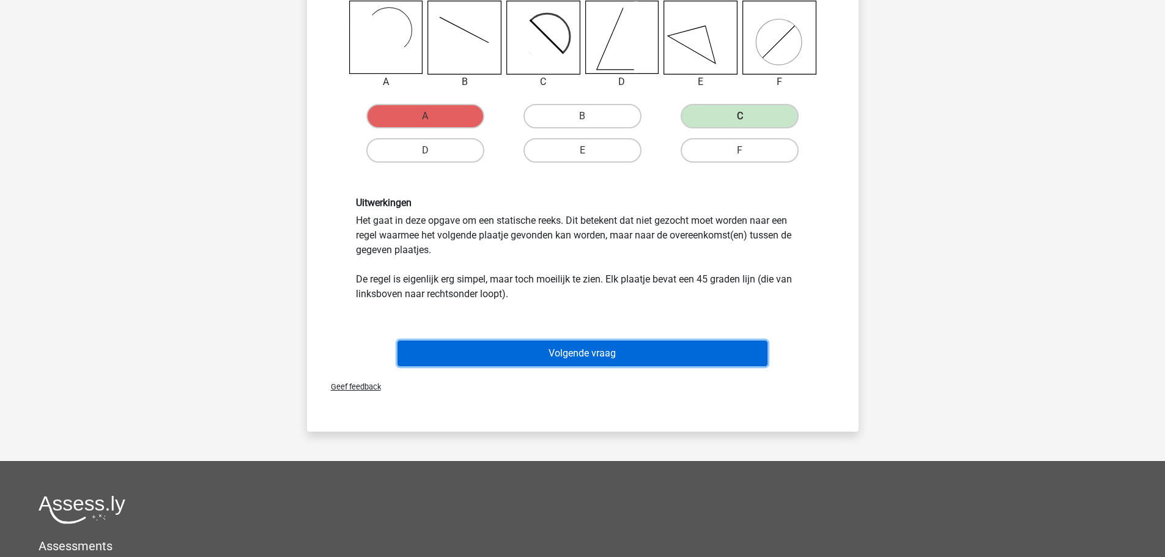
click at [573, 361] on button "Volgende vraag" at bounding box center [582, 353] width 370 height 26
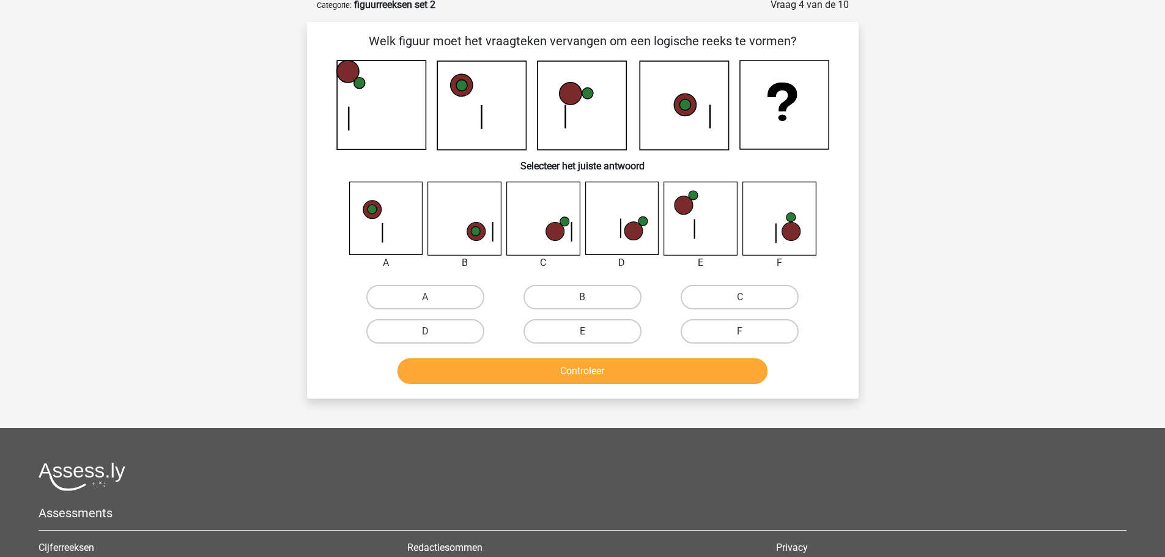
scroll to position [61, 0]
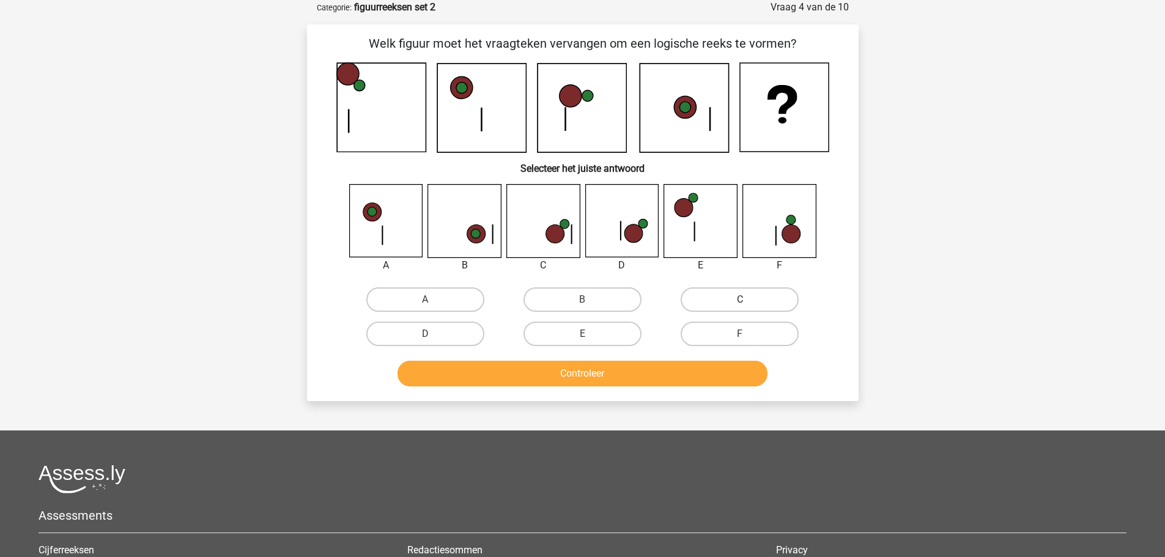
click at [718, 302] on label "C" at bounding box center [739, 299] width 118 height 24
click at [740, 302] on input "C" at bounding box center [744, 304] width 8 height 8
radio input "true"
click at [619, 372] on button "Controleer" at bounding box center [582, 374] width 370 height 26
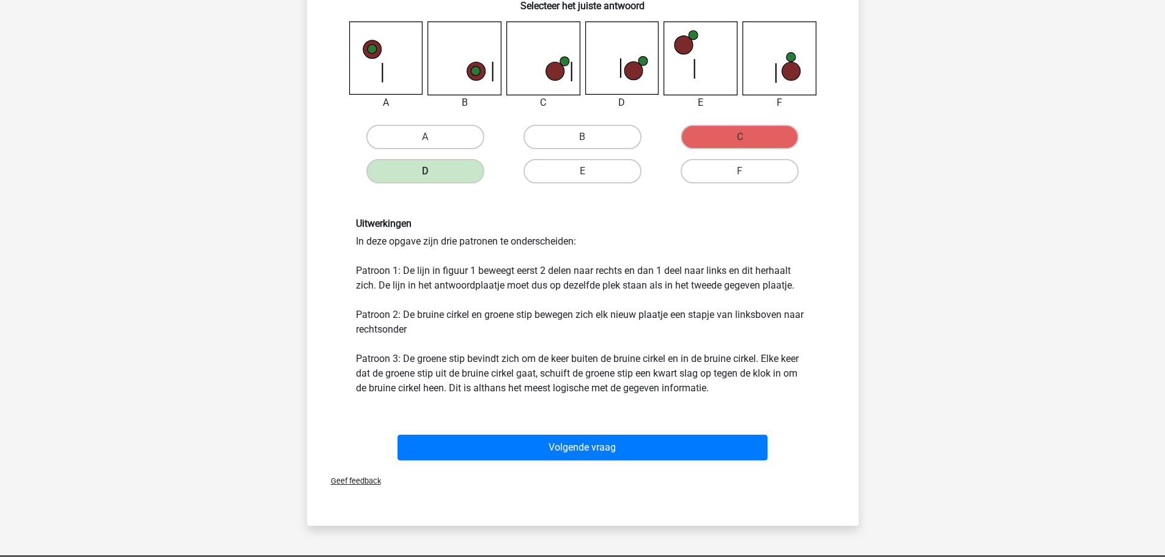
scroll to position [245, 0]
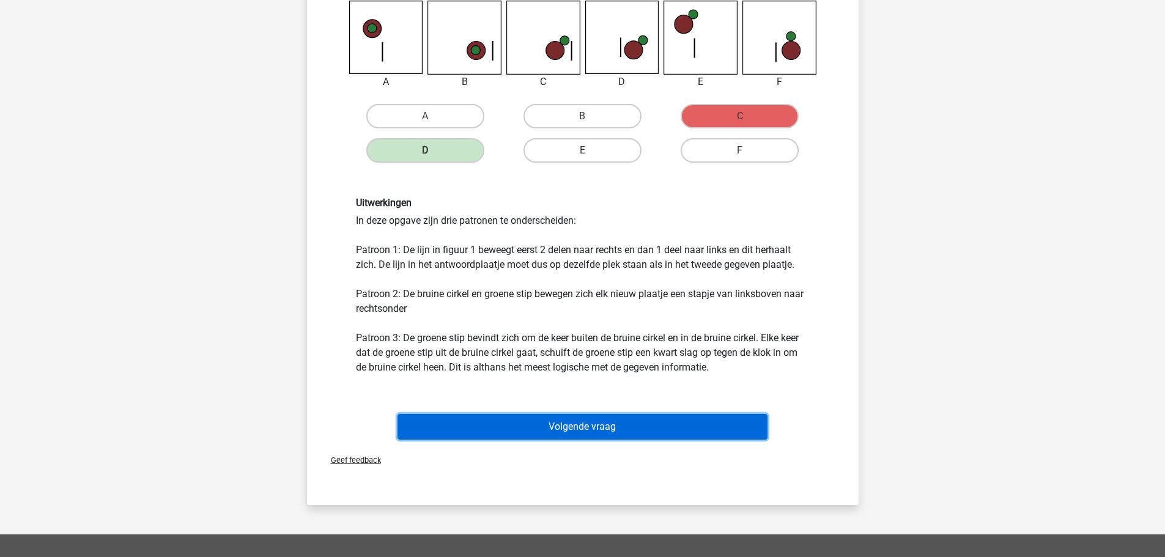
click at [581, 423] on button "Volgende vraag" at bounding box center [582, 427] width 370 height 26
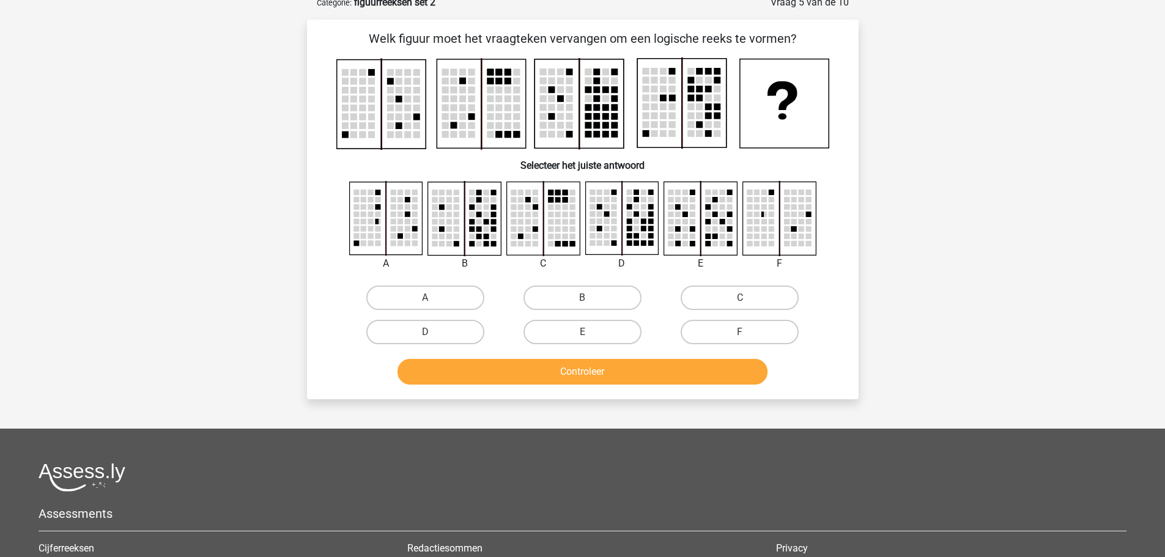
scroll to position [61, 0]
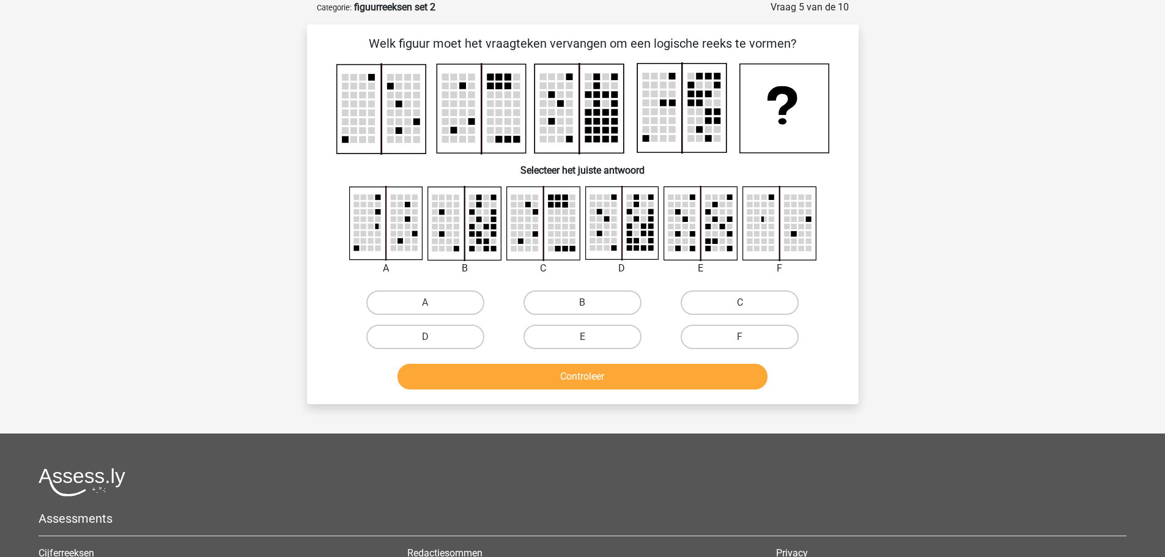
click at [590, 337] on input "E" at bounding box center [586, 341] width 8 height 8
radio input "true"
click at [585, 374] on button "Controleer" at bounding box center [582, 377] width 370 height 26
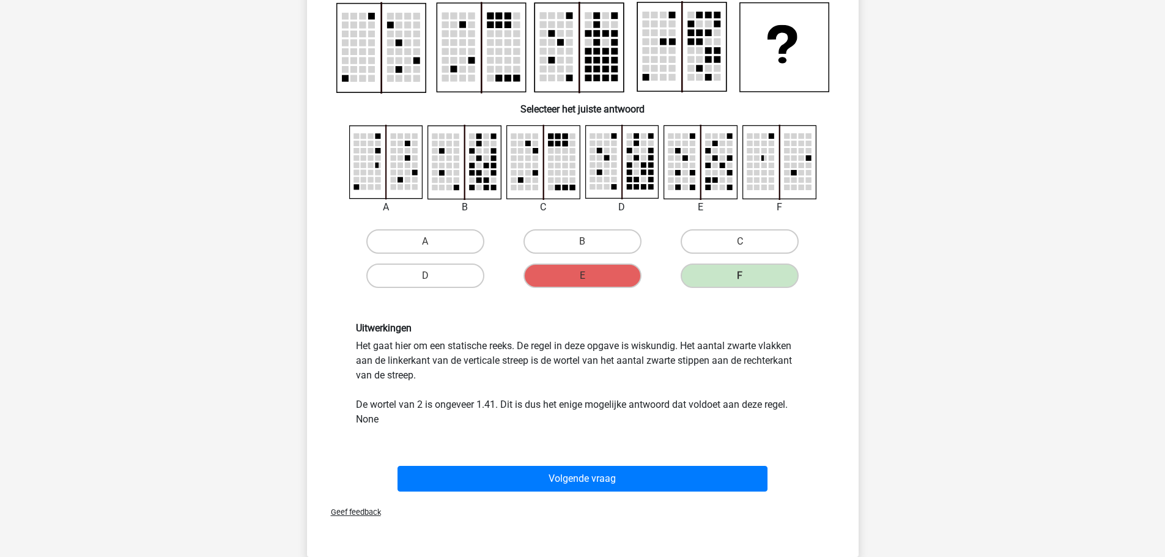
scroll to position [183, 0]
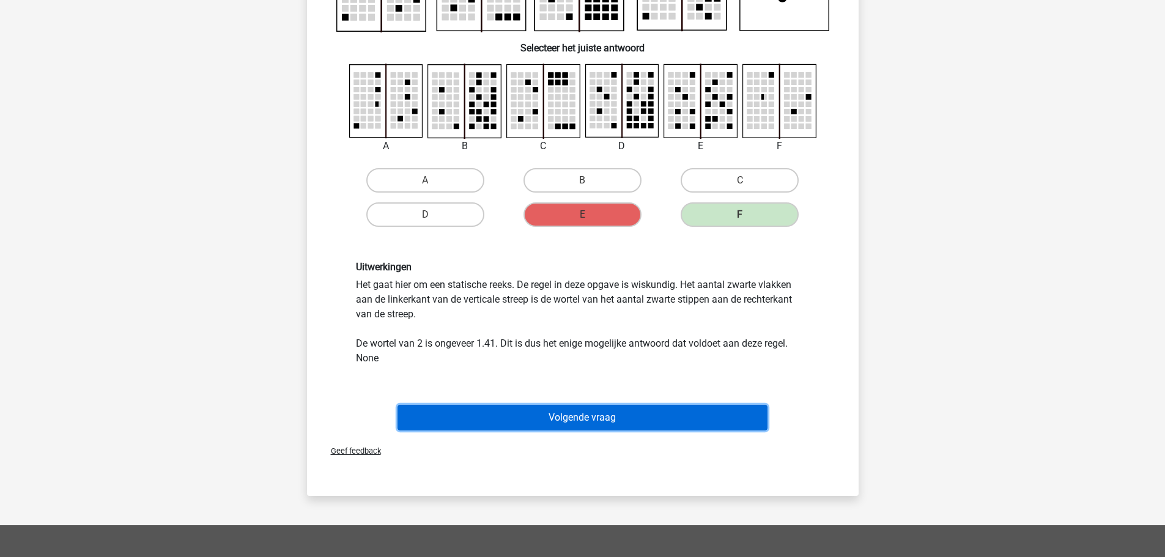
click at [562, 410] on button "Volgende vraag" at bounding box center [582, 418] width 370 height 26
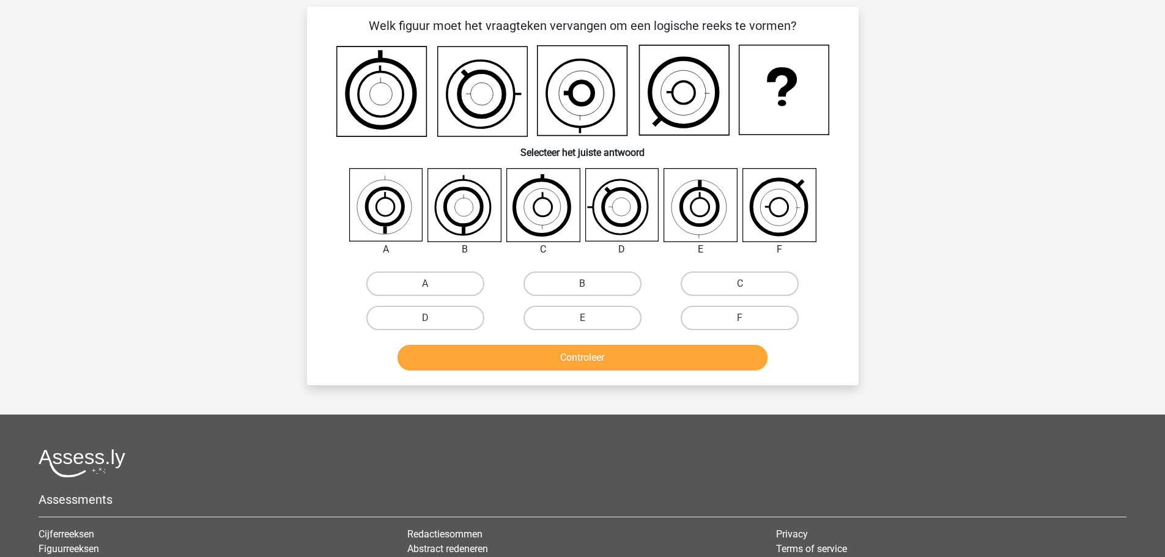
scroll to position [61, 0]
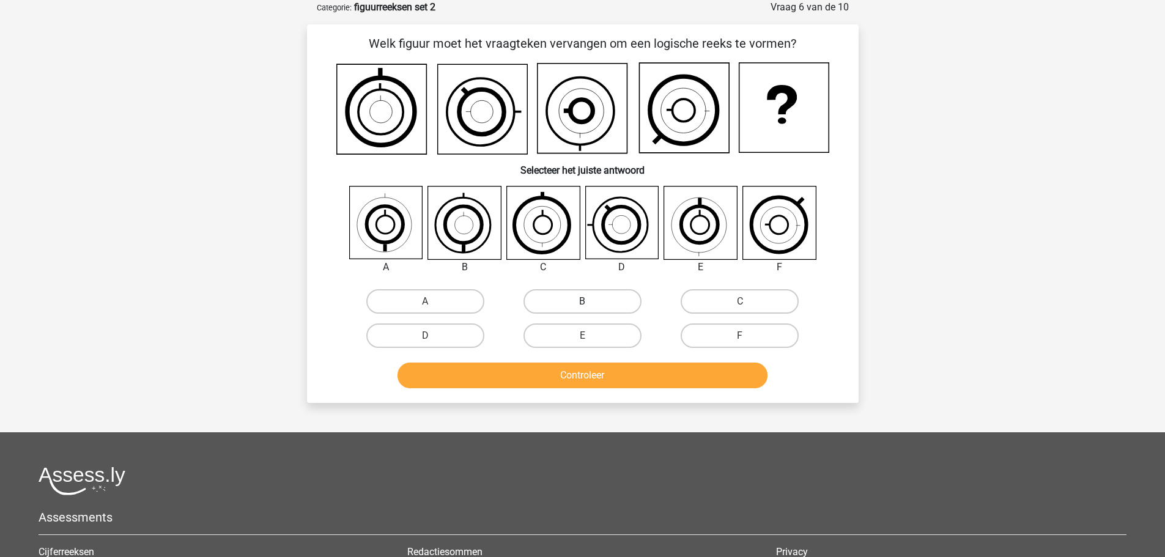
click at [541, 303] on label "B" at bounding box center [582, 301] width 118 height 24
click at [582, 303] on input "B" at bounding box center [586, 305] width 8 height 8
radio input "true"
click at [575, 372] on button "Controleer" at bounding box center [582, 376] width 370 height 26
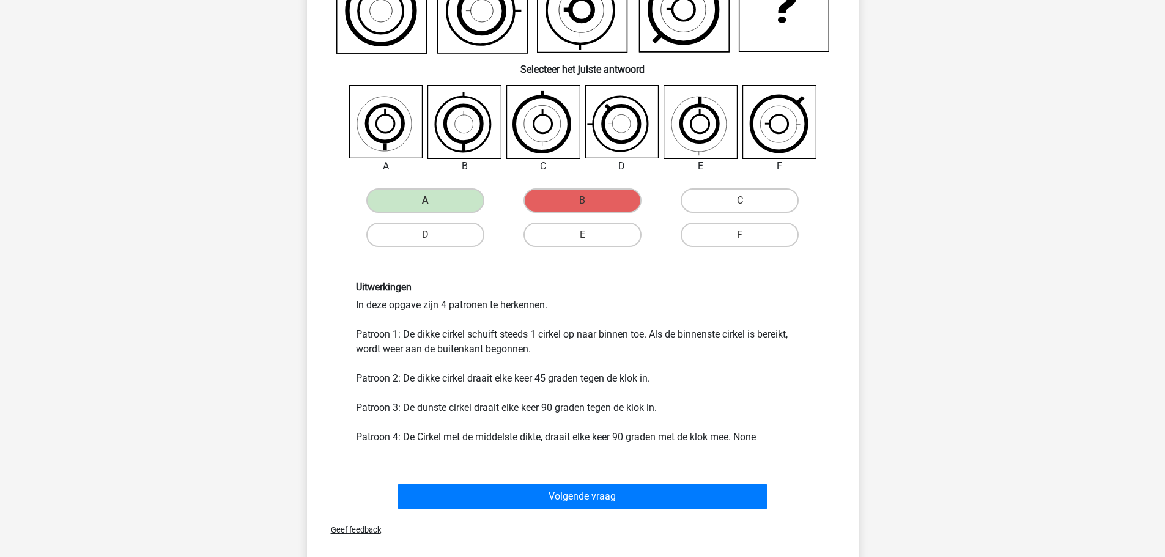
scroll to position [183, 0]
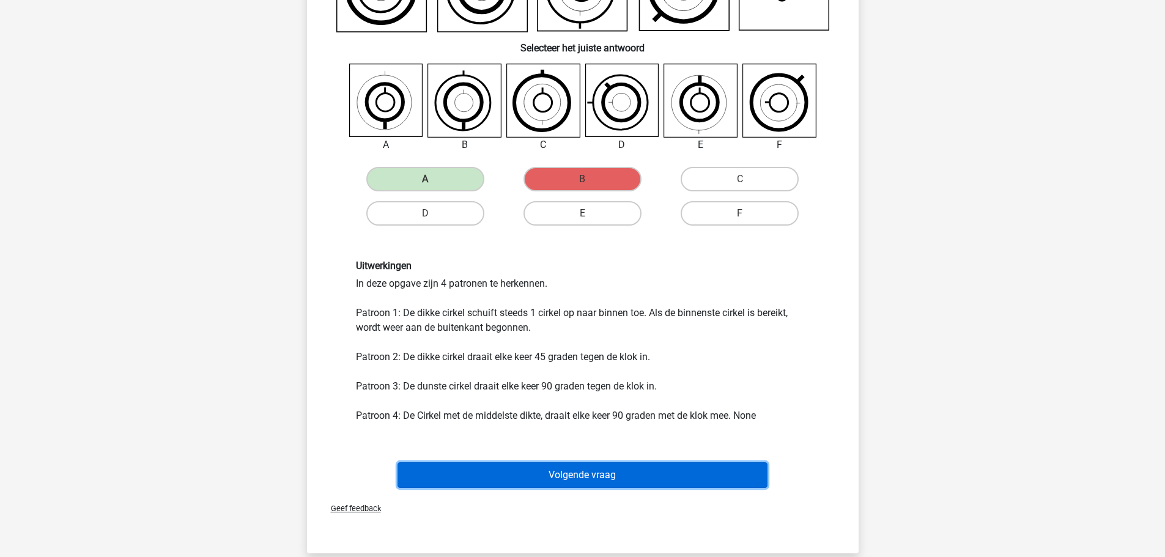
click at [562, 466] on button "Volgende vraag" at bounding box center [582, 475] width 370 height 26
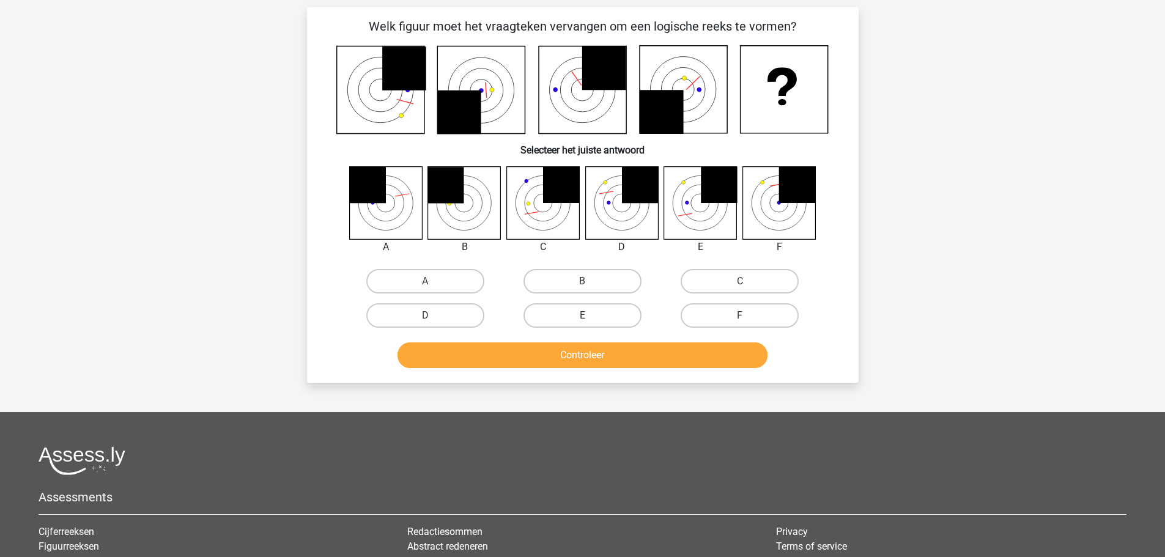
scroll to position [61, 0]
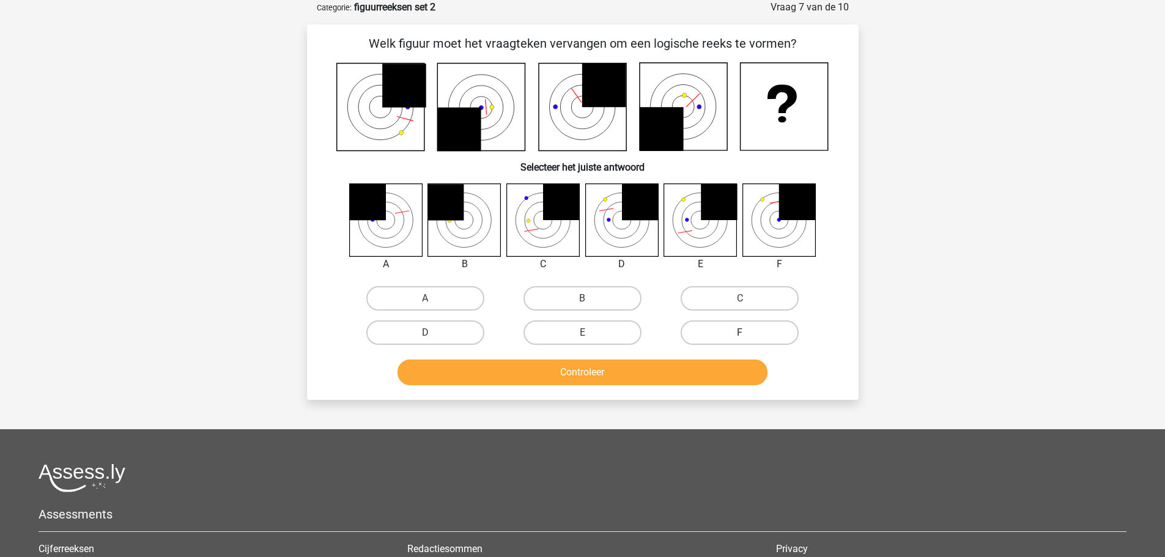
click at [715, 331] on label "F" at bounding box center [739, 332] width 118 height 24
click at [740, 333] on input "F" at bounding box center [744, 337] width 8 height 8
radio input "true"
click at [661, 372] on button "Controleer" at bounding box center [582, 372] width 370 height 26
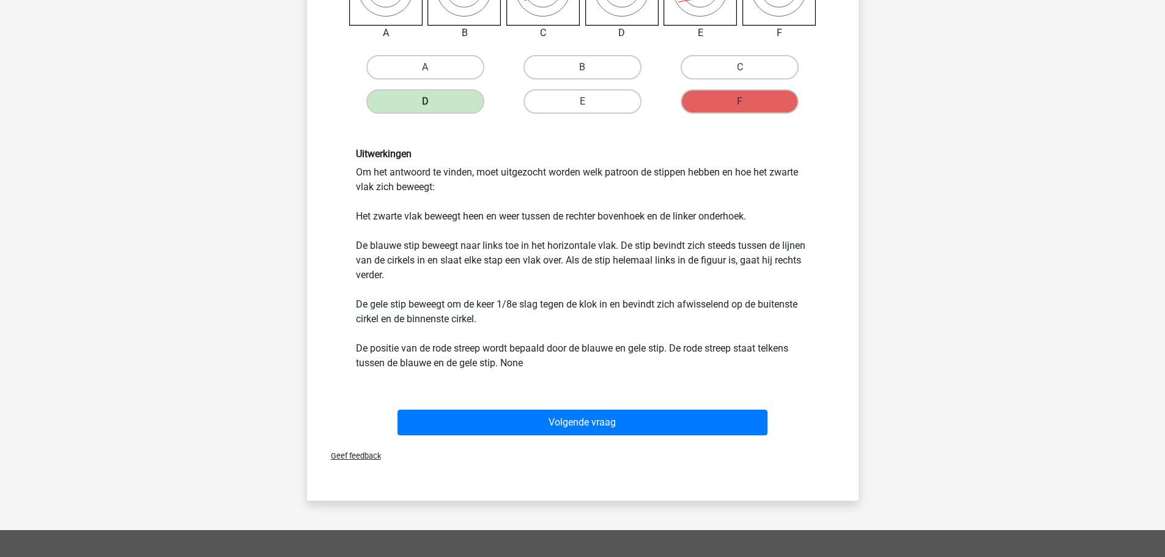
scroll to position [306, 0]
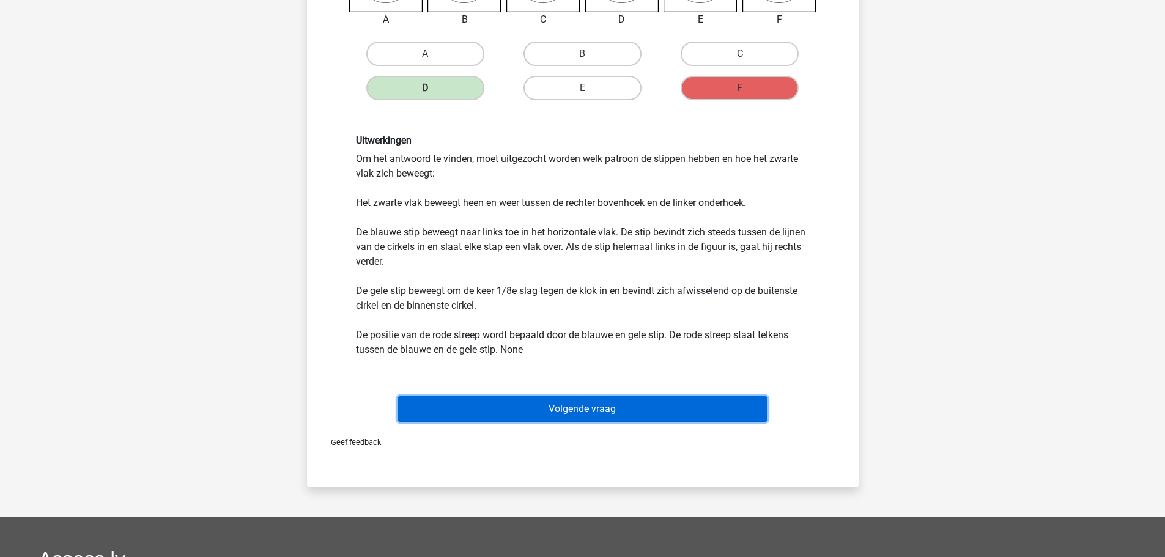
click at [597, 414] on button "Volgende vraag" at bounding box center [582, 409] width 370 height 26
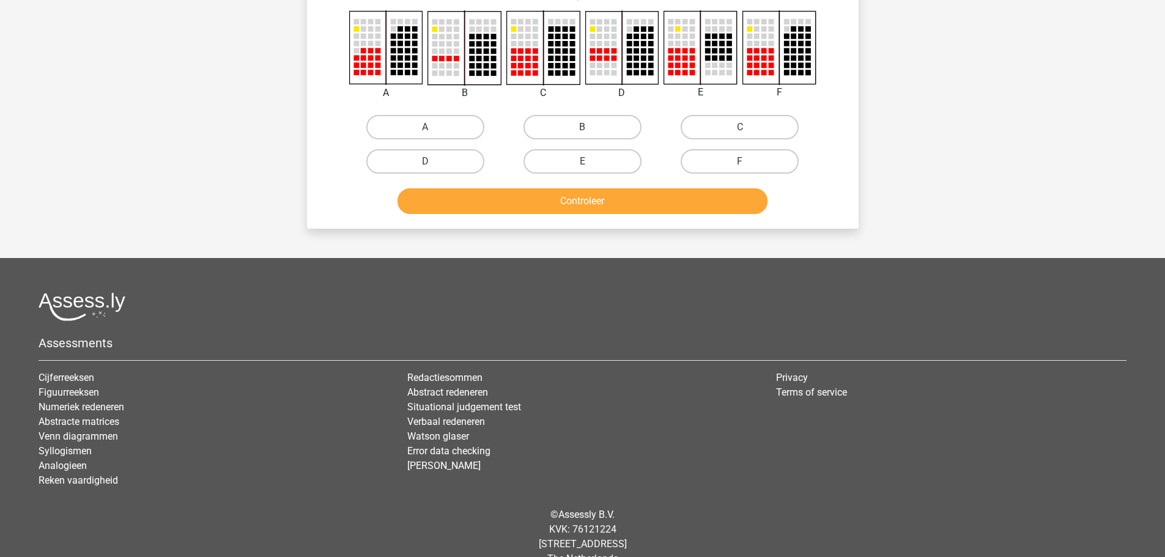
scroll to position [61, 0]
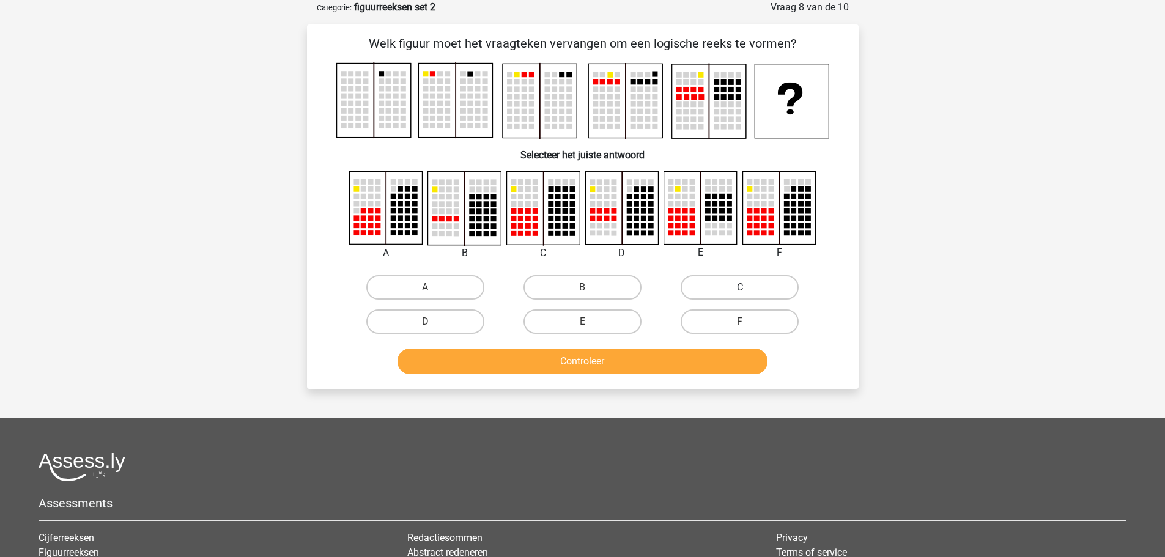
click at [720, 284] on label "C" at bounding box center [739, 287] width 118 height 24
click at [740, 287] on input "C" at bounding box center [744, 291] width 8 height 8
radio input "true"
click at [671, 355] on button "Controleer" at bounding box center [582, 361] width 370 height 26
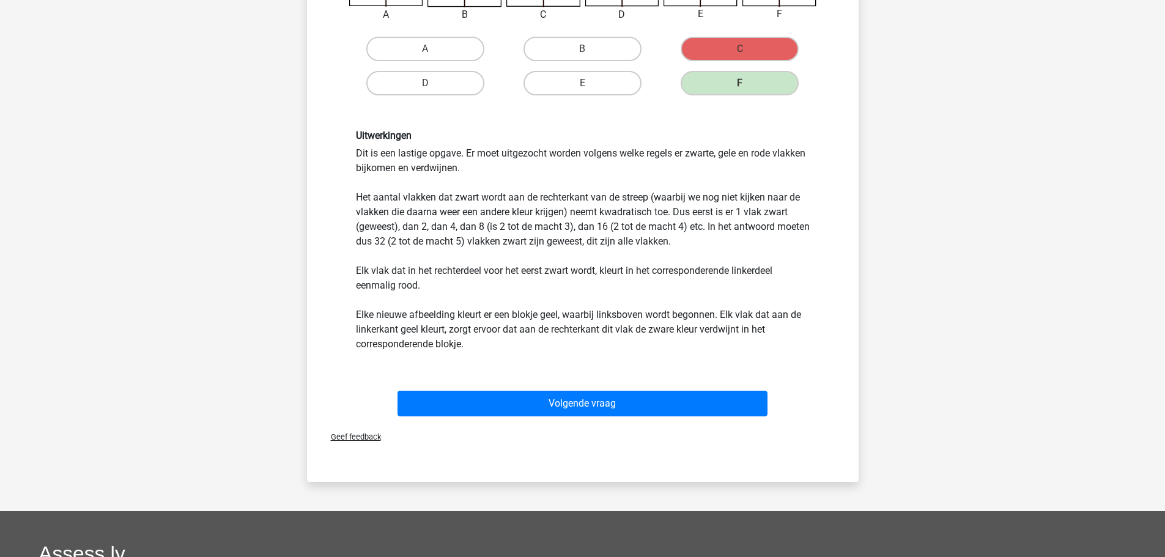
scroll to position [306, 0]
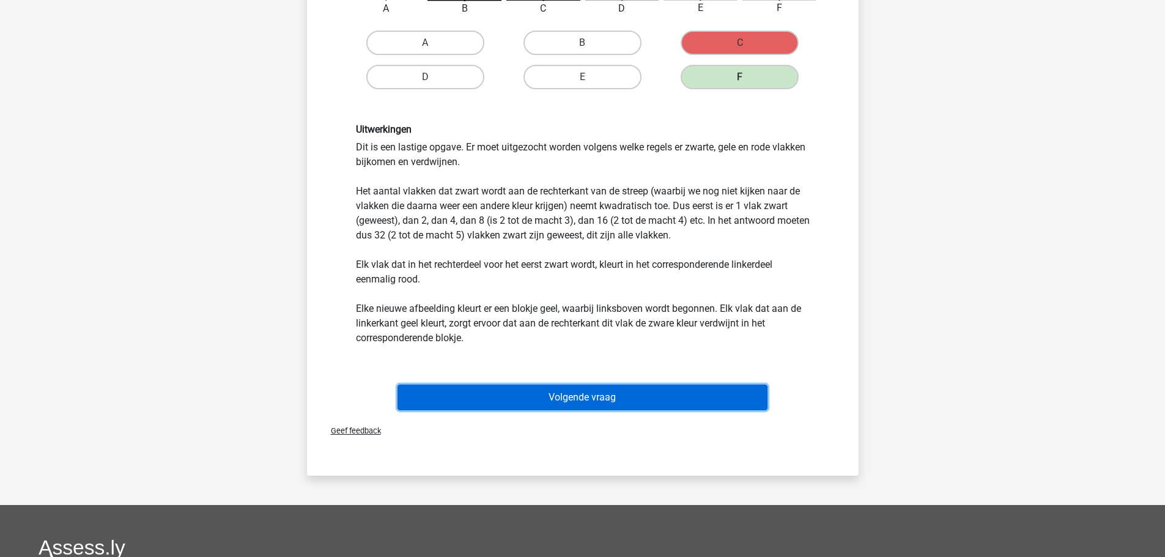
click at [581, 391] on button "Volgende vraag" at bounding box center [582, 398] width 370 height 26
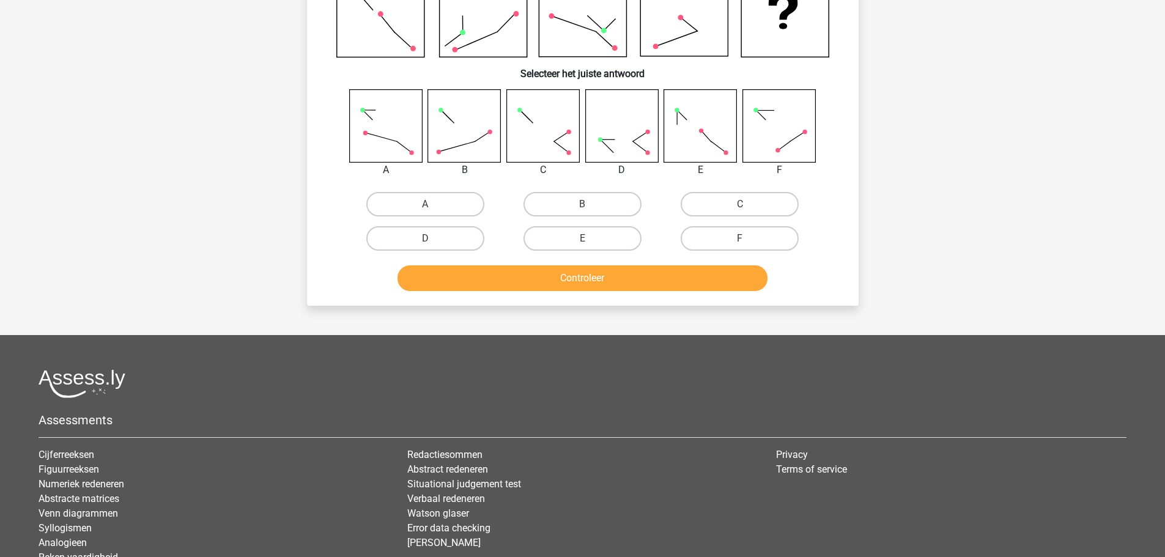
scroll to position [61, 0]
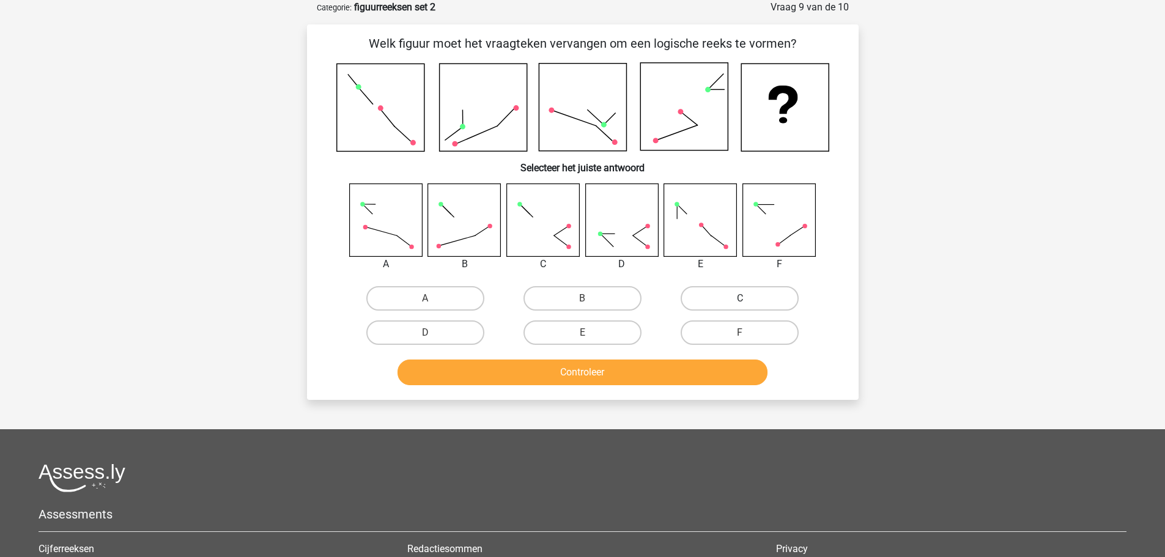
click at [709, 301] on label "C" at bounding box center [739, 298] width 118 height 24
click at [740, 301] on input "C" at bounding box center [744, 302] width 8 height 8
radio input "true"
click at [627, 369] on button "Controleer" at bounding box center [582, 372] width 370 height 26
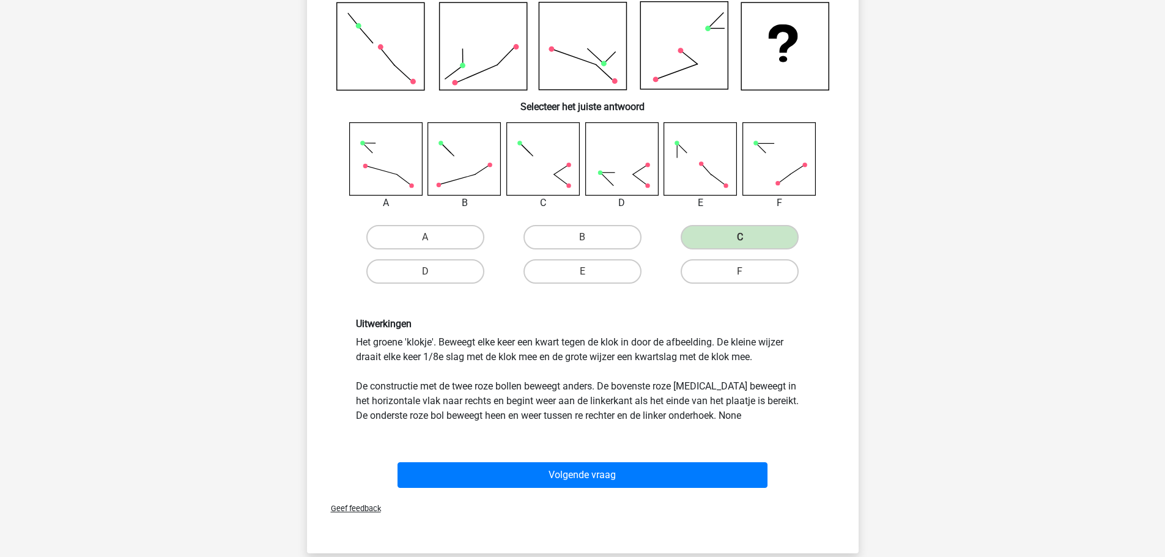
scroll to position [183, 0]
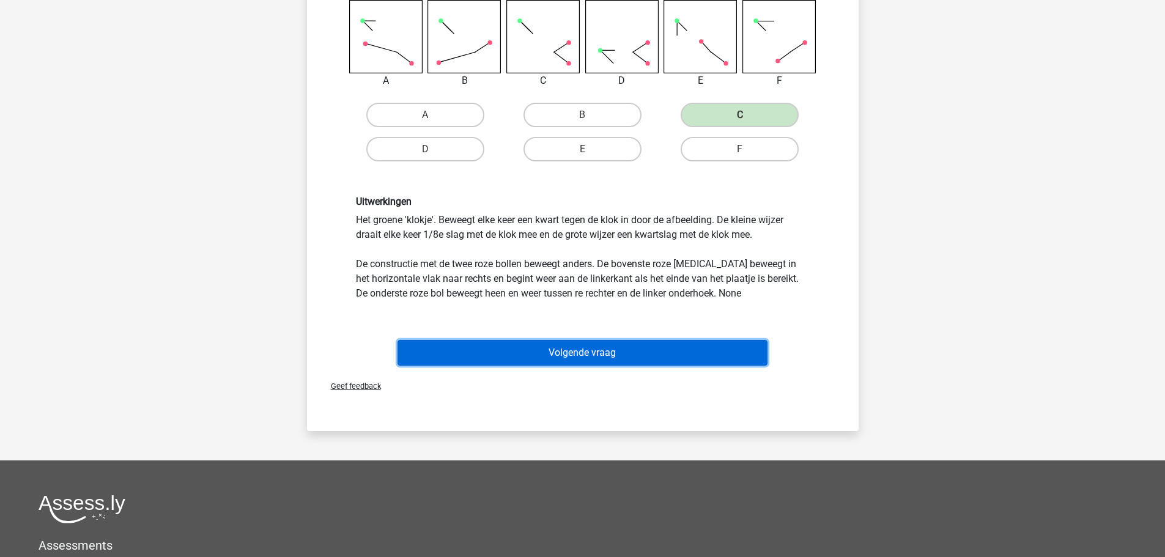
click at [616, 360] on button "Volgende vraag" at bounding box center [582, 353] width 370 height 26
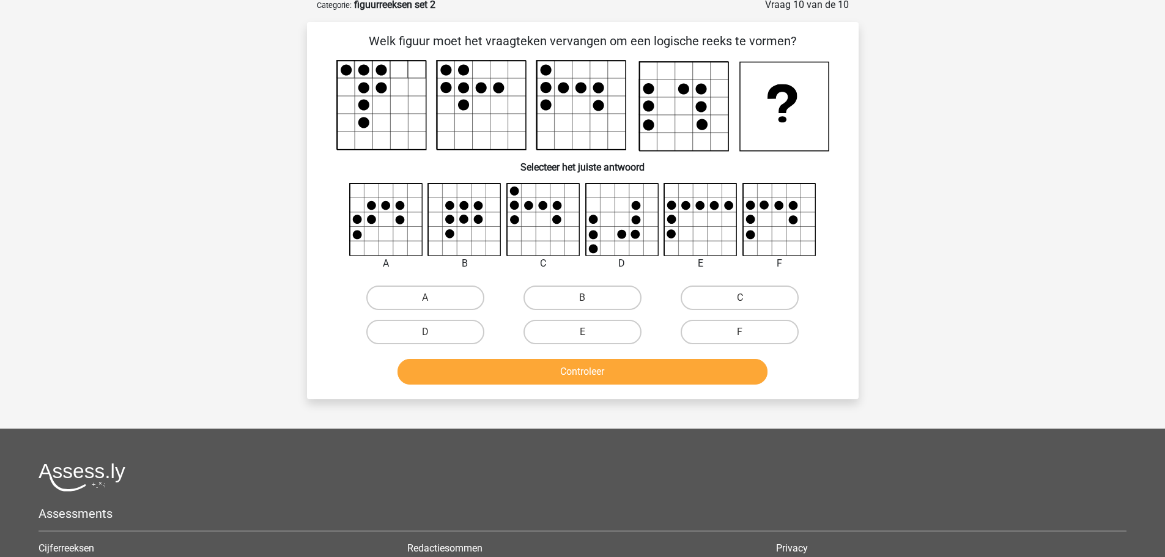
scroll to position [61, 0]
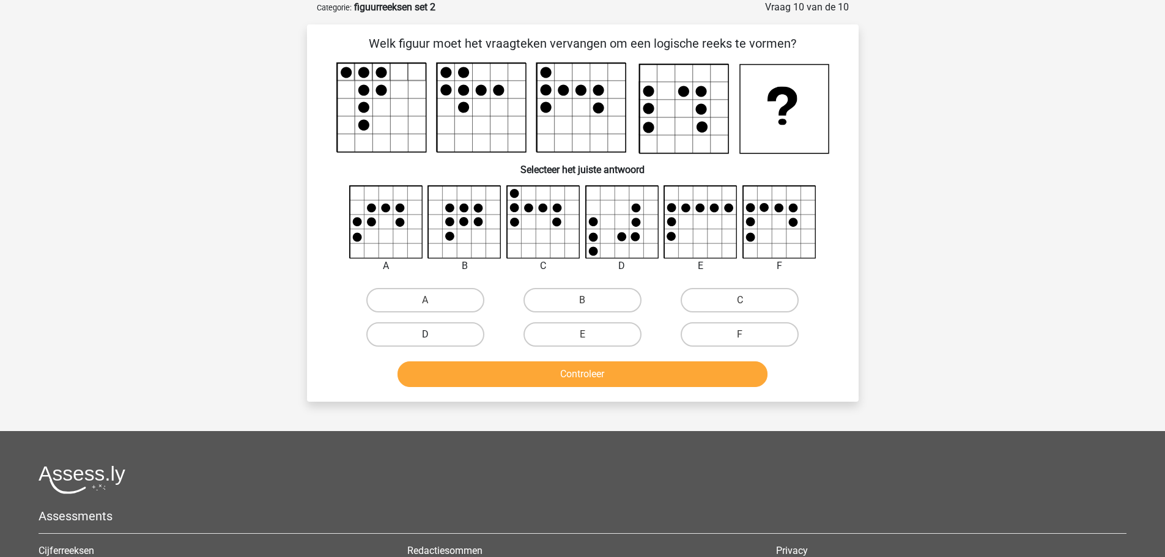
click at [461, 338] on label "D" at bounding box center [425, 334] width 118 height 24
click at [433, 338] on input "D" at bounding box center [429, 338] width 8 height 8
radio input "true"
click at [495, 372] on button "Controleer" at bounding box center [582, 374] width 370 height 26
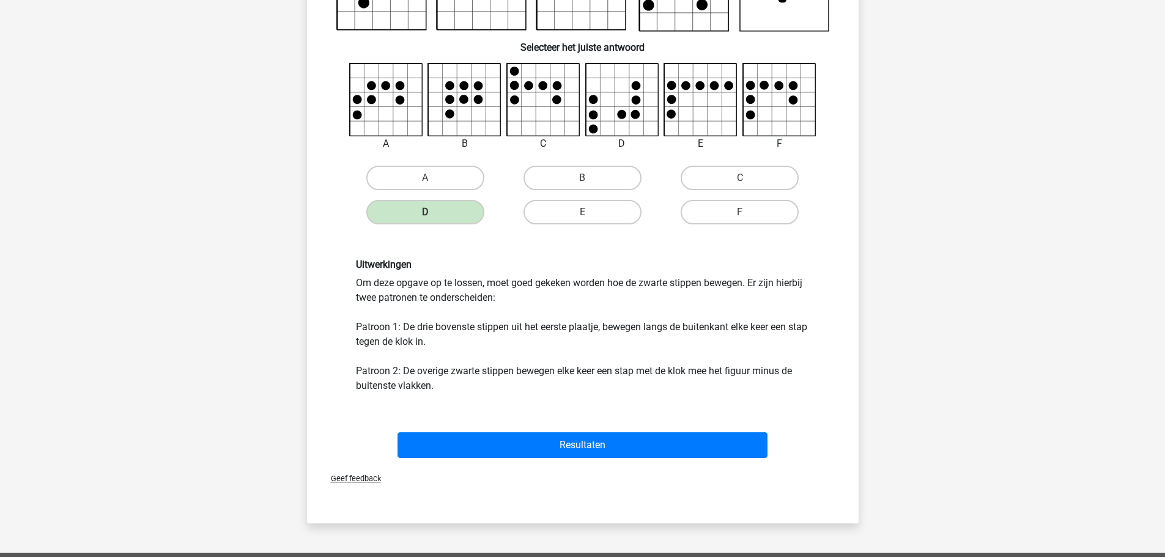
scroll to position [245, 0]
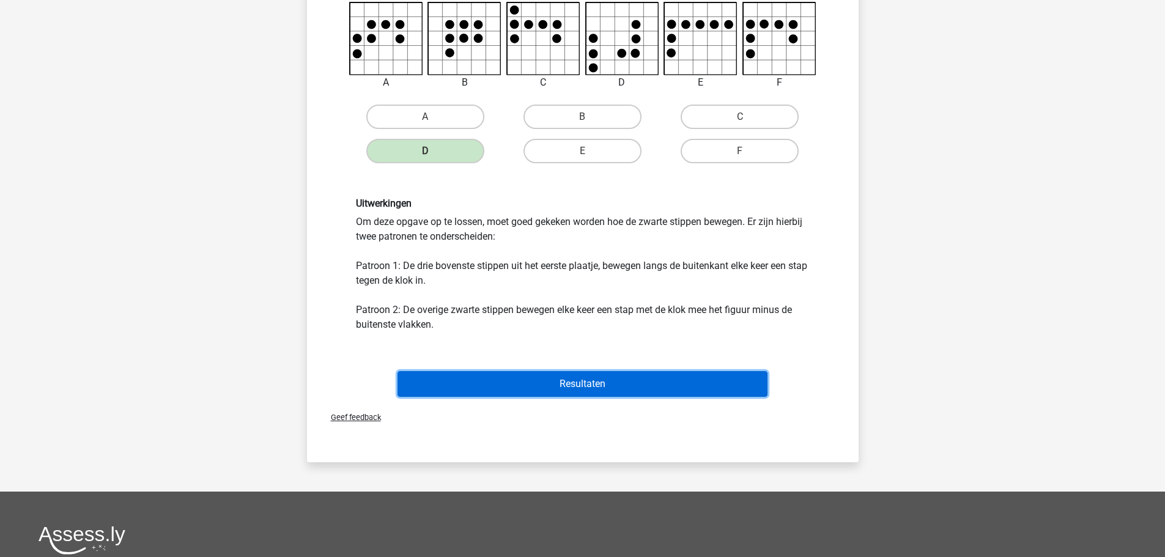
click at [550, 388] on button "Resultaten" at bounding box center [582, 384] width 370 height 26
